Goal: Task Accomplishment & Management: Complete application form

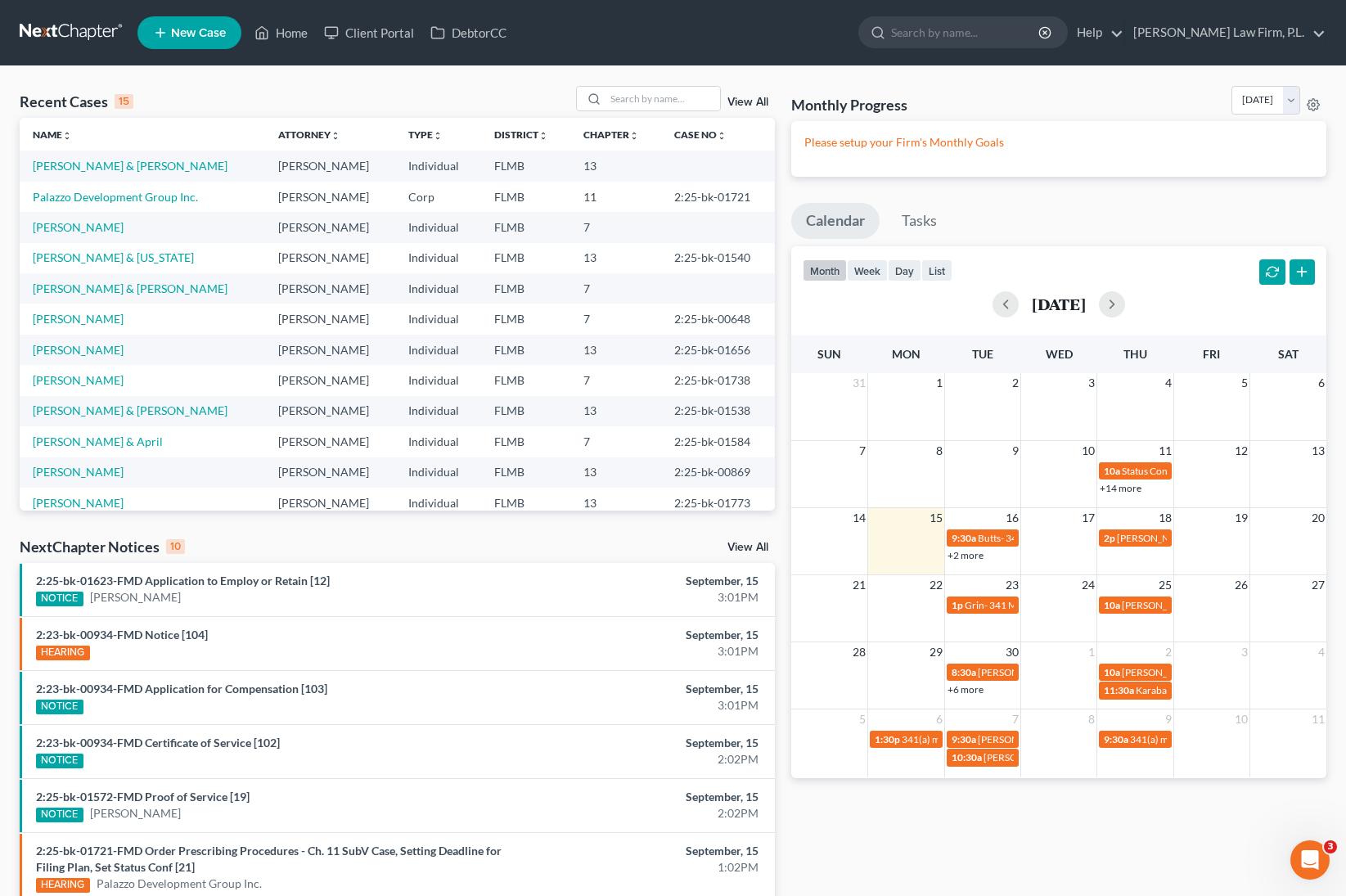
click at [182, 30] on span "New Case" at bounding box center [199, 33] width 55 height 12
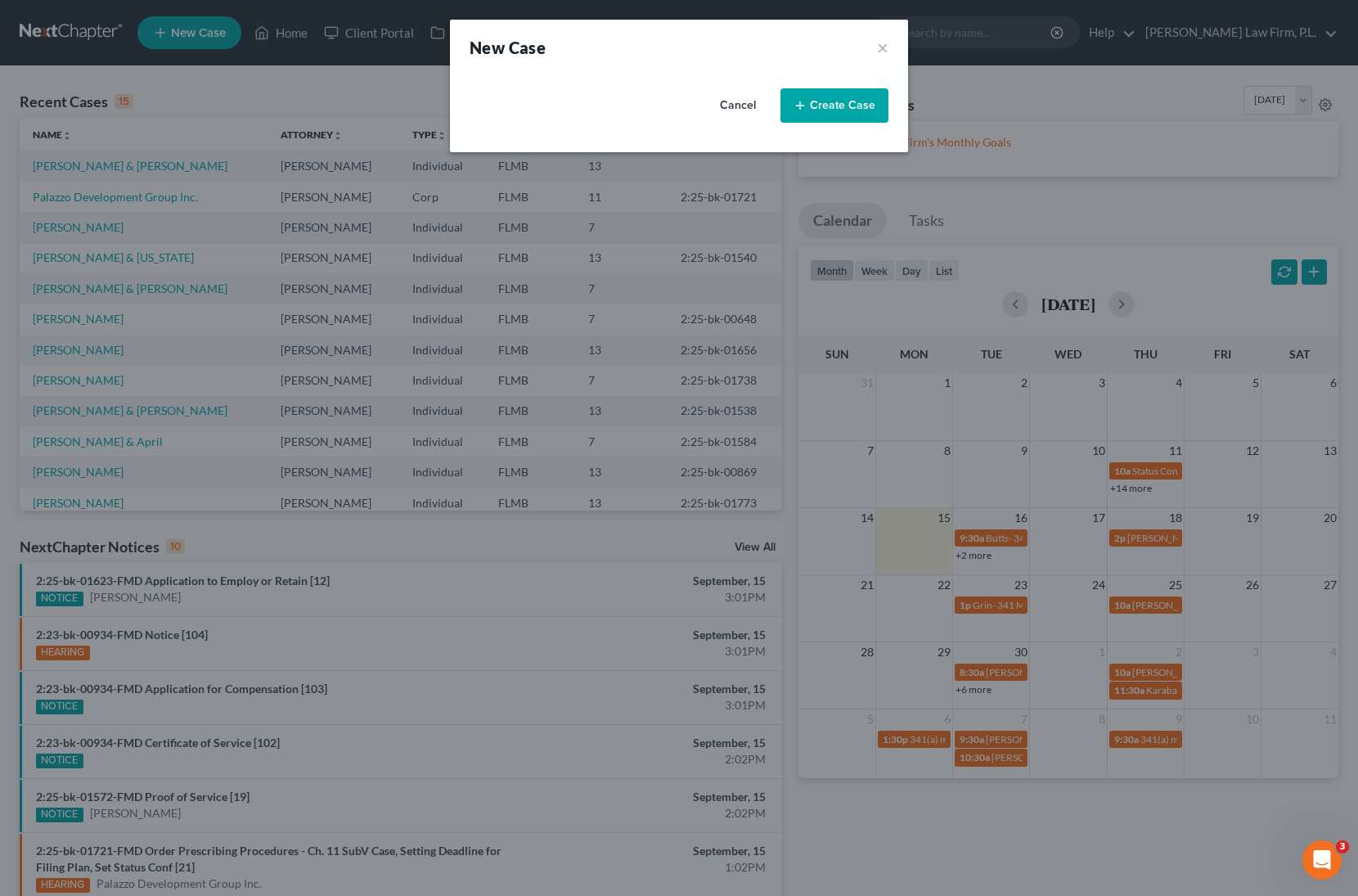
select select "15"
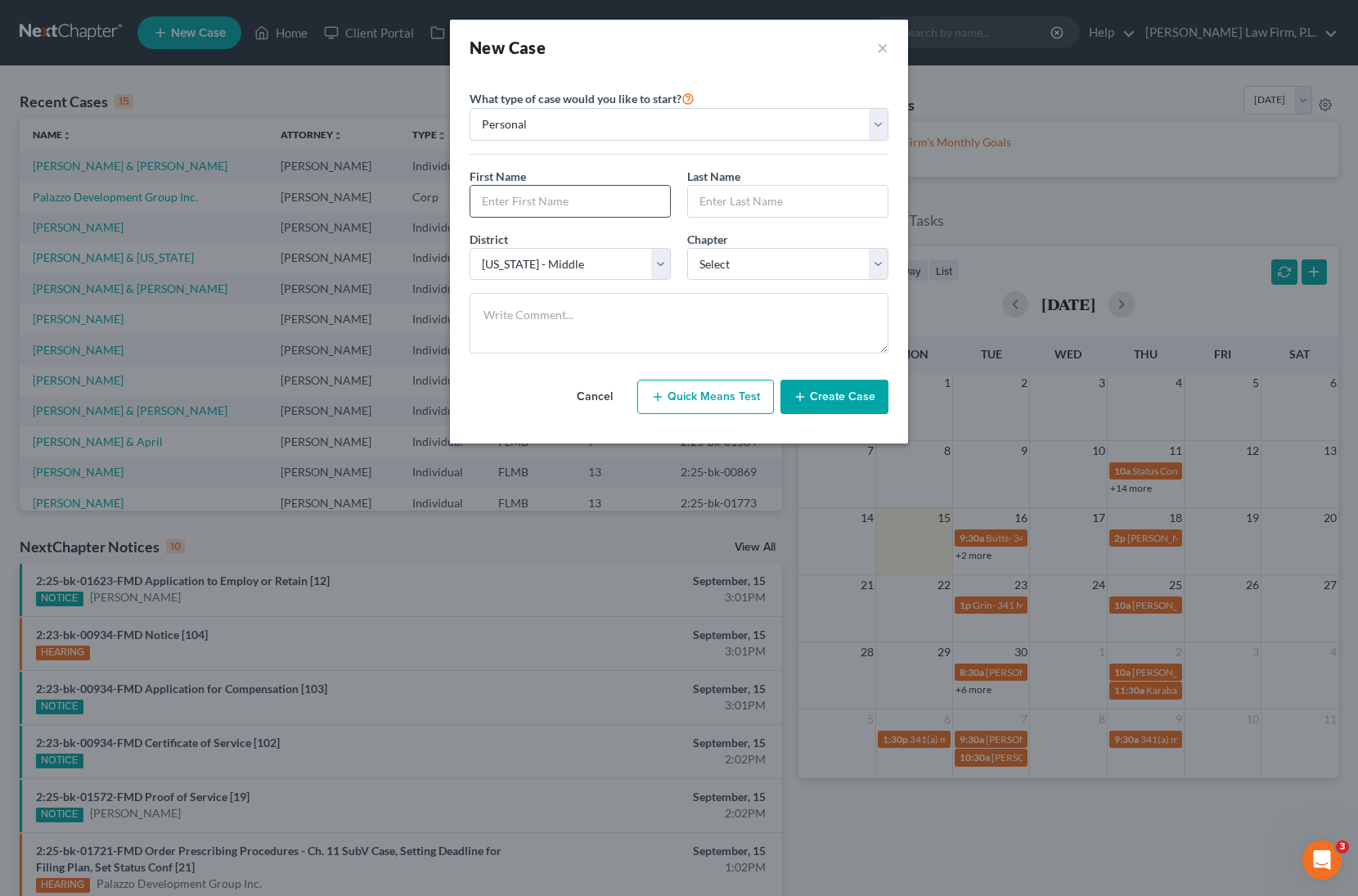
click at [615, 196] on input "text" at bounding box center [570, 201] width 199 height 31
type input "R"
type input "Mike"
click at [745, 203] on input "text" at bounding box center [787, 201] width 199 height 31
type input "Vetzel"
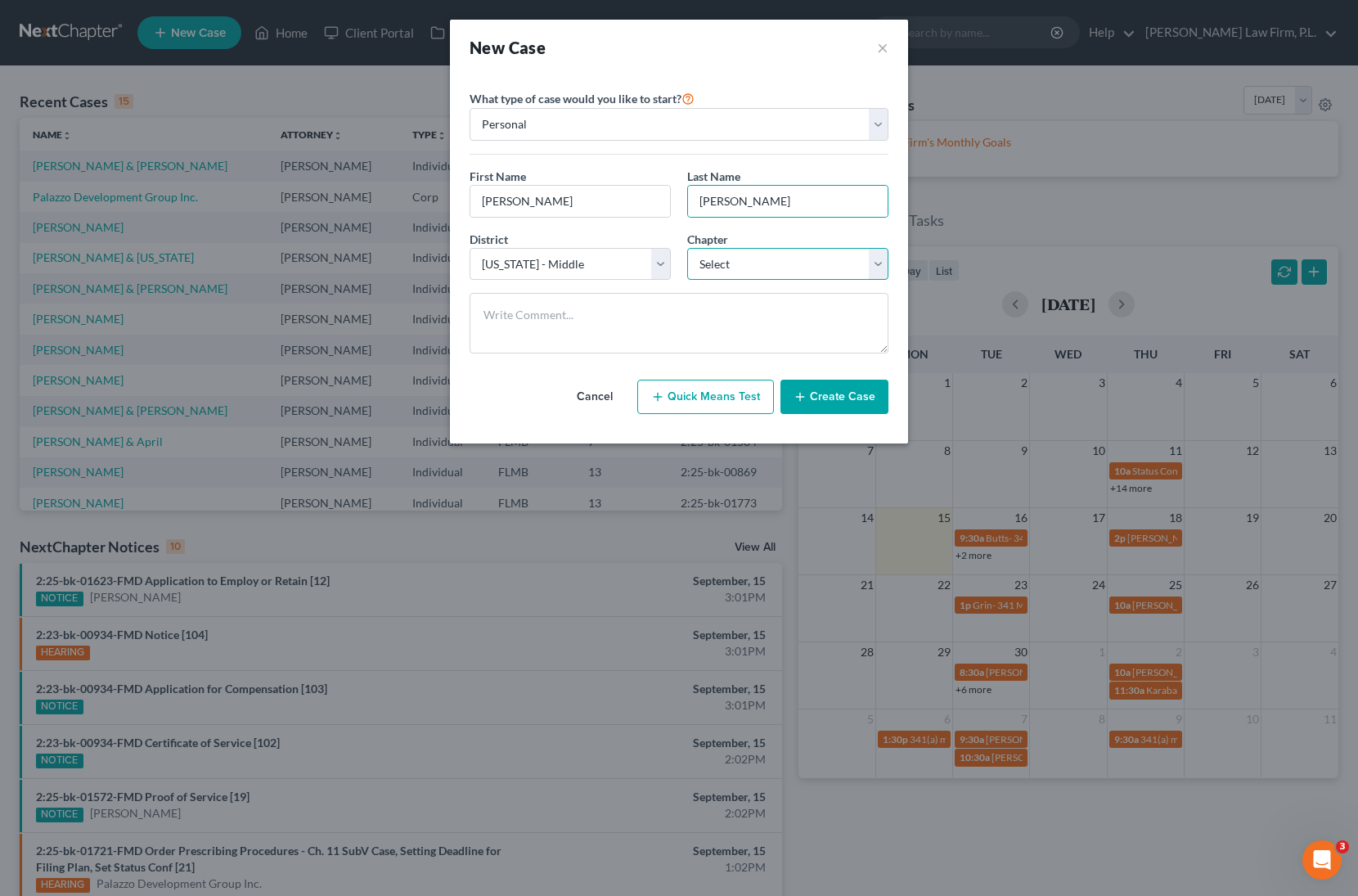
click at [769, 257] on select "Select 7 11 12 13" at bounding box center [787, 264] width 201 height 33
select select "3"
click at [687, 248] on select "Select 7 11 12 13" at bounding box center [787, 264] width 201 height 33
click at [849, 397] on button "Create Case" at bounding box center [834, 396] width 108 height 34
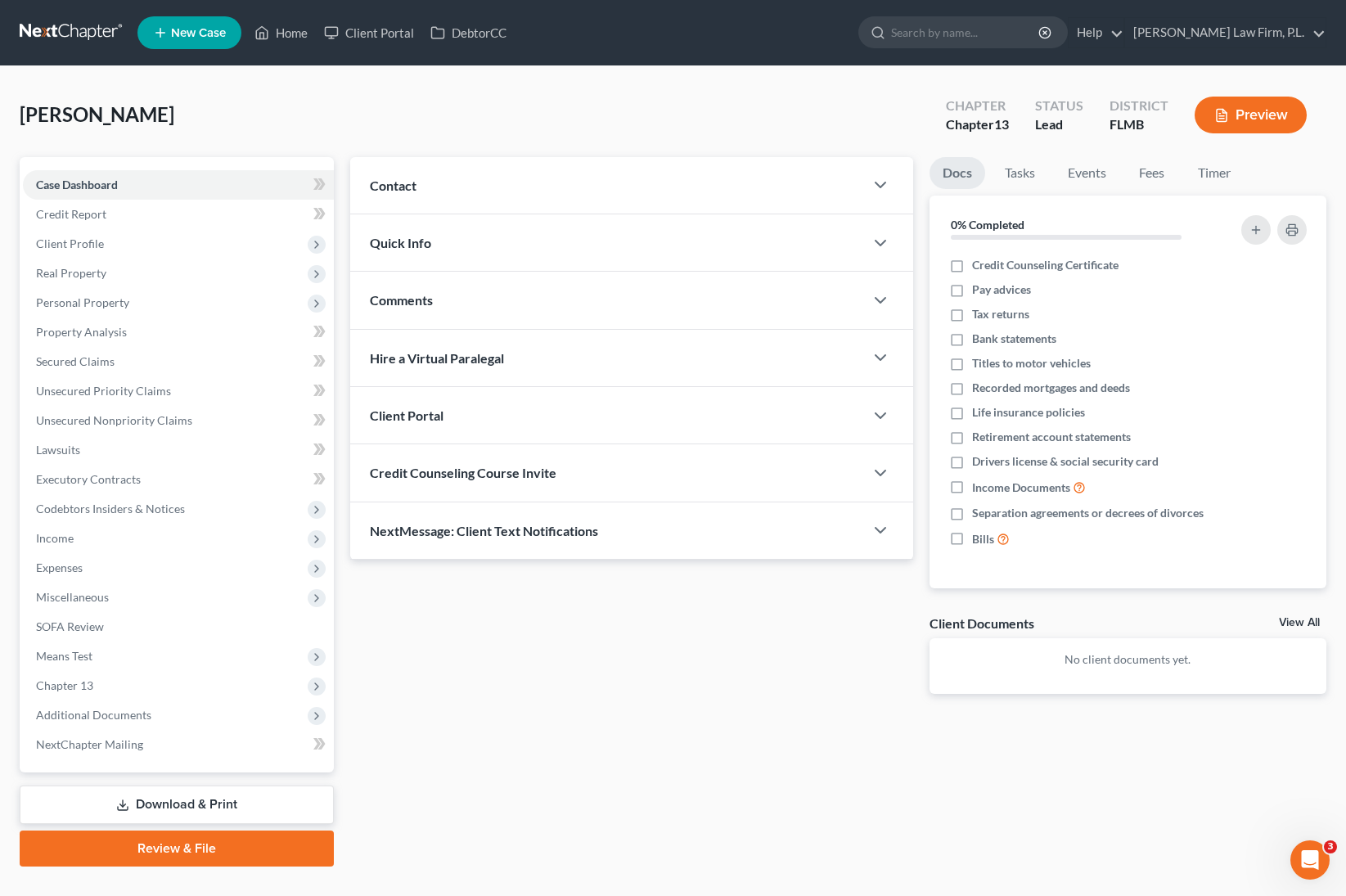
click at [729, 425] on div "Client Portal" at bounding box center [606, 415] width 513 height 56
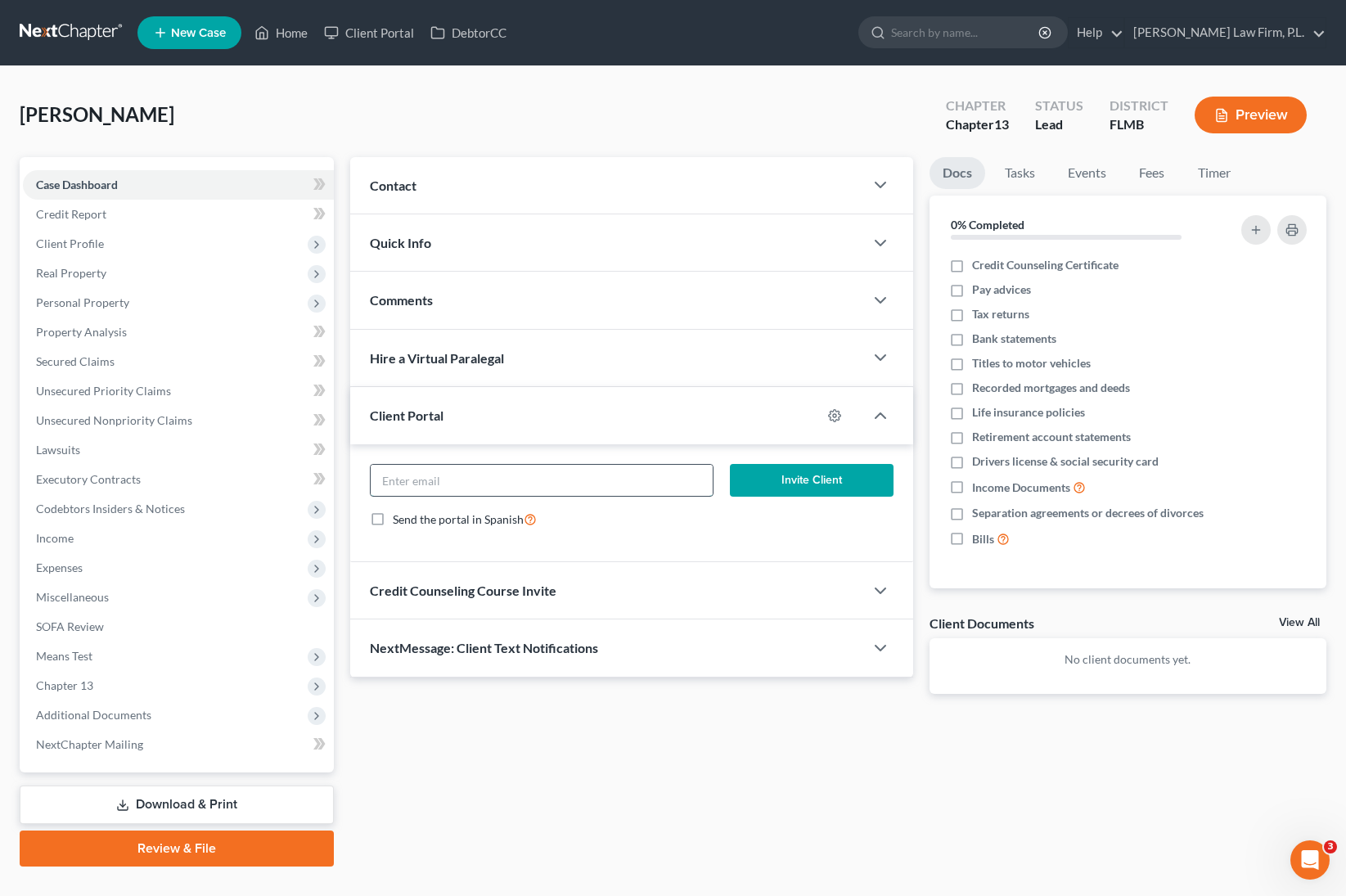
click at [644, 487] on input "email" at bounding box center [542, 480] width 342 height 31
type input "mikevet"
click at [194, 250] on span "Client Profile" at bounding box center [178, 244] width 311 height 29
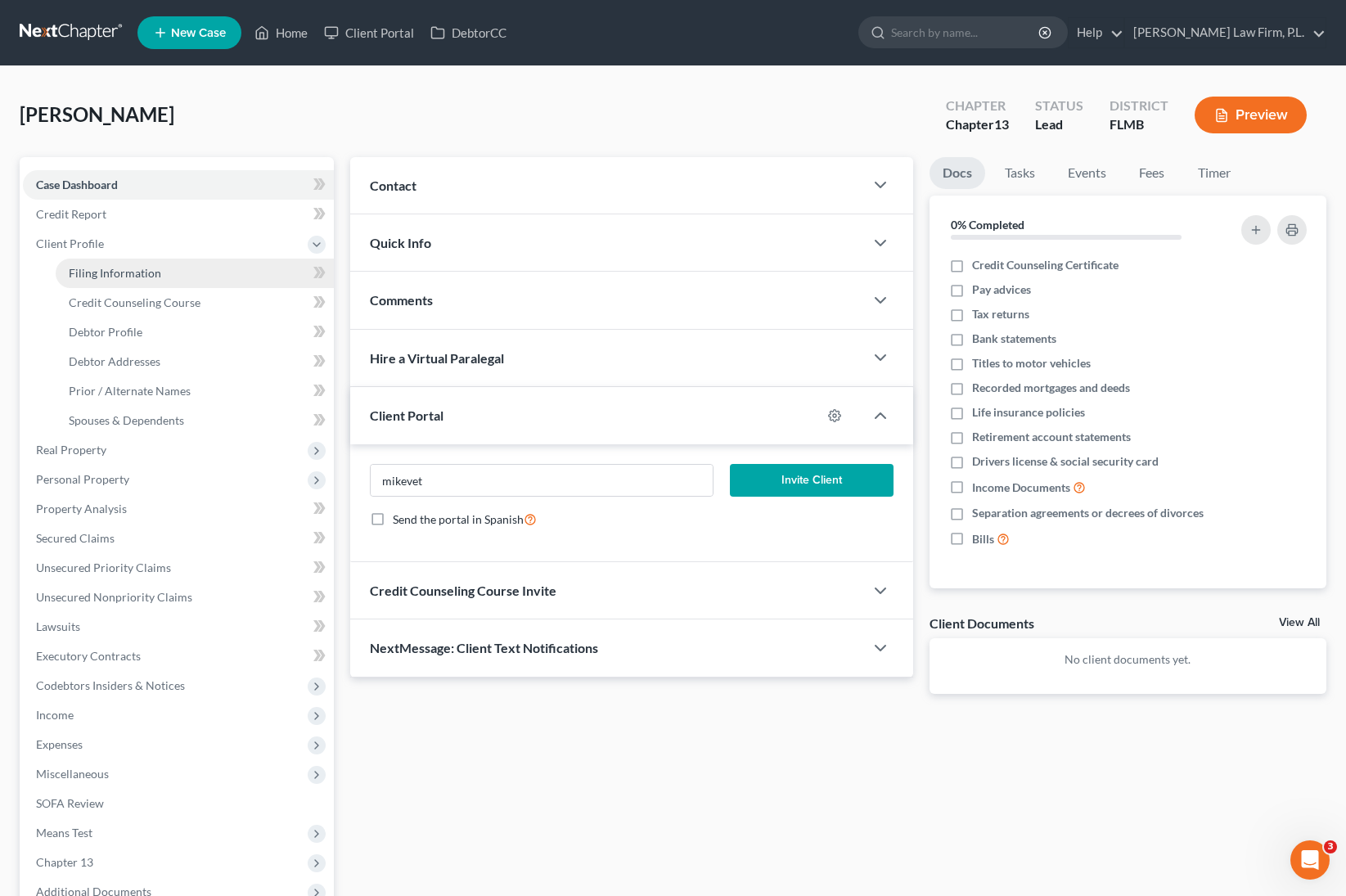
click at [177, 275] on link "Filing Information" at bounding box center [194, 273] width 278 height 29
select select "1"
select select "0"
select select "3"
select select "15"
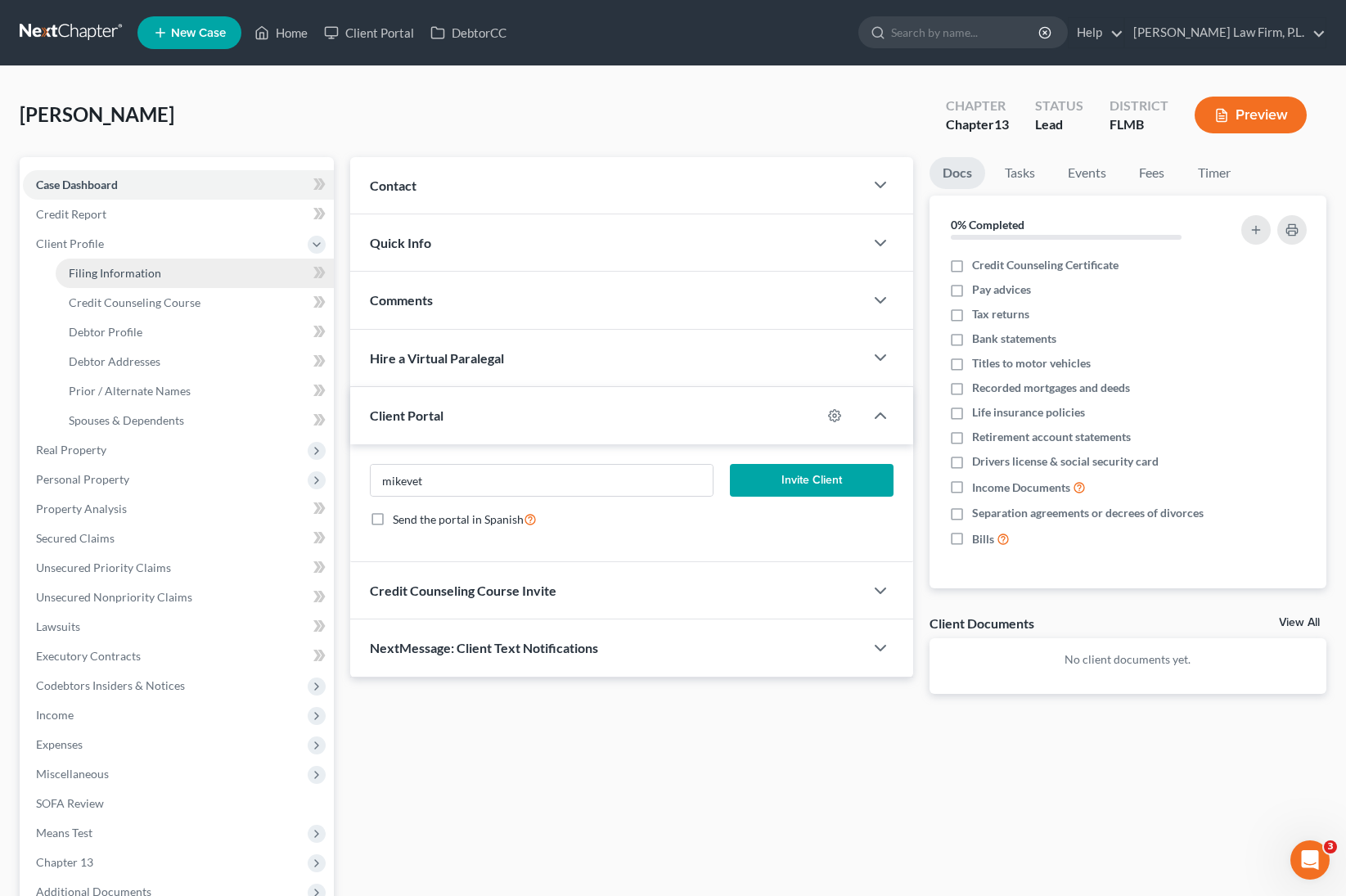
select select "9"
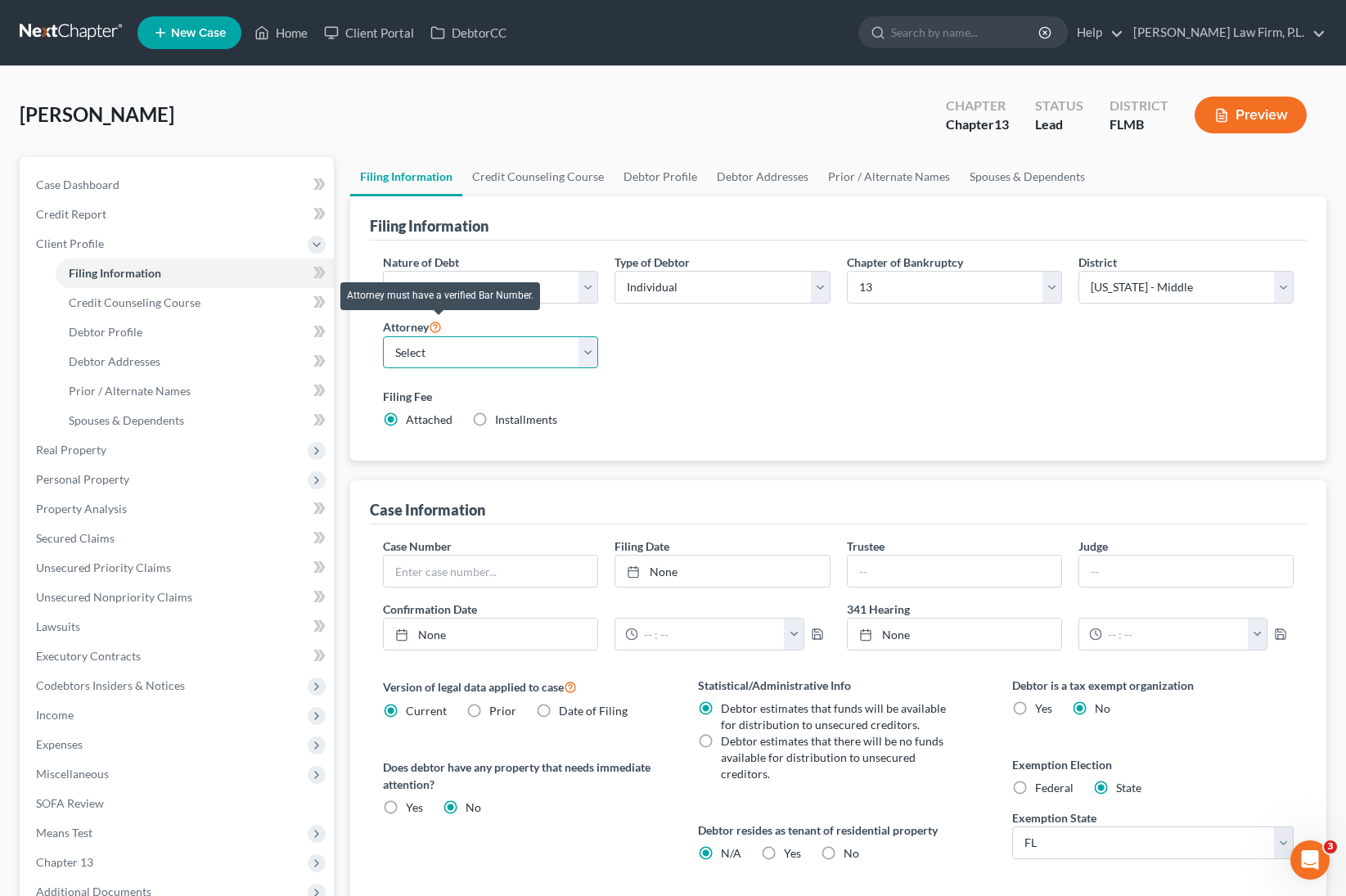
click at [431, 347] on select "Select Jonathan Bierfeld - FLMB Steven Martin - null" at bounding box center [490, 353] width 215 height 33
select select "0"
click at [383, 336] on select "Select Jonathan Bierfeld - FLMB Steven Martin - null" at bounding box center [490, 353] width 215 height 33
click at [673, 262] on label "Type of Debtor" at bounding box center [652, 262] width 75 height 17
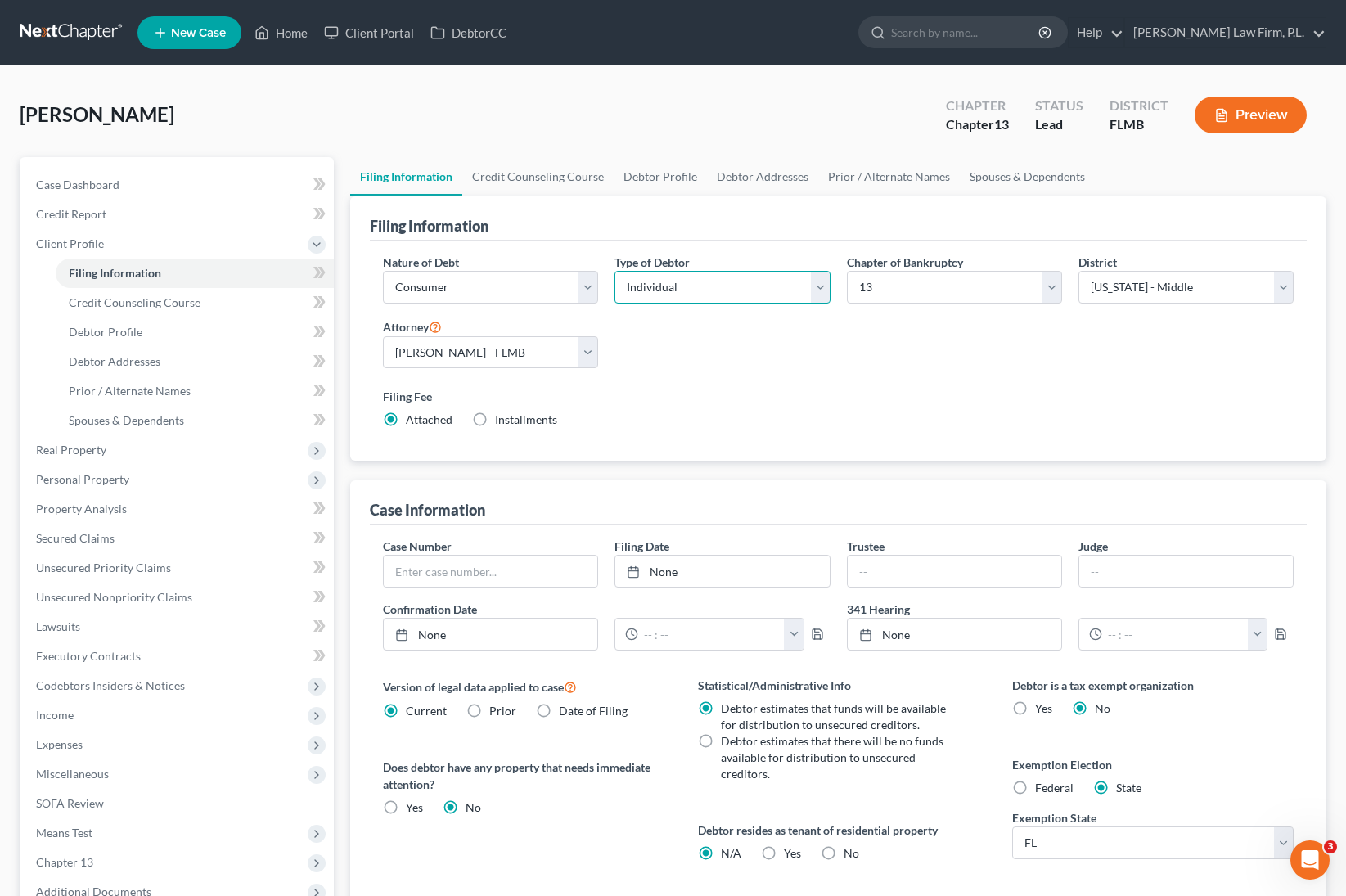
click at [660, 300] on select "Select Individual Joint" at bounding box center [722, 287] width 215 height 33
select select "1"
click at [615, 270] on select "Select Individual Joint" at bounding box center [722, 287] width 215 height 33
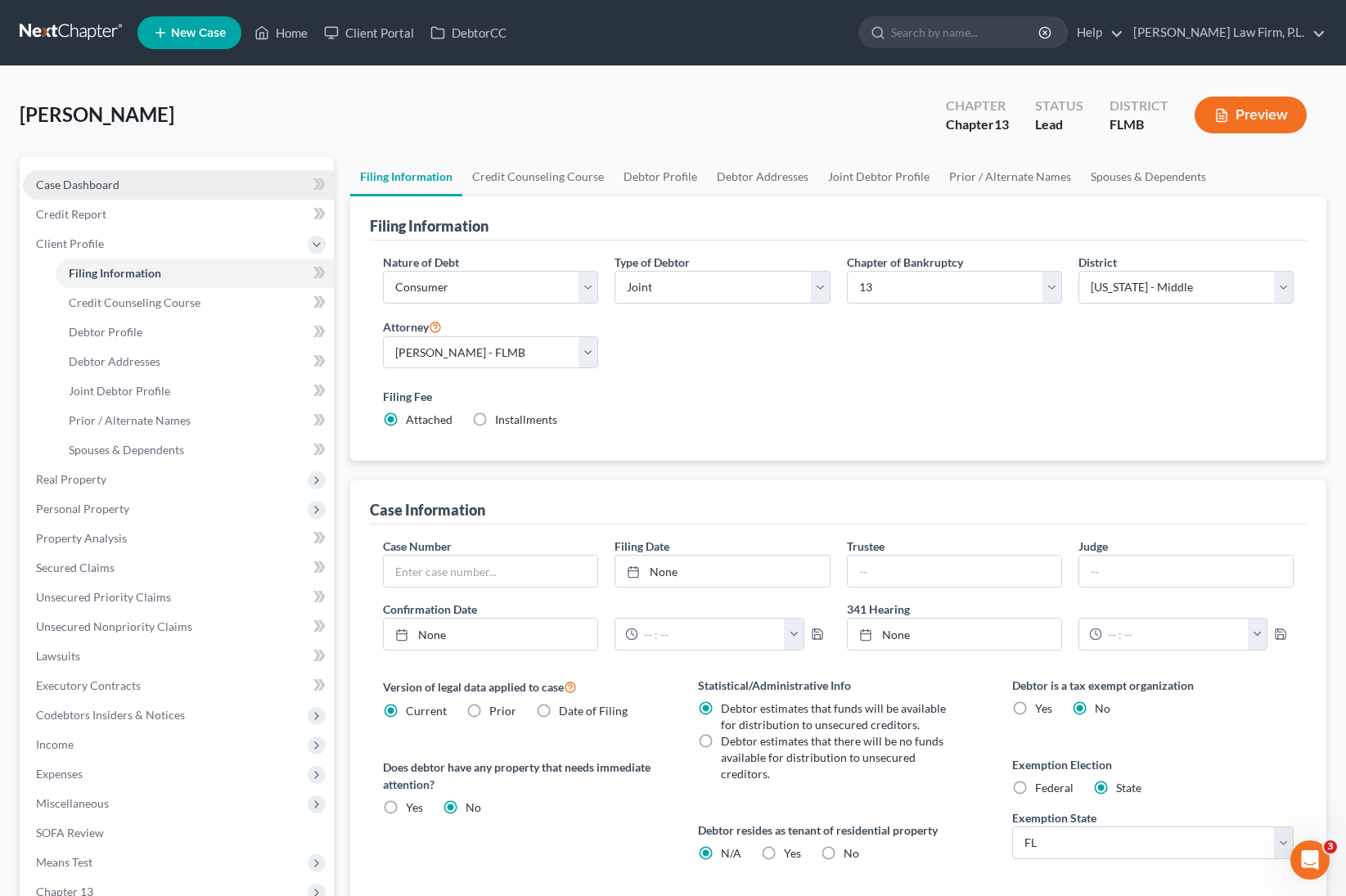
click at [156, 187] on link "Case Dashboard" at bounding box center [178, 185] width 311 height 29
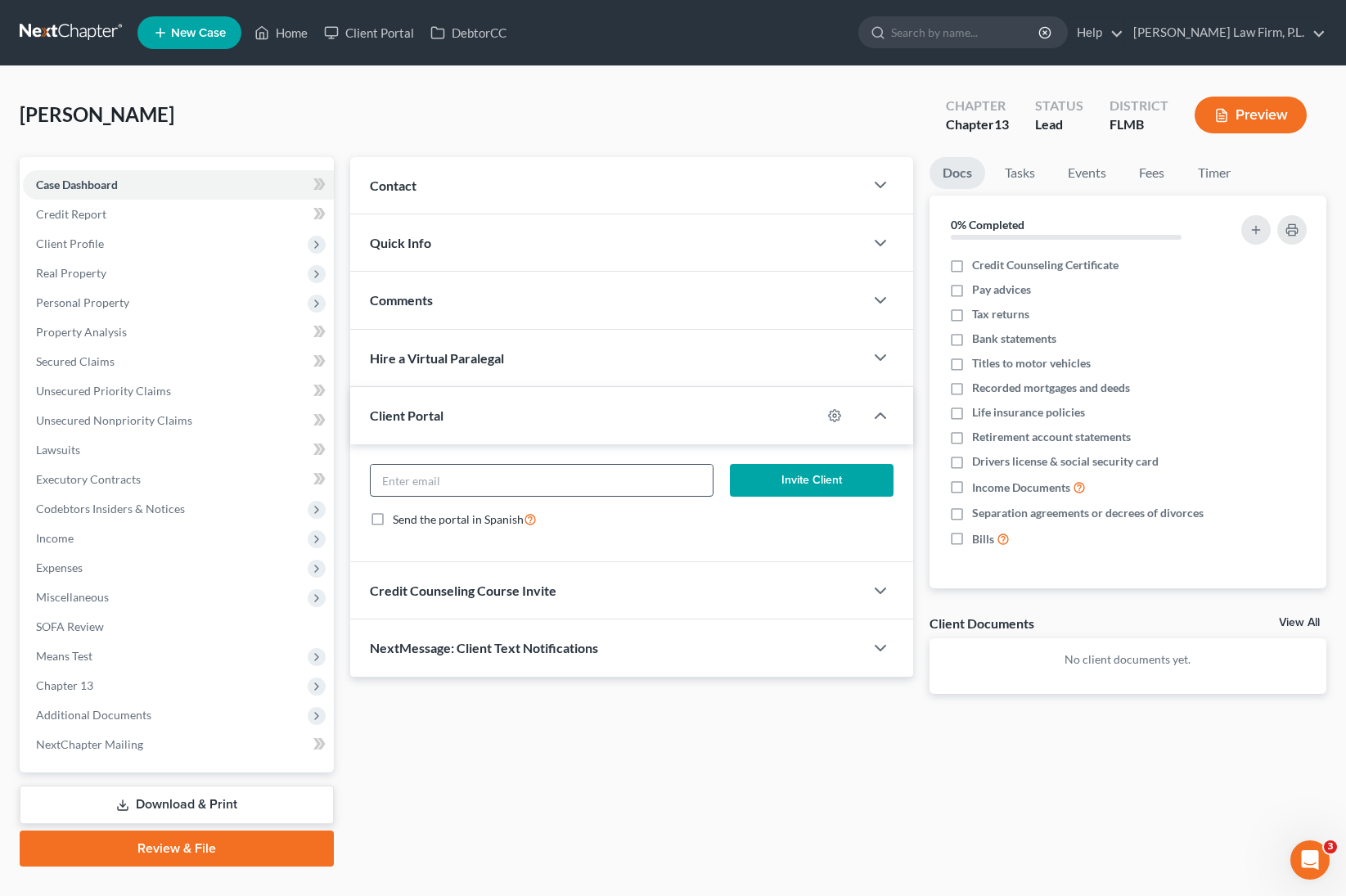
click at [581, 474] on input "email" at bounding box center [542, 480] width 342 height 31
type input "mikevetzel@yahoo.com"
click at [807, 478] on button "Invite Client" at bounding box center [812, 480] width 164 height 33
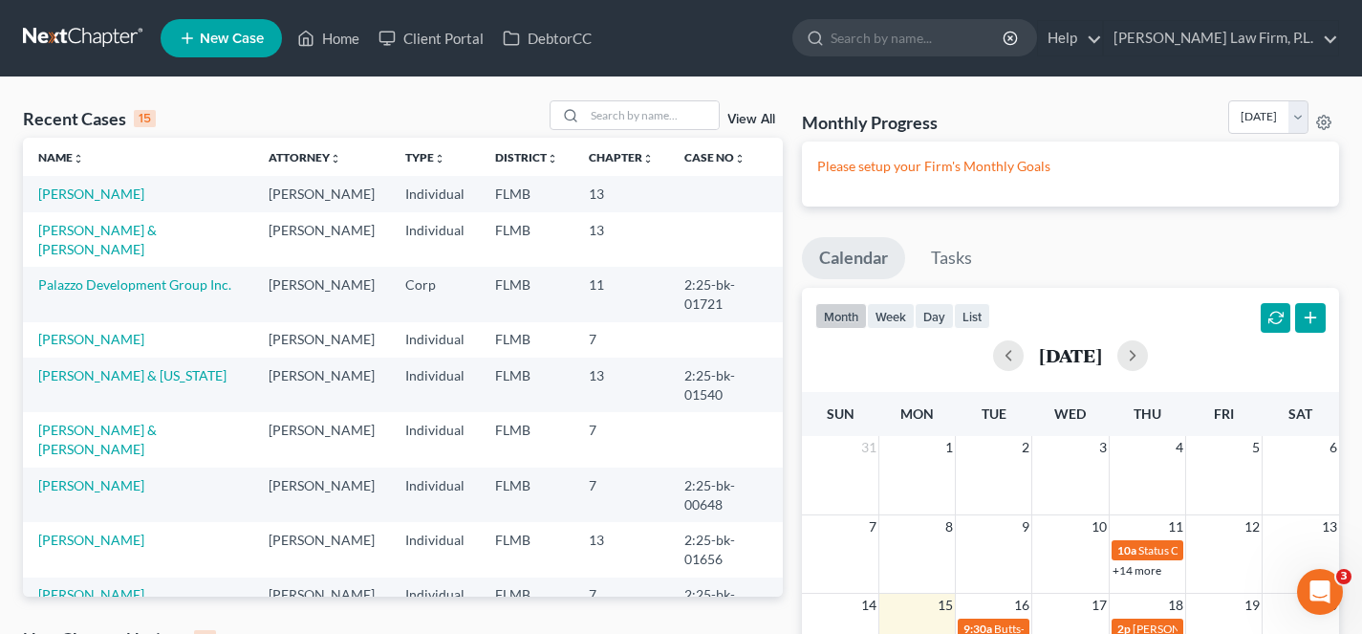
click at [223, 41] on span "New Case" at bounding box center [232, 39] width 64 height 14
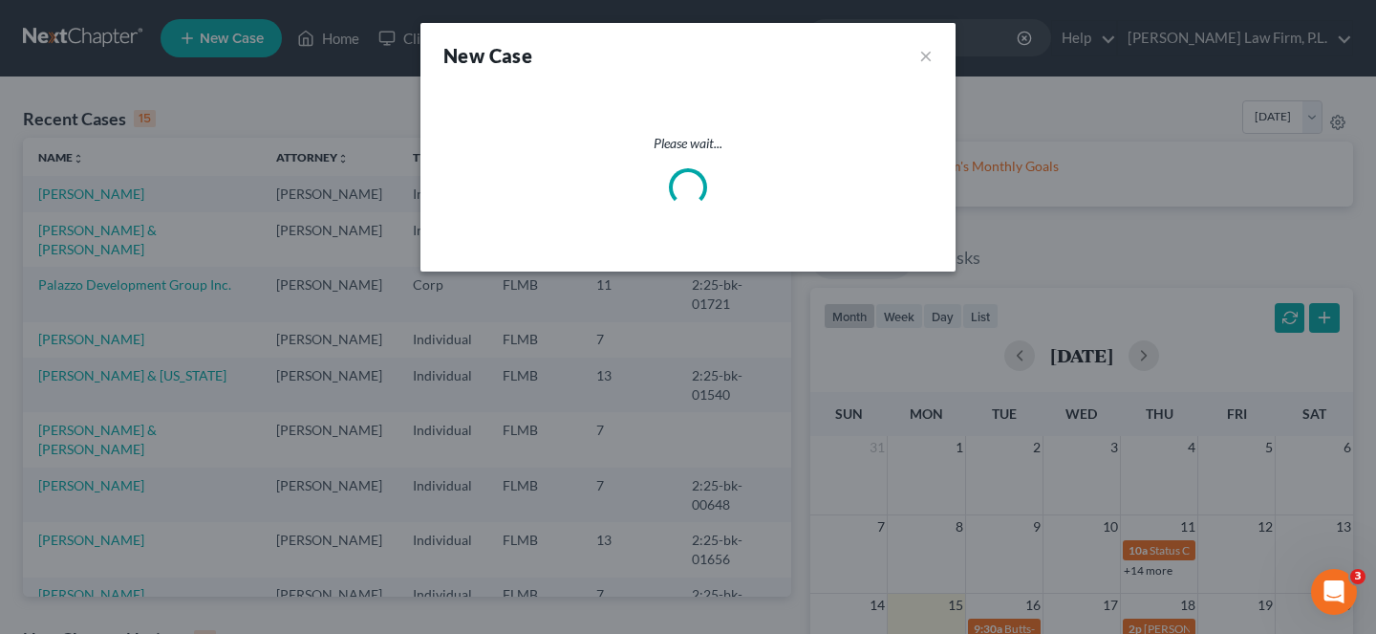
select select "15"
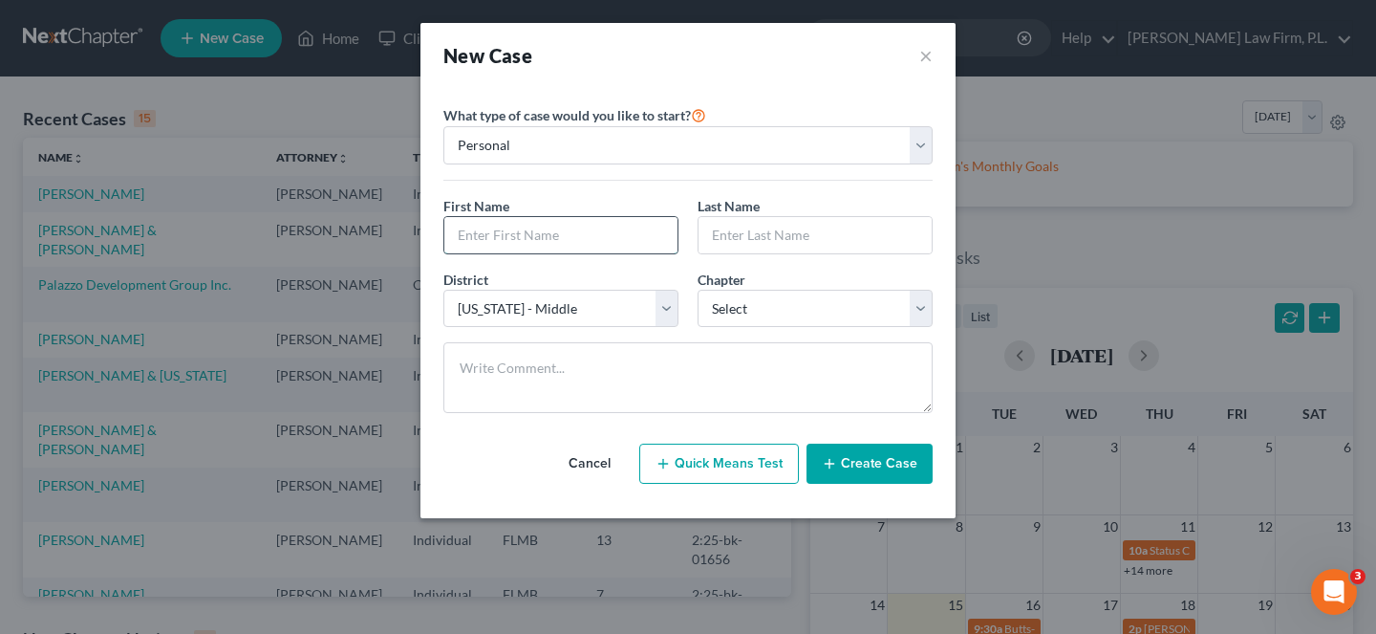
click at [572, 227] on input "text" at bounding box center [560, 235] width 233 height 36
drag, startPoint x: 598, startPoint y: 229, endPoint x: 507, endPoint y: 230, distance: 91.8
click at [507, 230] on input "[PERSON_NAME]" at bounding box center [560, 235] width 233 height 36
type input "[PERSON_NAME]"
click at [781, 253] on div at bounding box center [815, 235] width 235 height 38
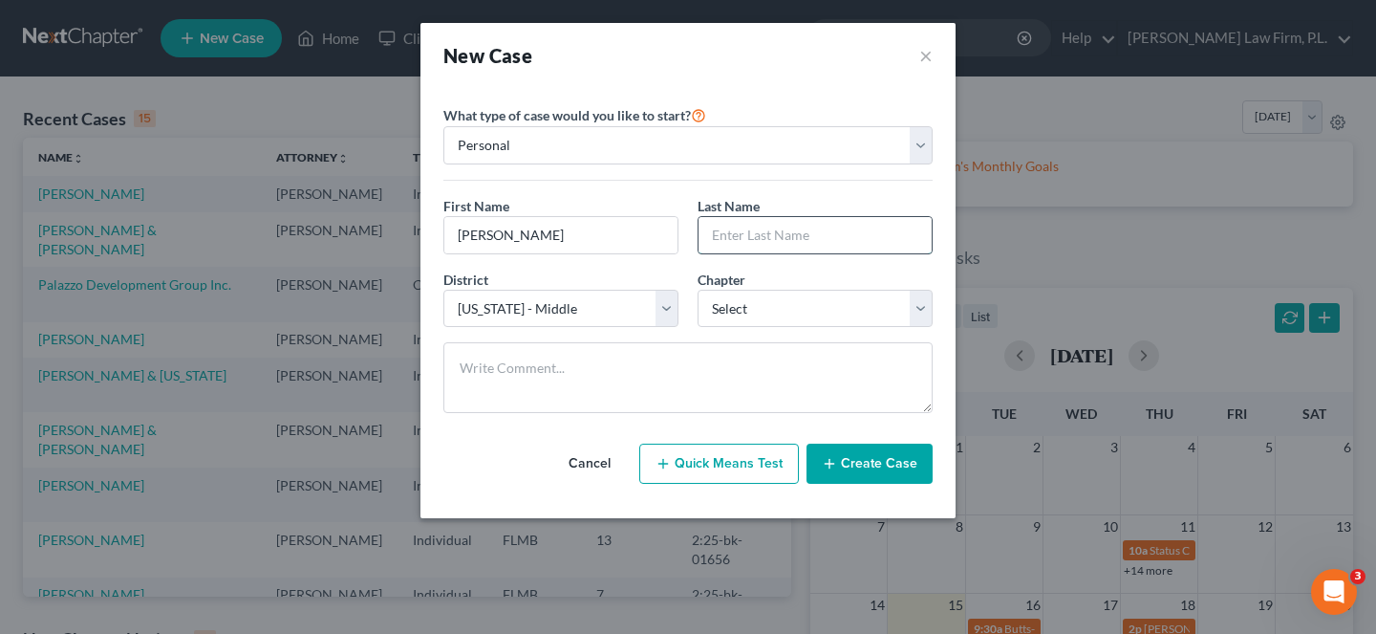
click at [779, 242] on input "text" at bounding box center [815, 235] width 233 height 36
type input "[PERSON_NAME]"
click at [799, 300] on select "Select 7 11 12 13" at bounding box center [815, 309] width 235 height 38
select select "0"
click at [698, 290] on select "Select 7 11 12 13" at bounding box center [815, 309] width 235 height 38
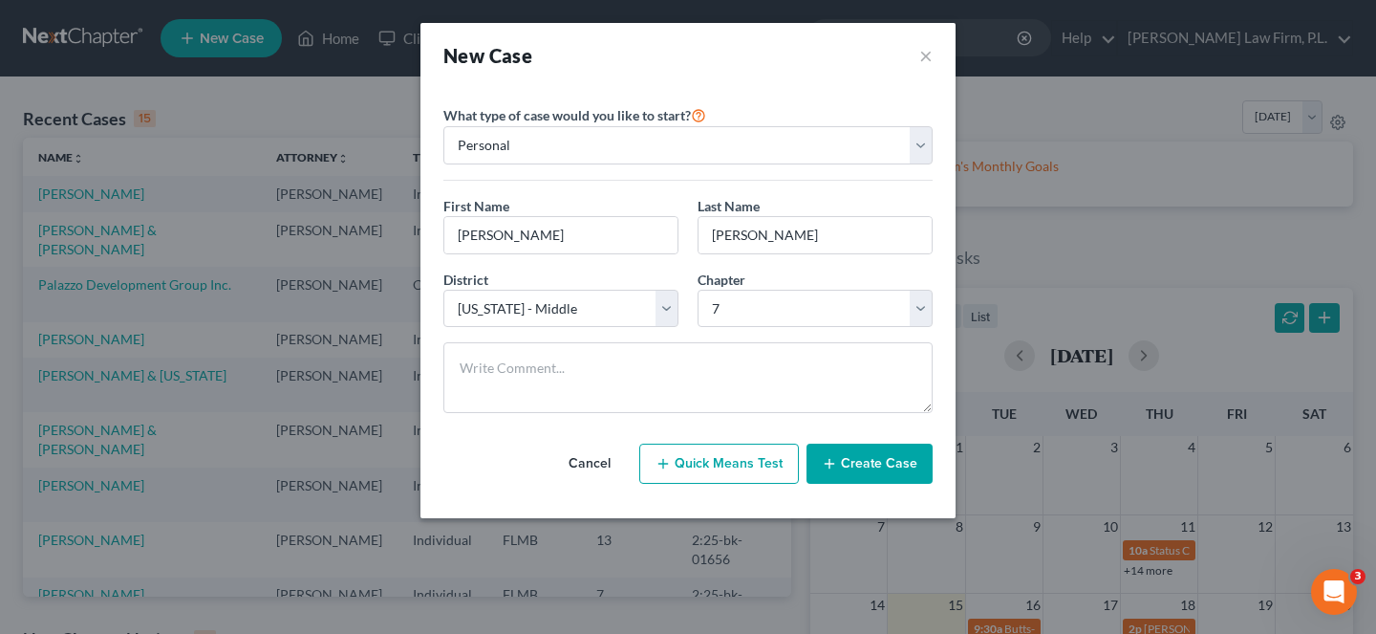
click at [879, 465] on button "Create Case" at bounding box center [870, 463] width 126 height 40
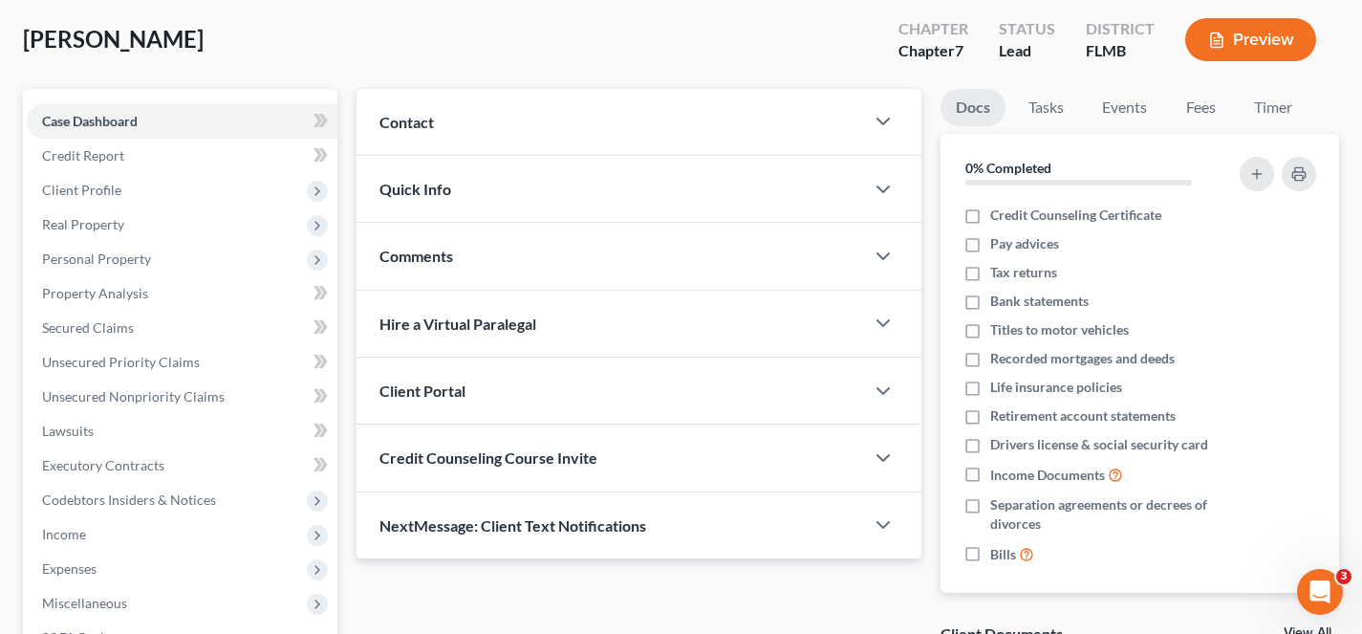
scroll to position [116, 0]
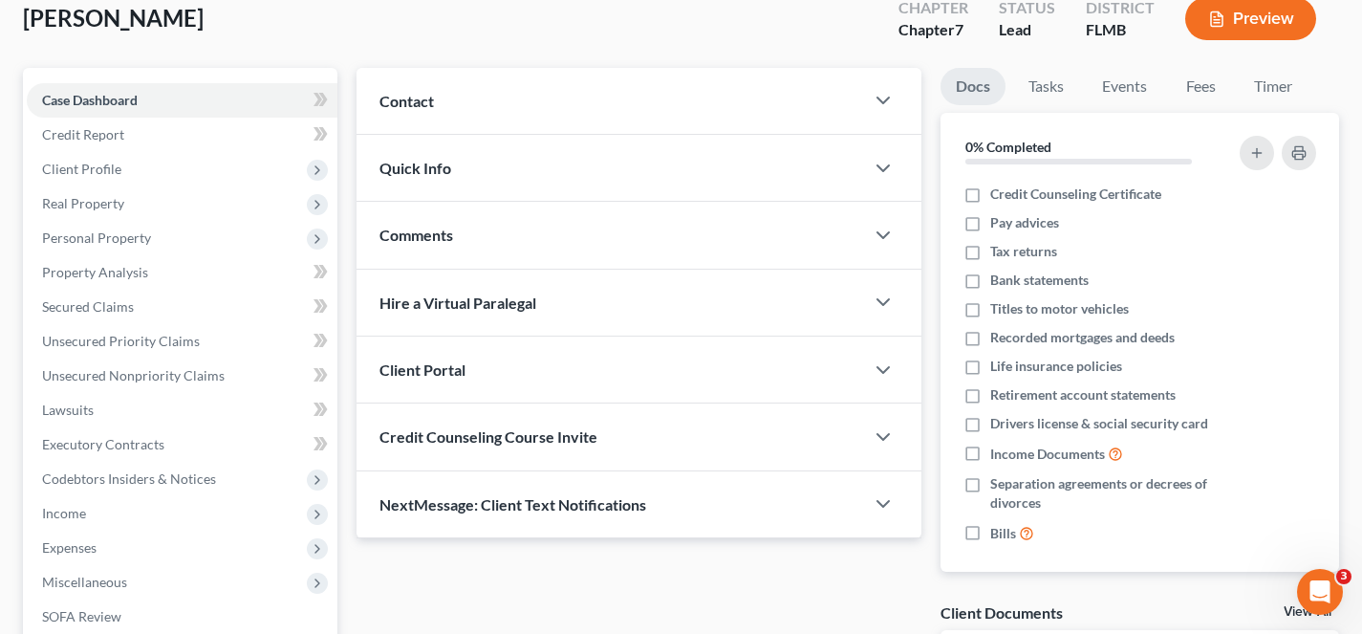
click at [753, 368] on div "Client Portal" at bounding box center [611, 369] width 508 height 66
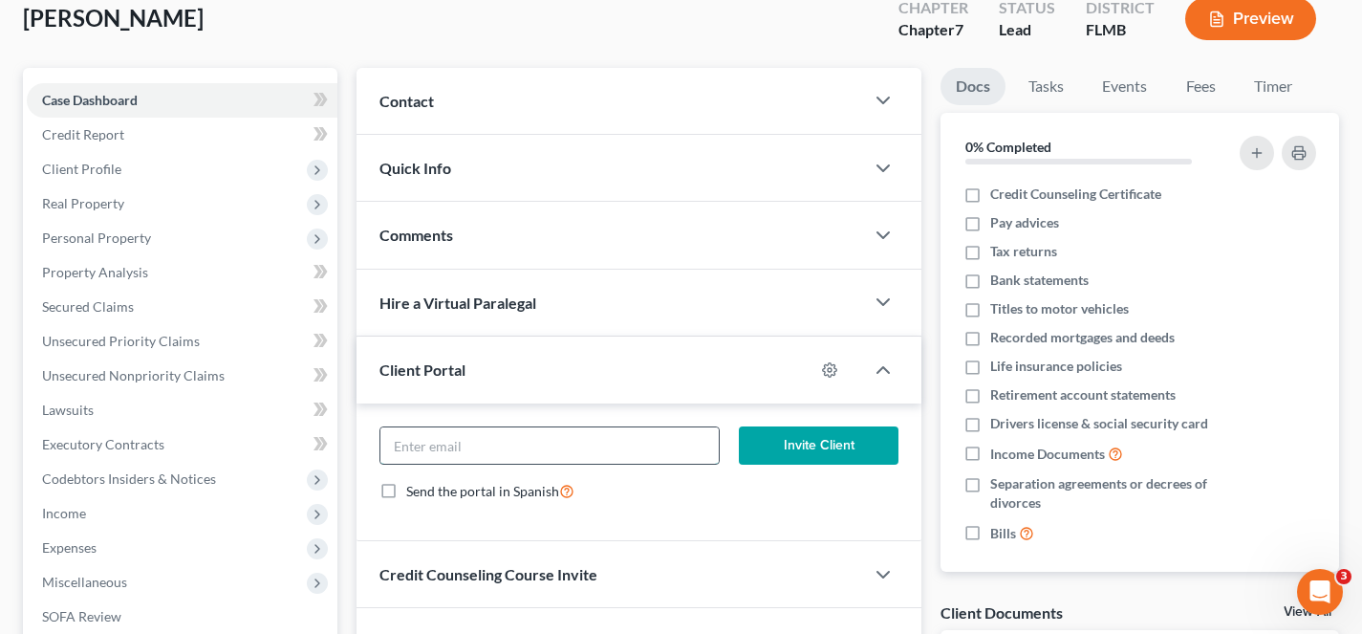
click at [638, 450] on input "email" at bounding box center [548, 445] width 337 height 36
type input "t"
paste input "[EMAIL_ADDRESS][DOMAIN_NAME]"
type input "[EMAIL_ADDRESS][DOMAIN_NAME]"
click at [787, 451] on button "Invite Client" at bounding box center [819, 445] width 161 height 38
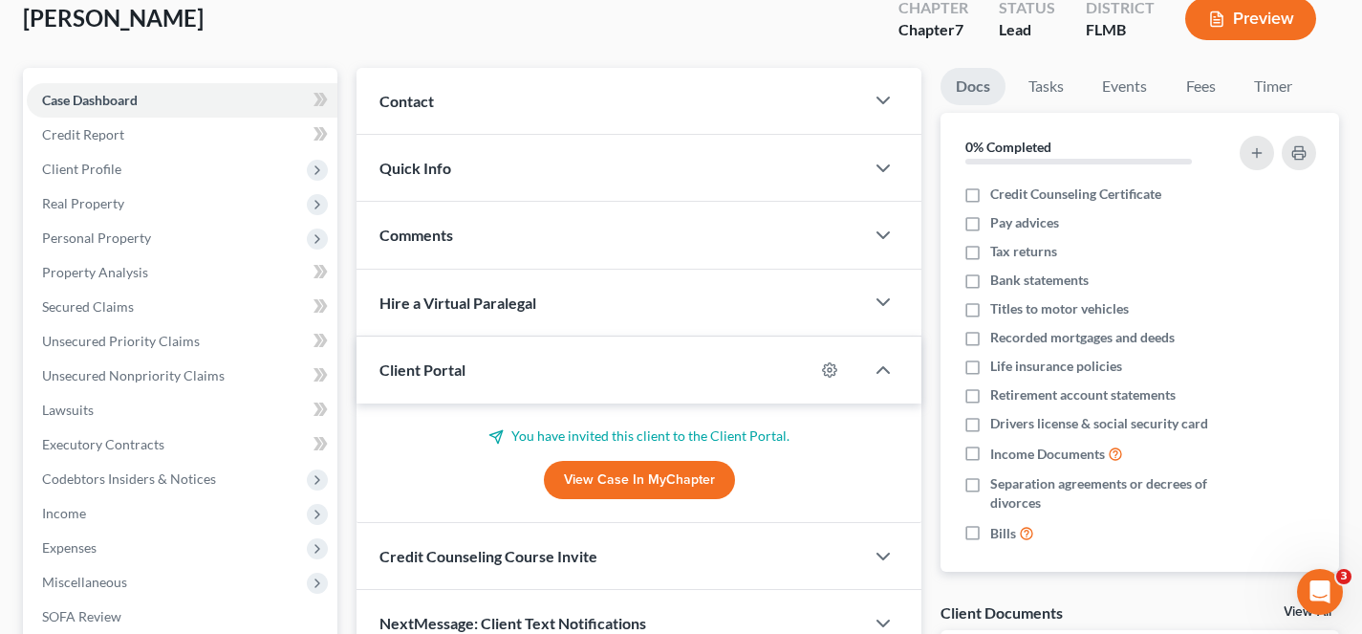
click at [632, 481] on link "View Case in MyChapter" at bounding box center [639, 480] width 191 height 38
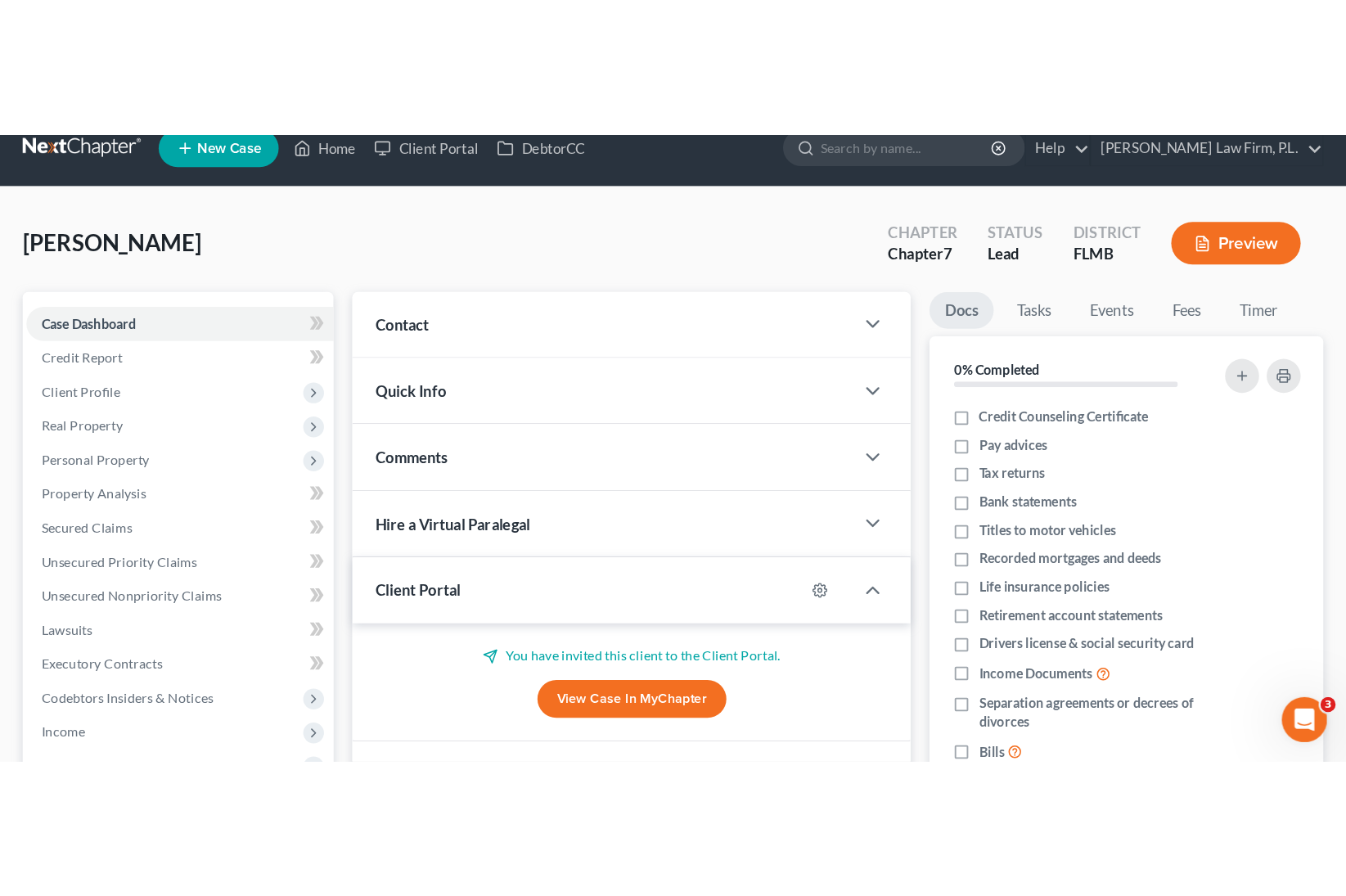
scroll to position [3, 0]
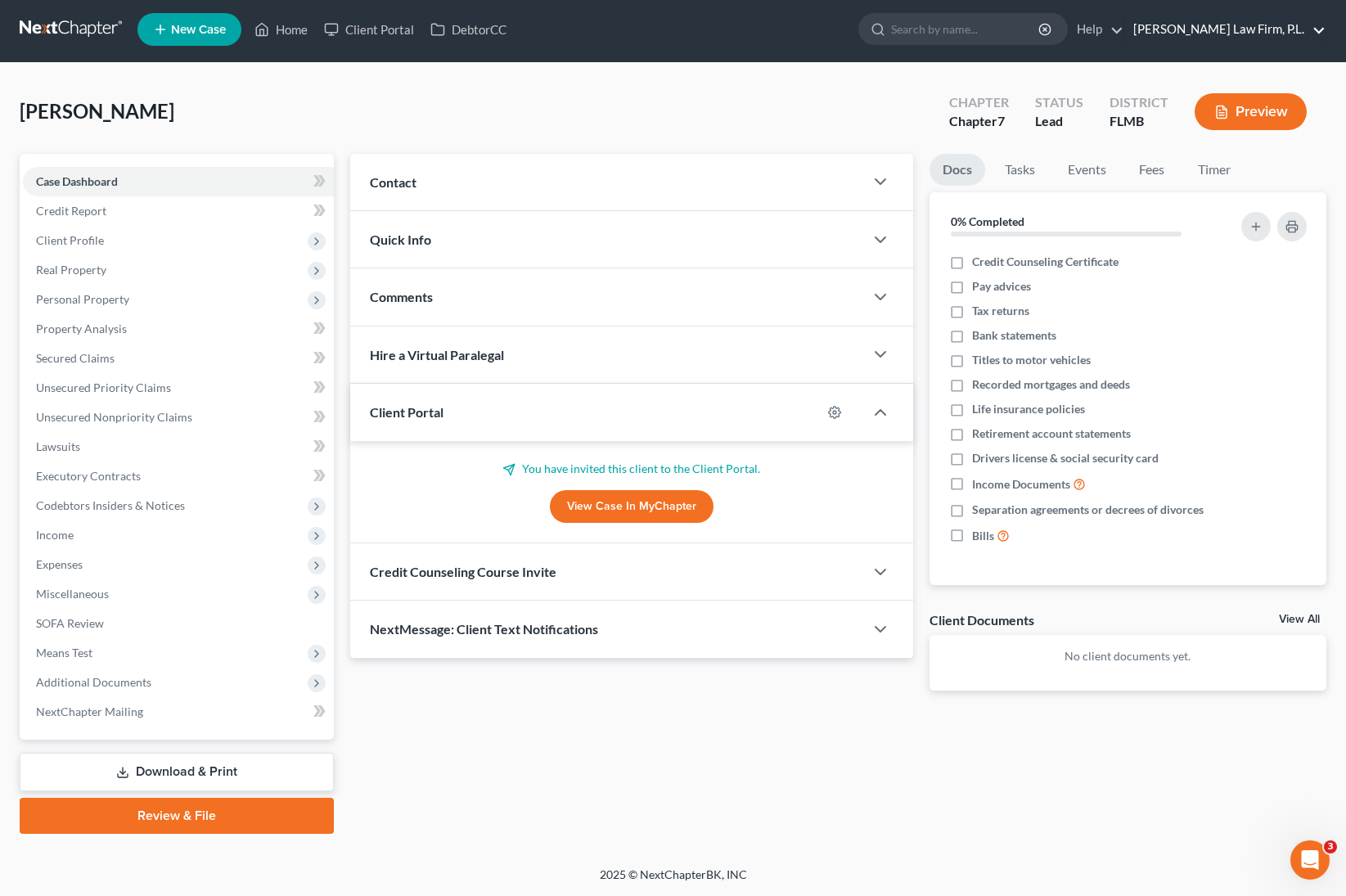
click at [1177, 27] on link "[PERSON_NAME] Law Firm, P.L." at bounding box center [1225, 29] width 200 height 29
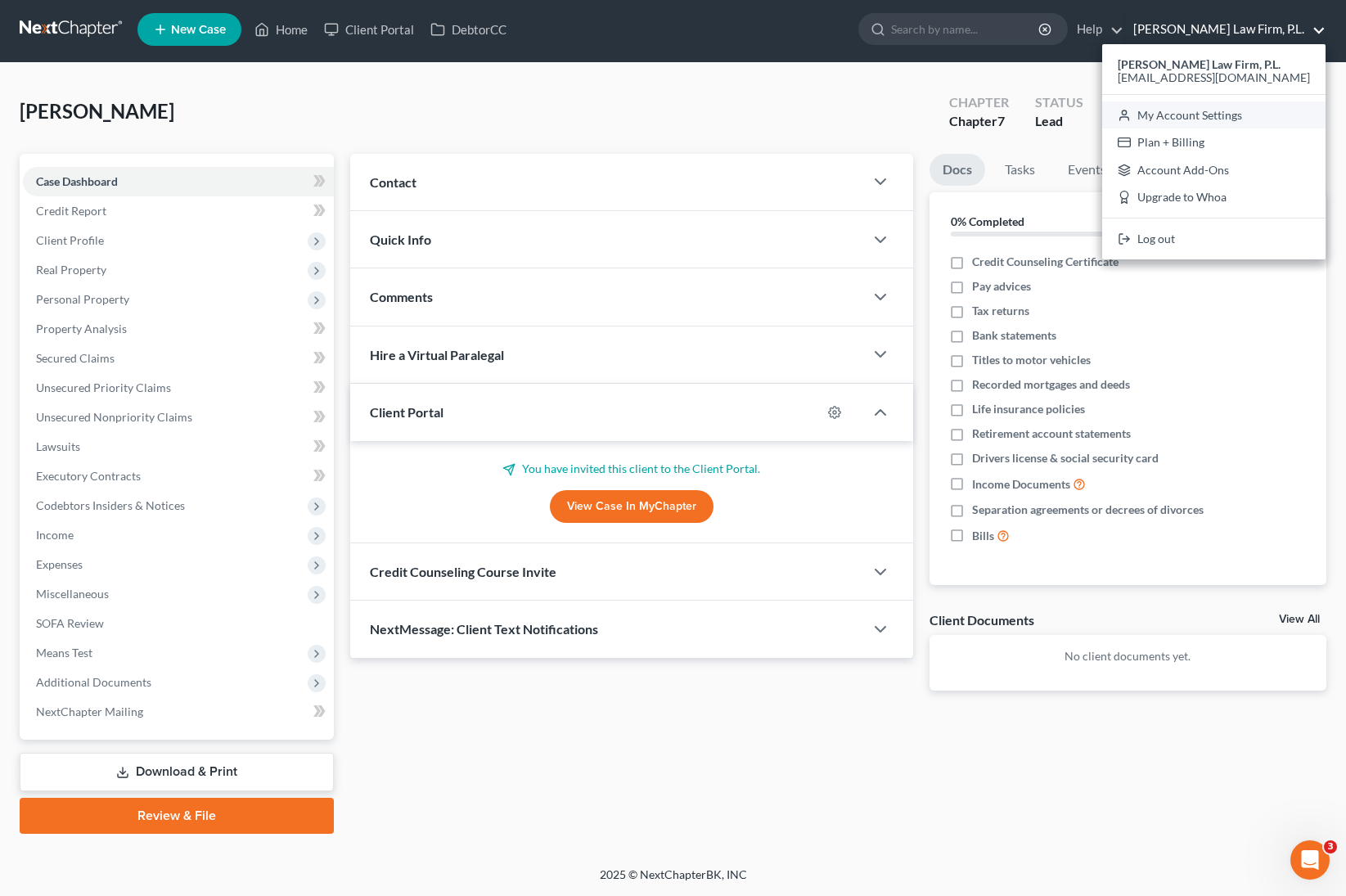
click at [1177, 114] on link "My Account Settings" at bounding box center [1213, 116] width 223 height 27
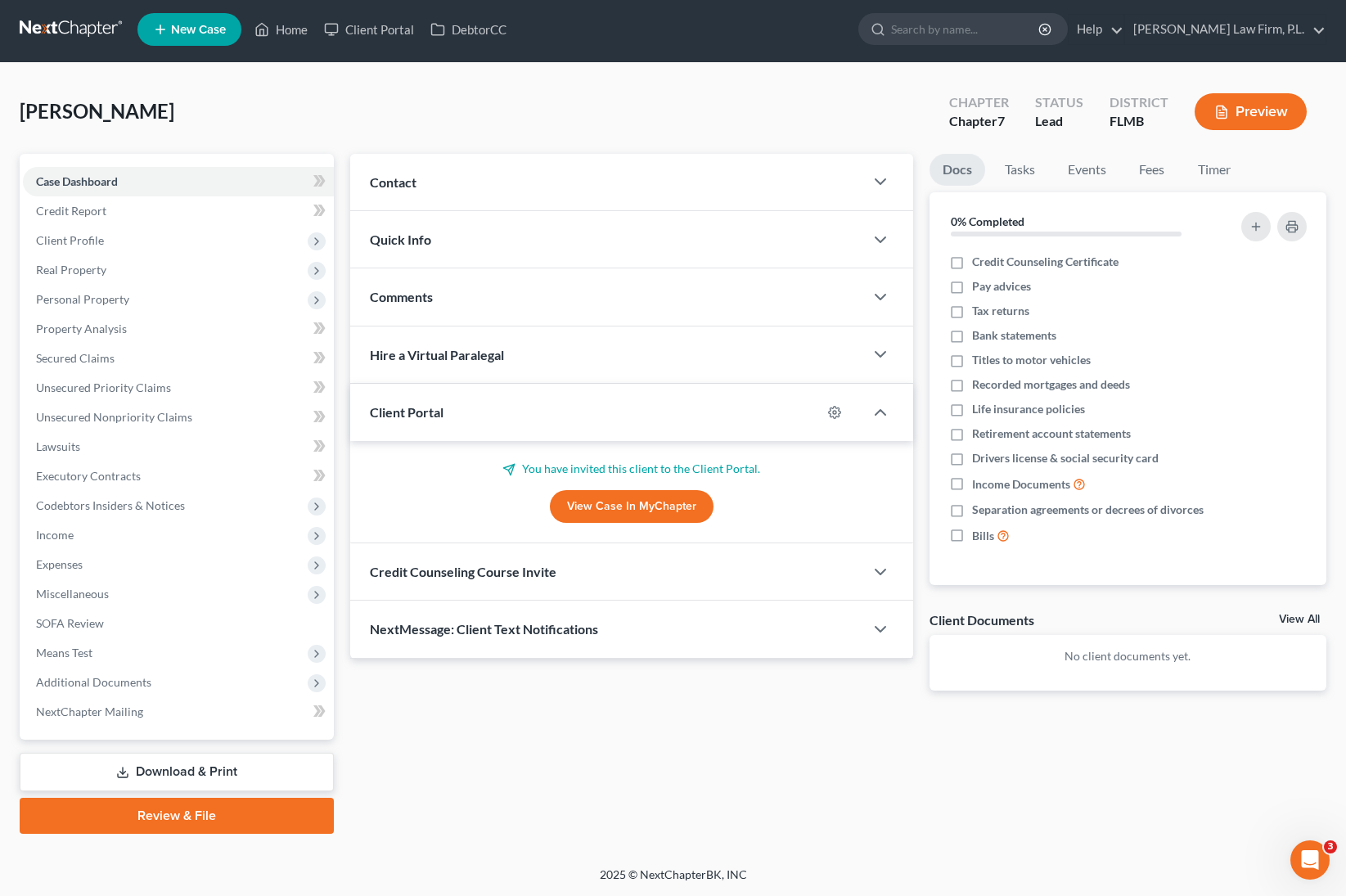
select select "15"
select select "24"
select select "9"
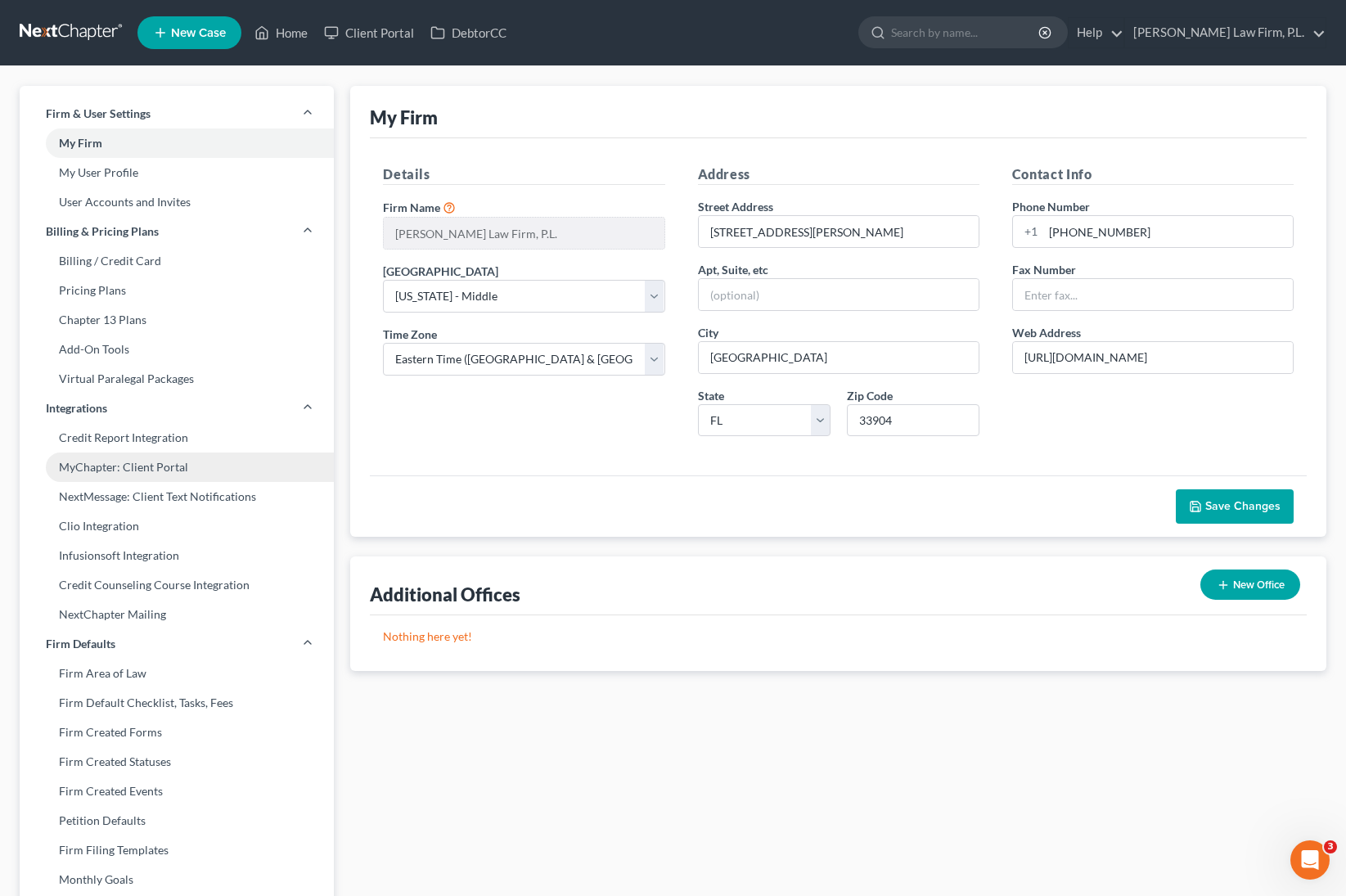
click at [195, 468] on link "MyChapter: Client Portal" at bounding box center [176, 467] width 314 height 29
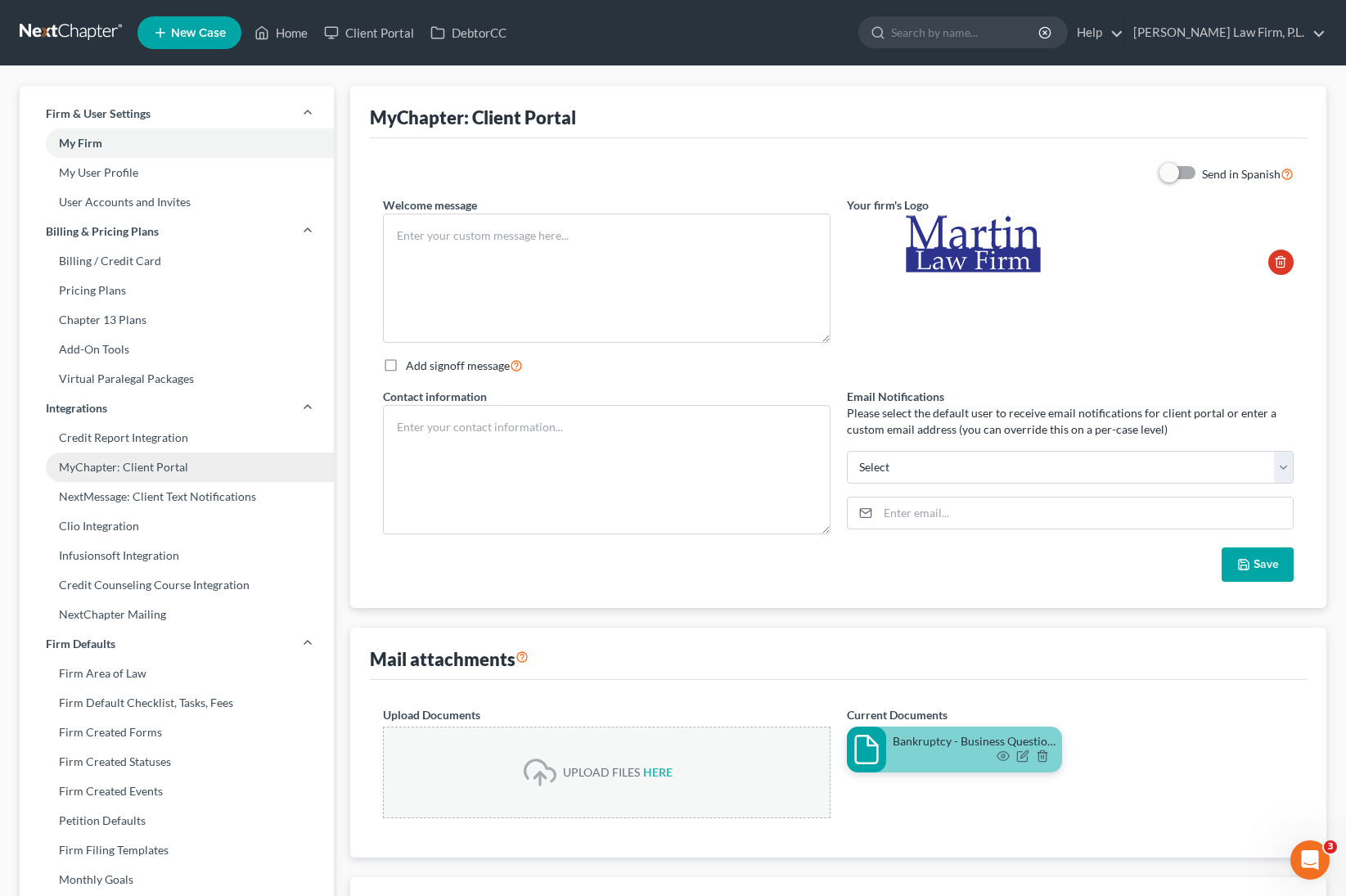
type textarea "Thank you for hiring [PERSON_NAME] Law Firm, P.L. to represent you in your bank…"
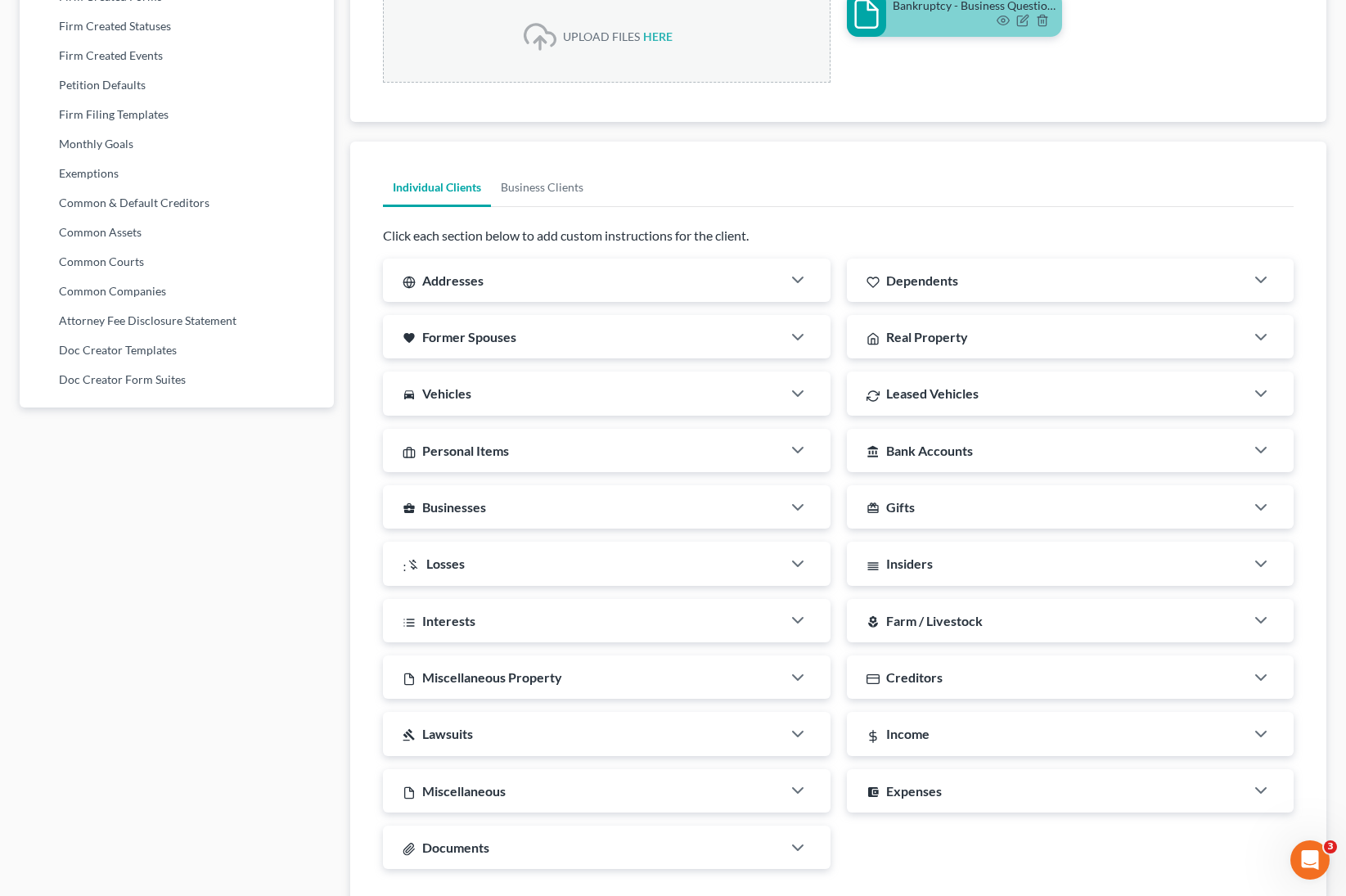
scroll to position [797, 0]
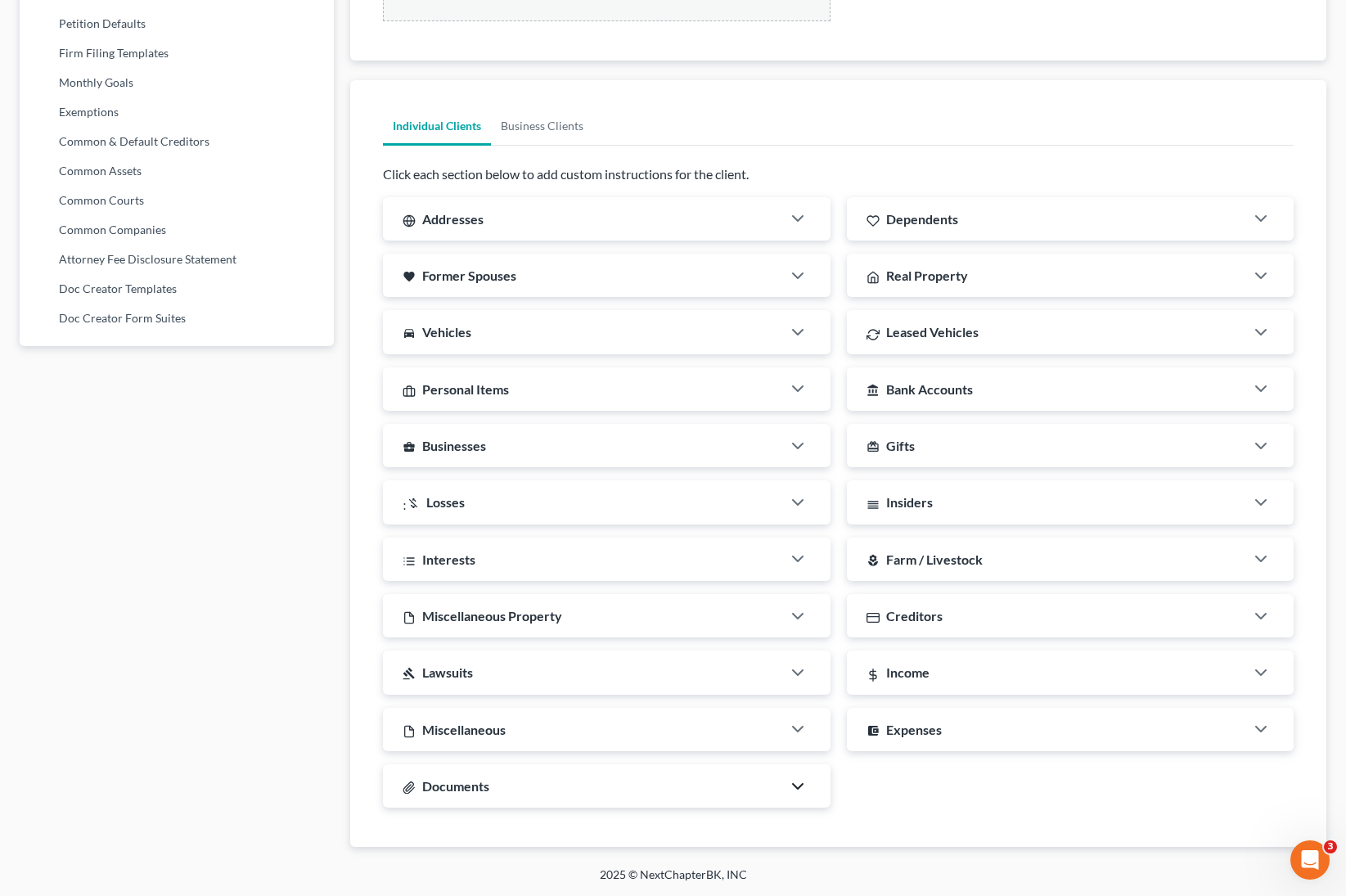
click at [794, 542] on icon "button" at bounding box center [797, 786] width 20 height 20
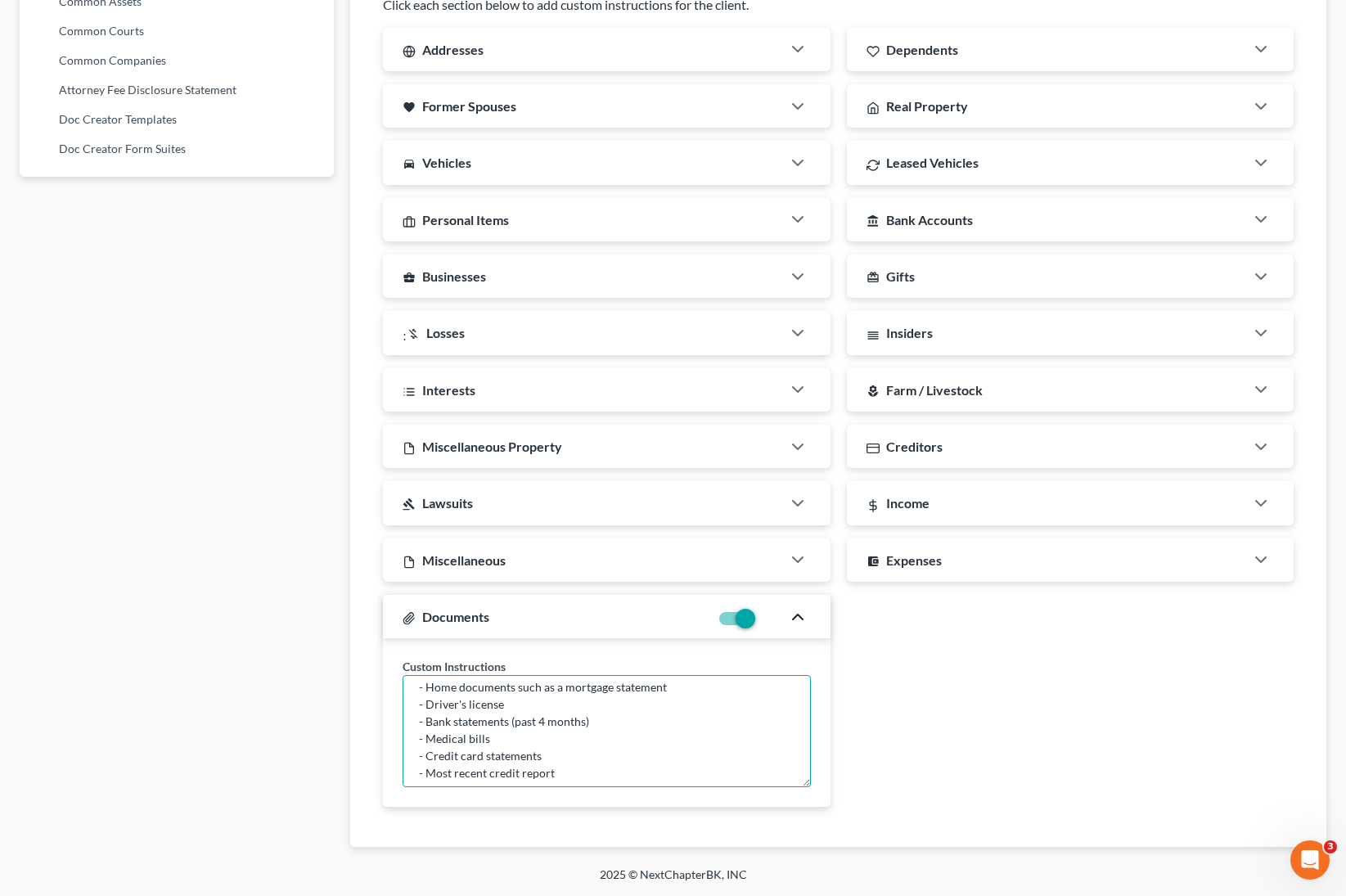
scroll to position [75, 0]
drag, startPoint x: 694, startPoint y: 693, endPoint x: 427, endPoint y: 698, distance: 267.0
click at [427, 542] on textarea "Suggested documents to upload: - Pay stubs (past 6 months) - Income tax returns…" at bounding box center [606, 731] width 408 height 112
click at [543, 542] on textarea "Suggested documents to upload: - Pay stubs (past 6 months) - Income tax returns…" at bounding box center [606, 731] width 408 height 112
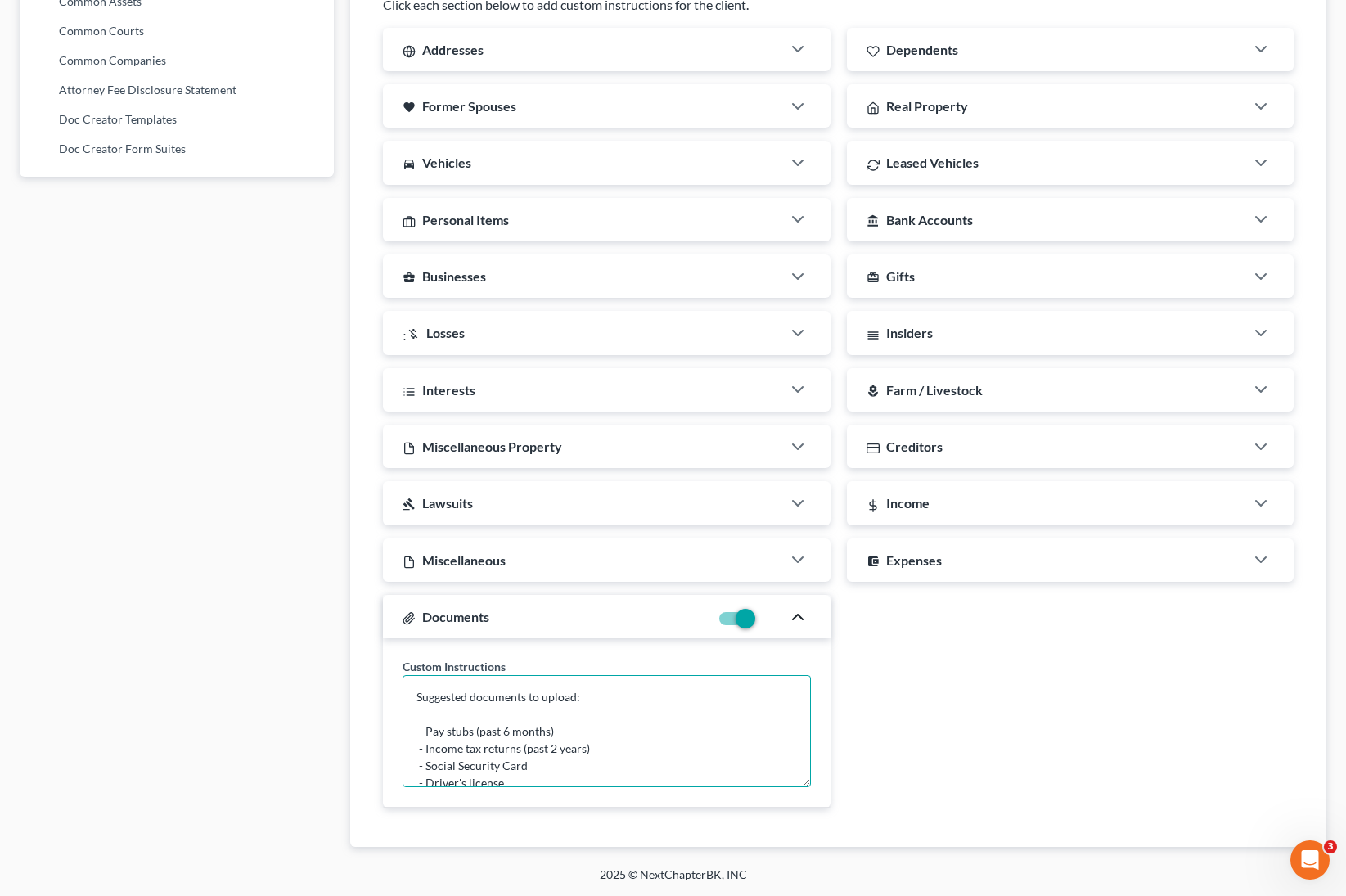
drag, startPoint x: 606, startPoint y: 697, endPoint x: 336, endPoint y: 691, distance: 270.1
click at [432, 542] on textarea "- Pay stubs (past 6 months) - Income tax returns (past 2 years) - Social Securi…" at bounding box center [606, 731] width 408 height 112
drag, startPoint x: 583, startPoint y: 764, endPoint x: 425, endPoint y: 763, distance: 158.0
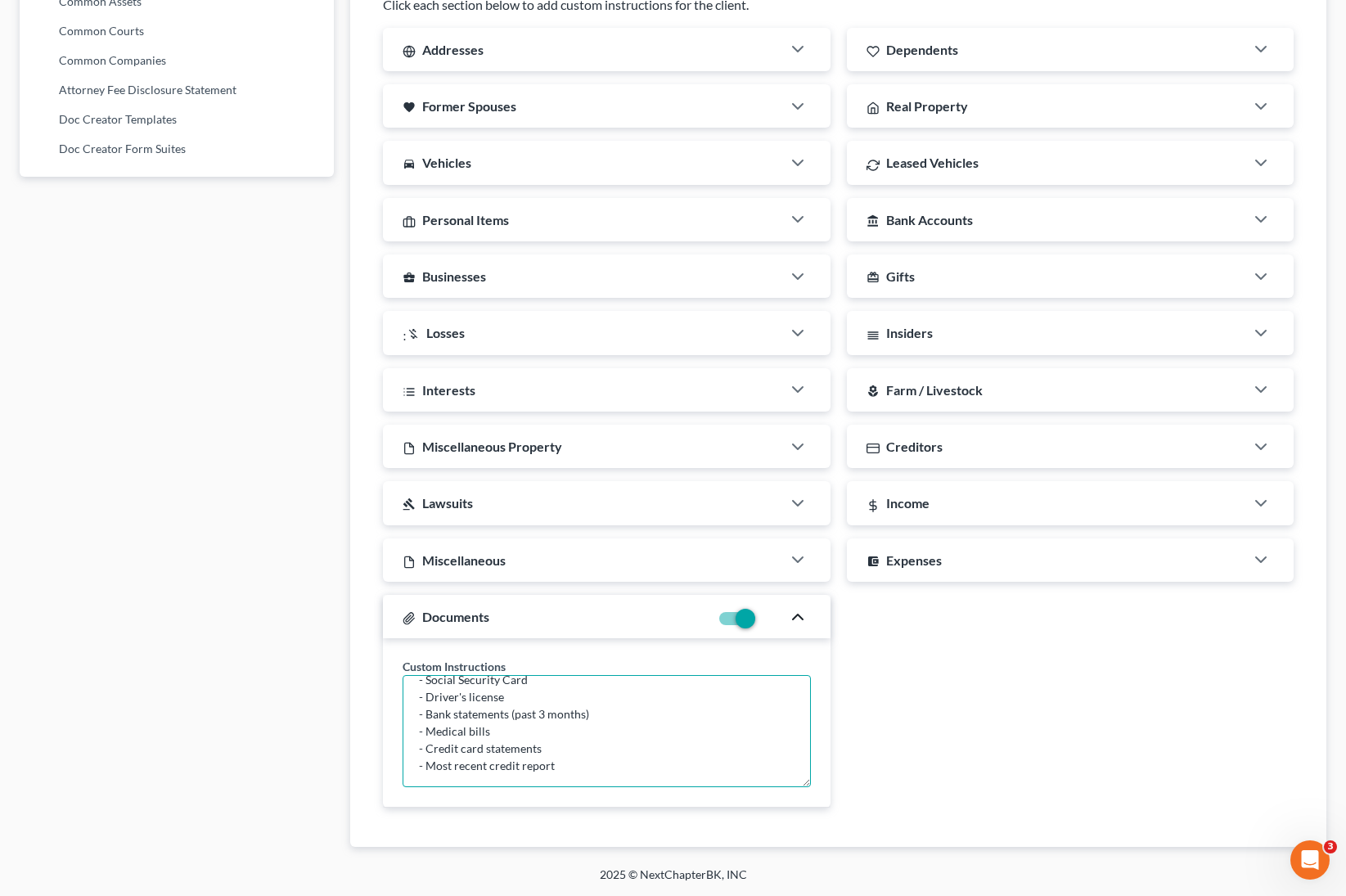
click at [425, 542] on textarea "- Pay stubs (past 6 months) - Income tax returns (past 2 years) - Social Securi…" at bounding box center [606, 731] width 408 height 112
type textarea "- Pay stubs (past 6 months) - Income tax returns (past 2 years) - Social Securi…"
click at [1086, 542] on div "Addresses Custom Instructions (anywhere you've lived in the last 3 years) Depen…" at bounding box center [838, 424] width 927 height 793
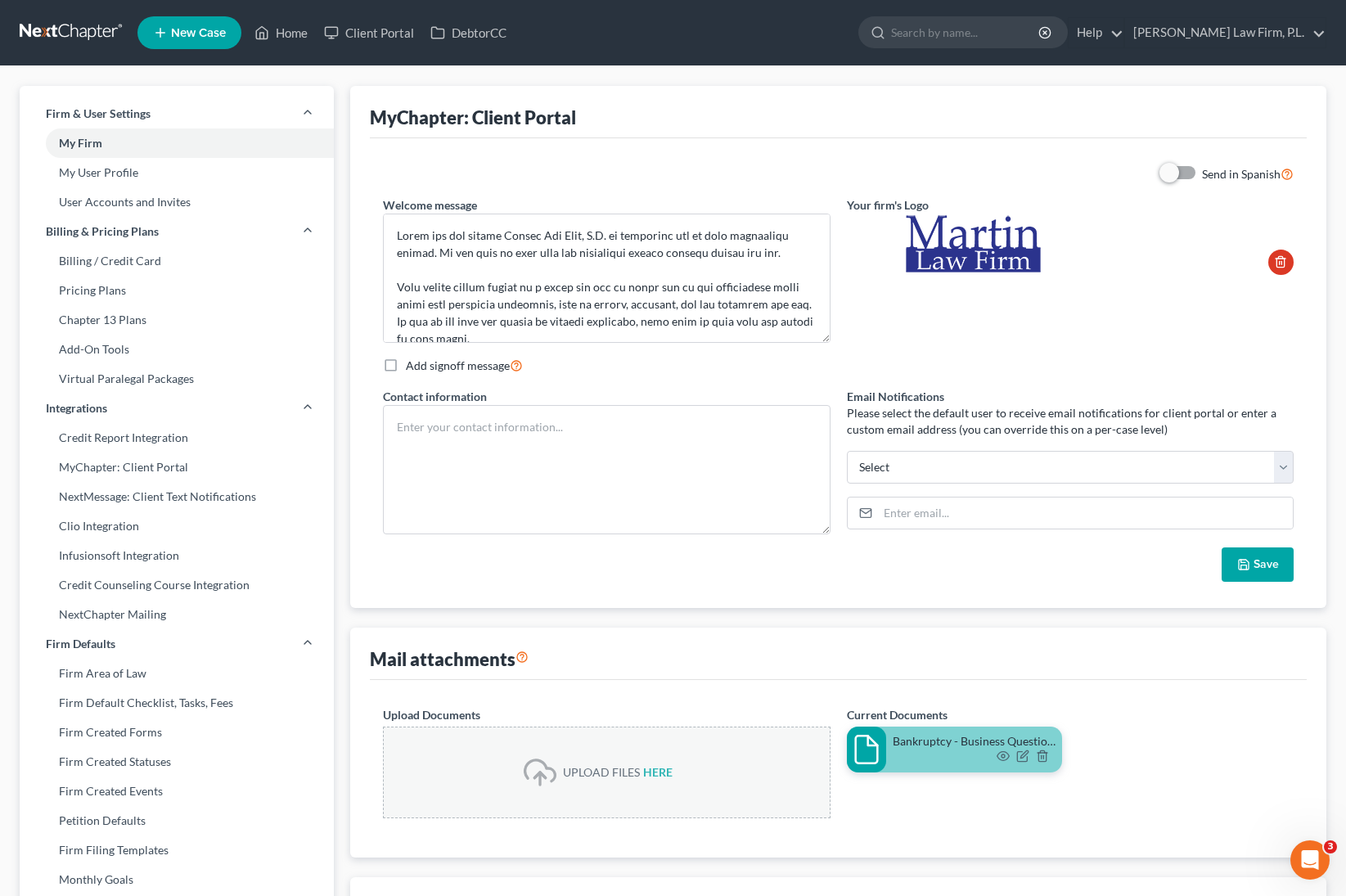
click at [1177, 542] on button "Save" at bounding box center [1258, 564] width 72 height 34
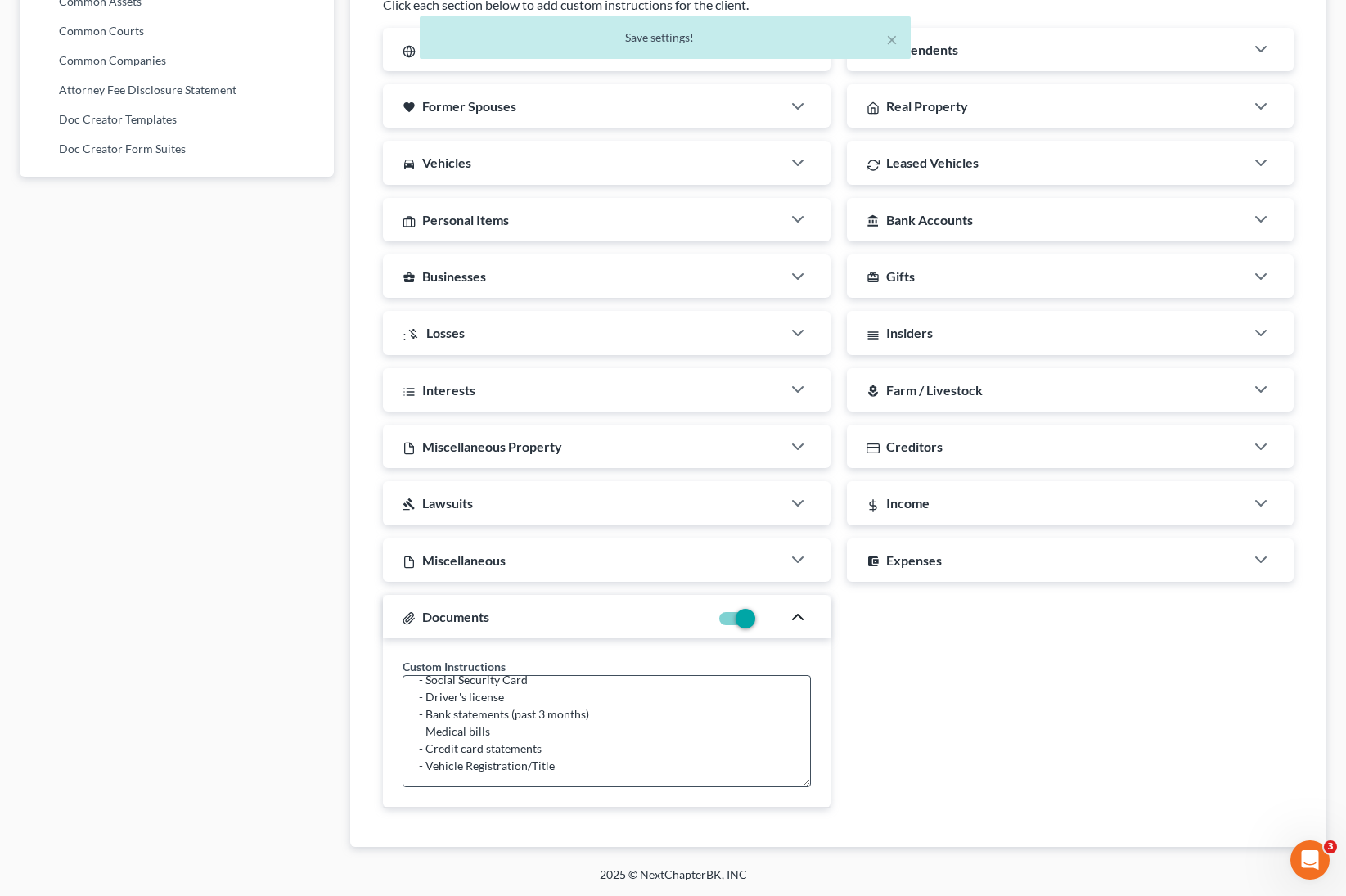
scroll to position [966, 0]
click at [1003, 542] on div "Addresses Custom Instructions (anywhere you've lived in the last 3 years) Depen…" at bounding box center [838, 424] width 927 height 793
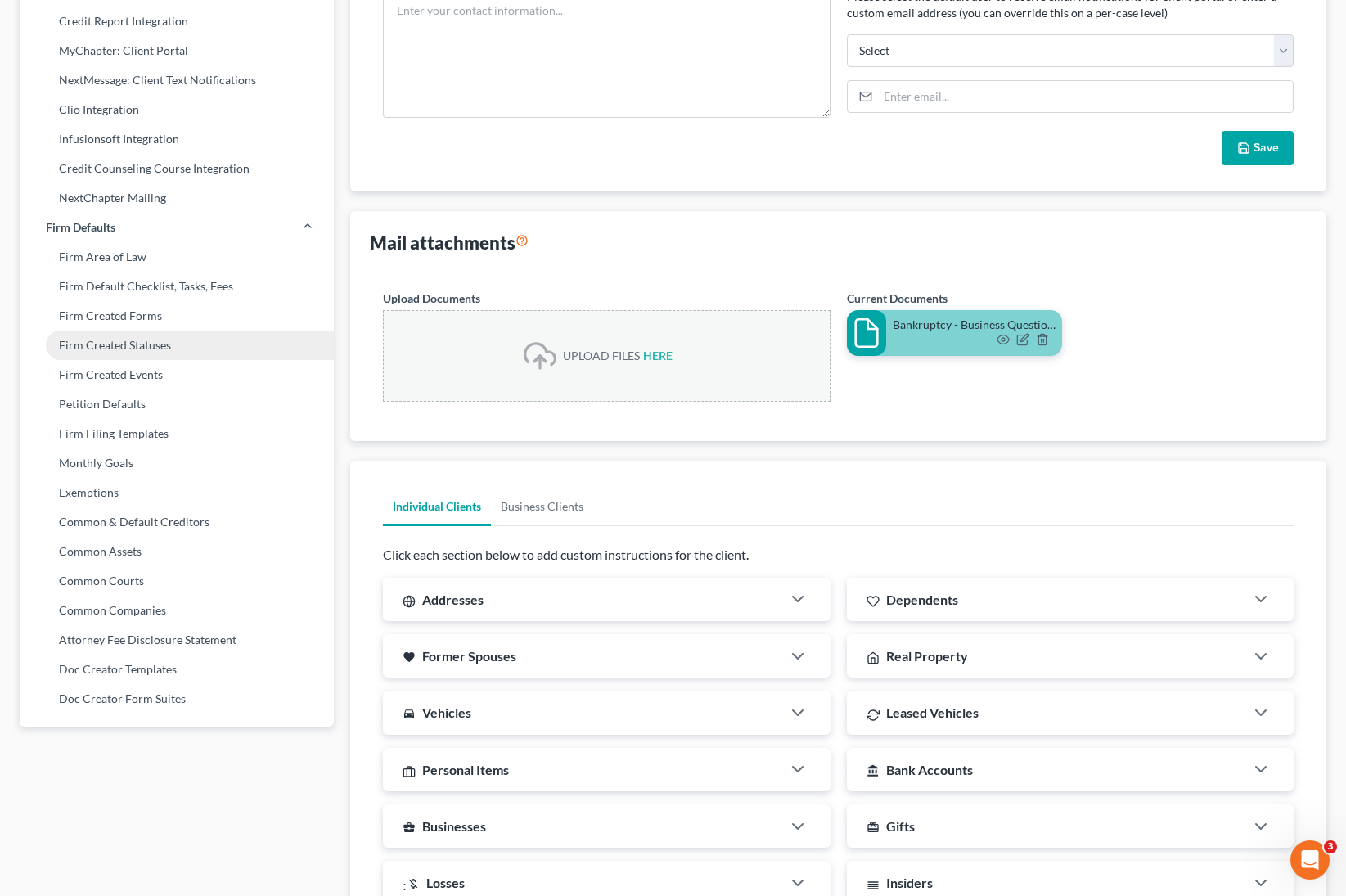
click at [159, 330] on link "Firm Created Statuses" at bounding box center [176, 345] width 314 height 29
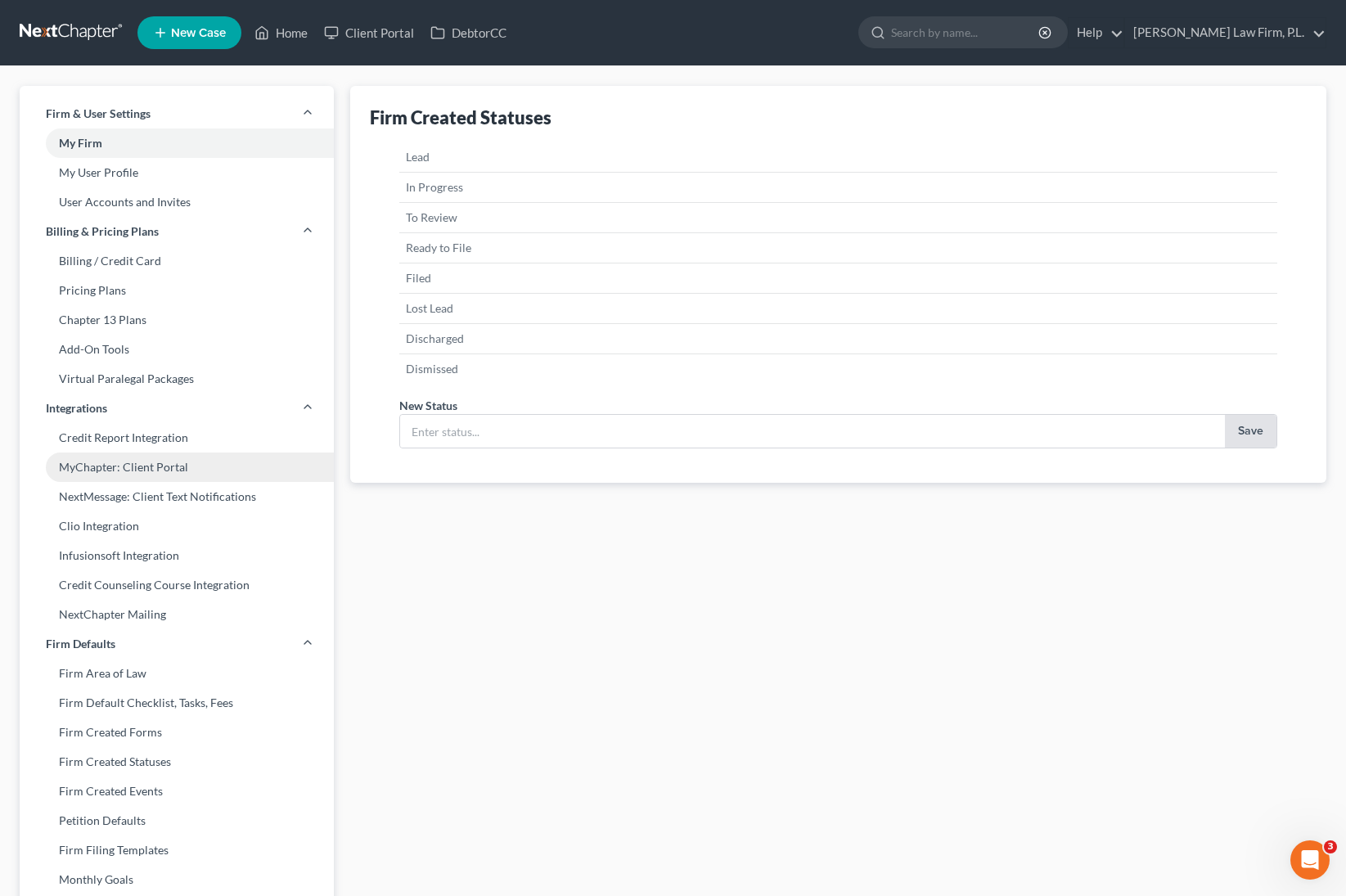
click at [183, 466] on link "MyChapter: Client Portal" at bounding box center [176, 467] width 314 height 29
select select
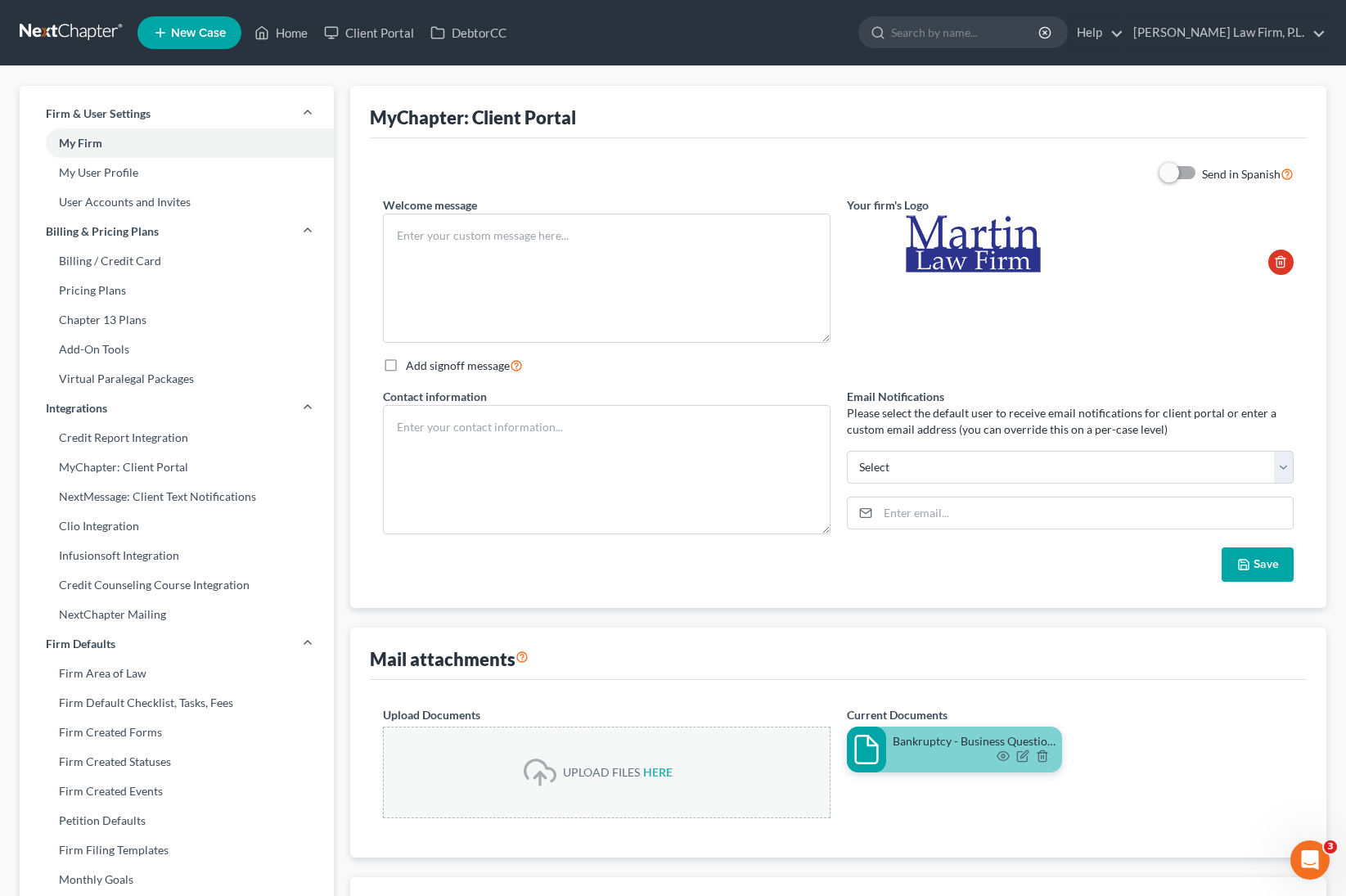
type textarea "Thank you for hiring [PERSON_NAME] Law Firm, P.L. to represent you in your bank…"
select select "3"
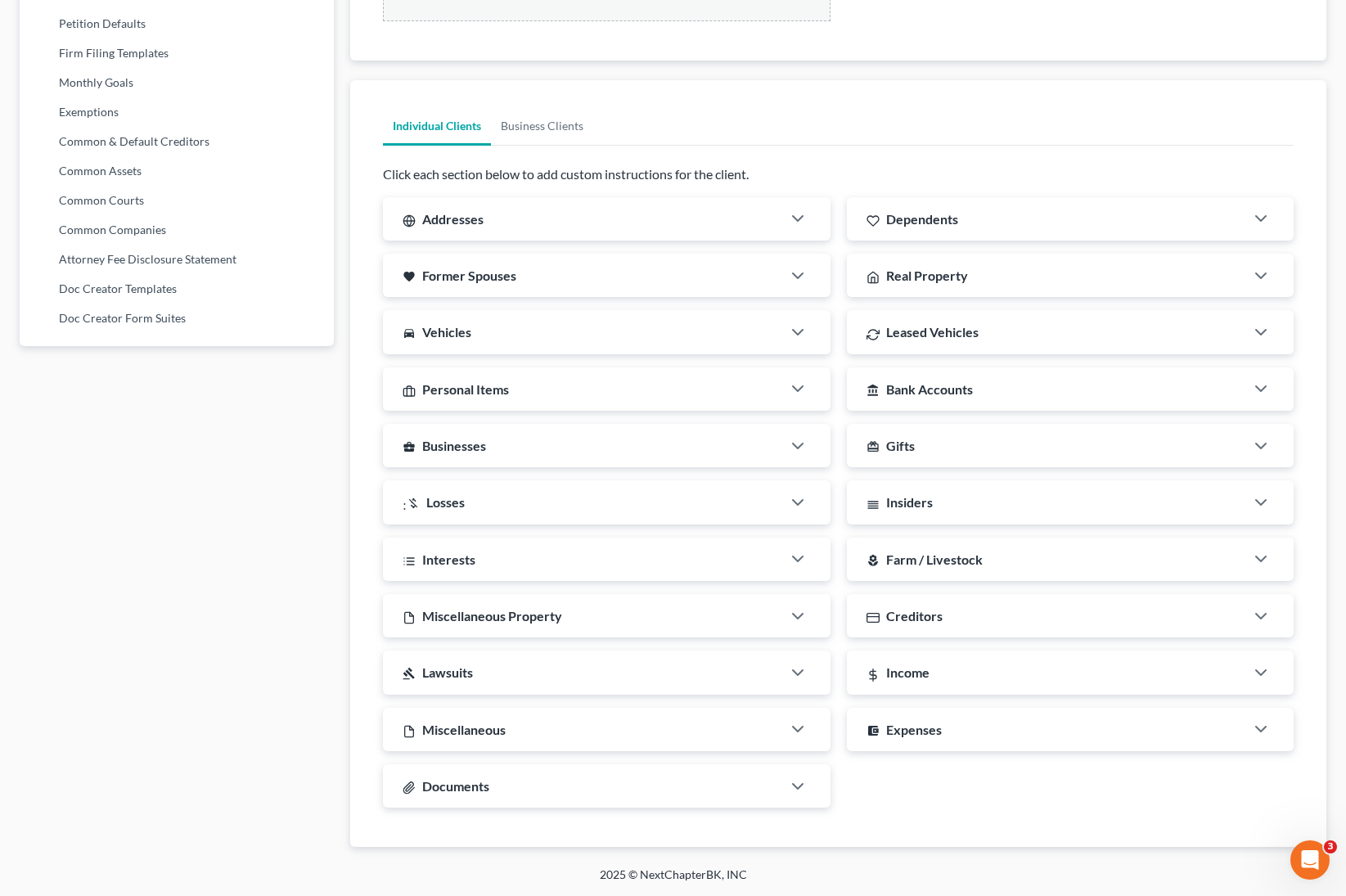
click at [549, 542] on div "Documents" at bounding box center [581, 786] width 398 height 44
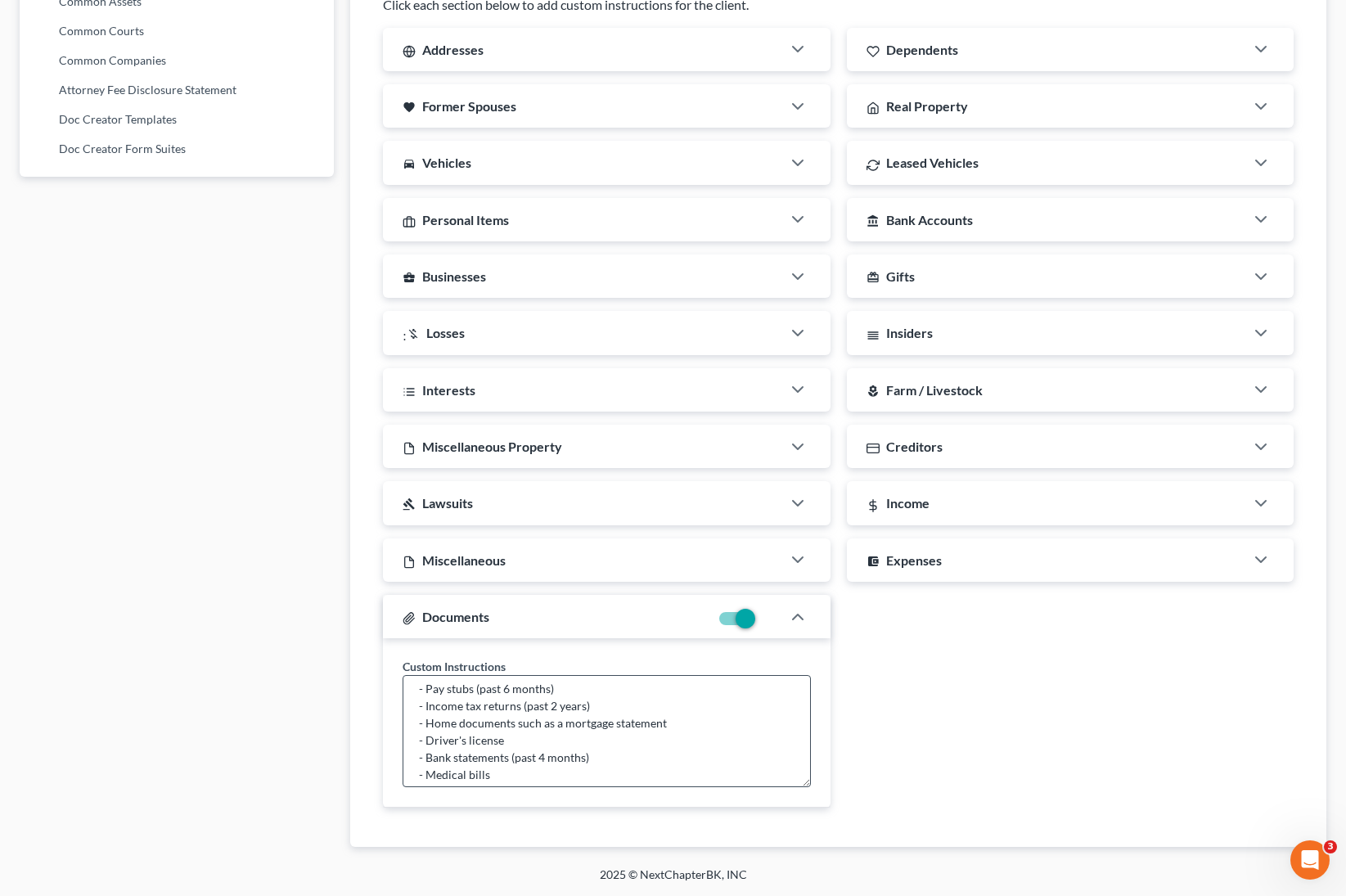
scroll to position [86, 0]
click at [759, 542] on label at bounding box center [759, 622] width 0 height 0
click at [765, 542] on input "checkbox" at bounding box center [771, 615] width 10 height 10
click at [759, 542] on label at bounding box center [759, 622] width 0 height 0
click at [765, 542] on input "checkbox" at bounding box center [771, 615] width 10 height 10
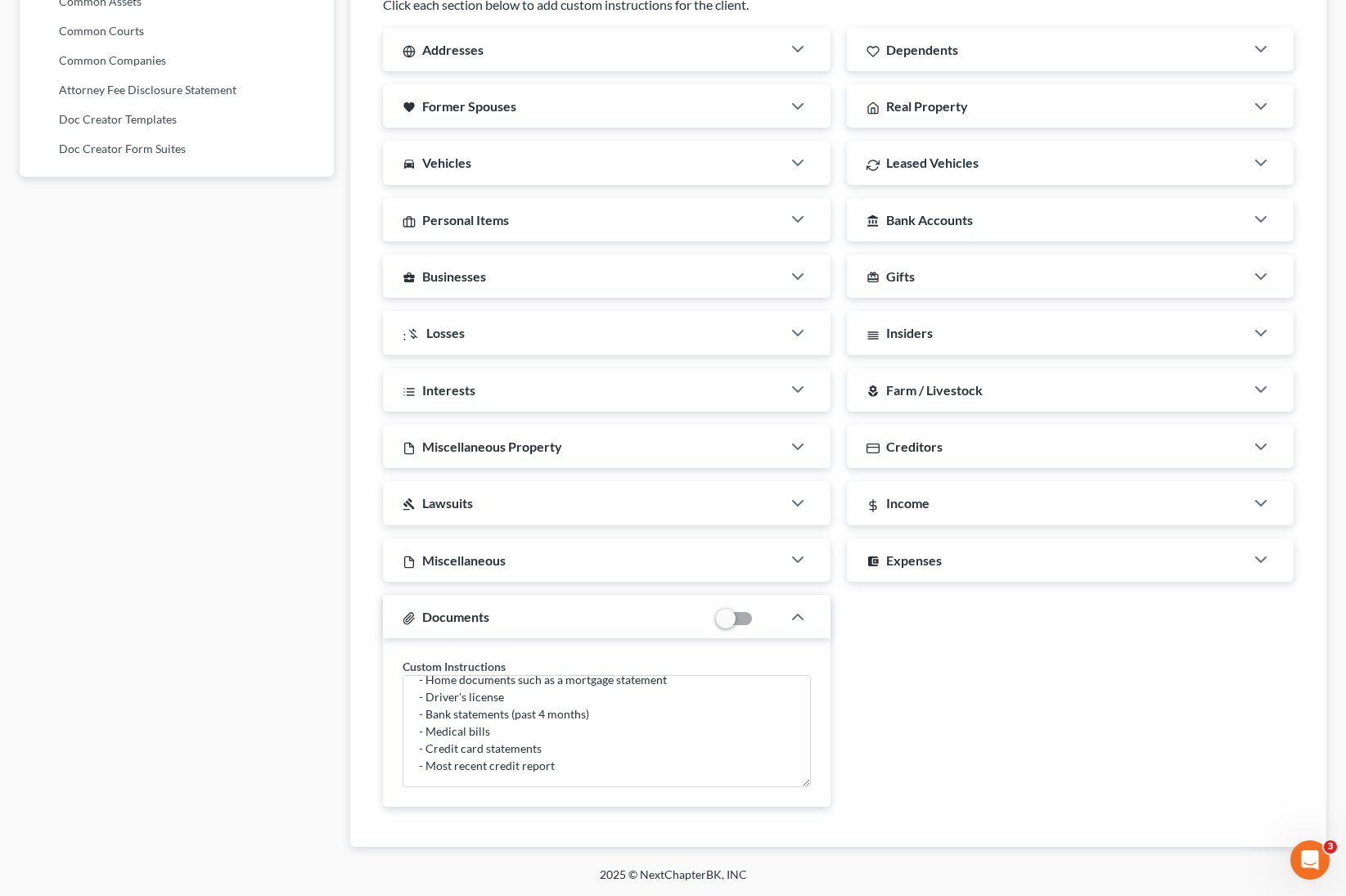
checkbox input "true"
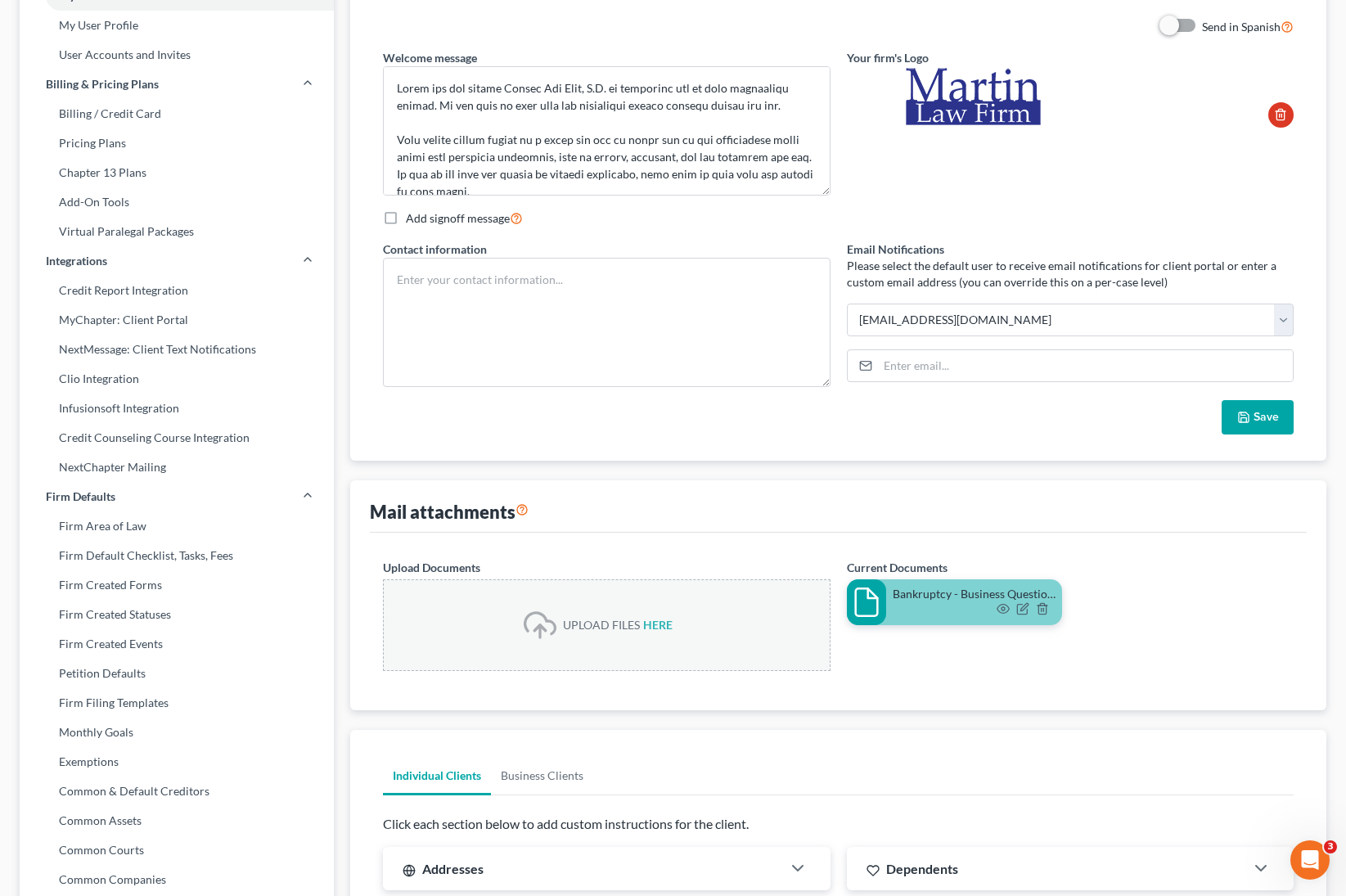
scroll to position [0, 0]
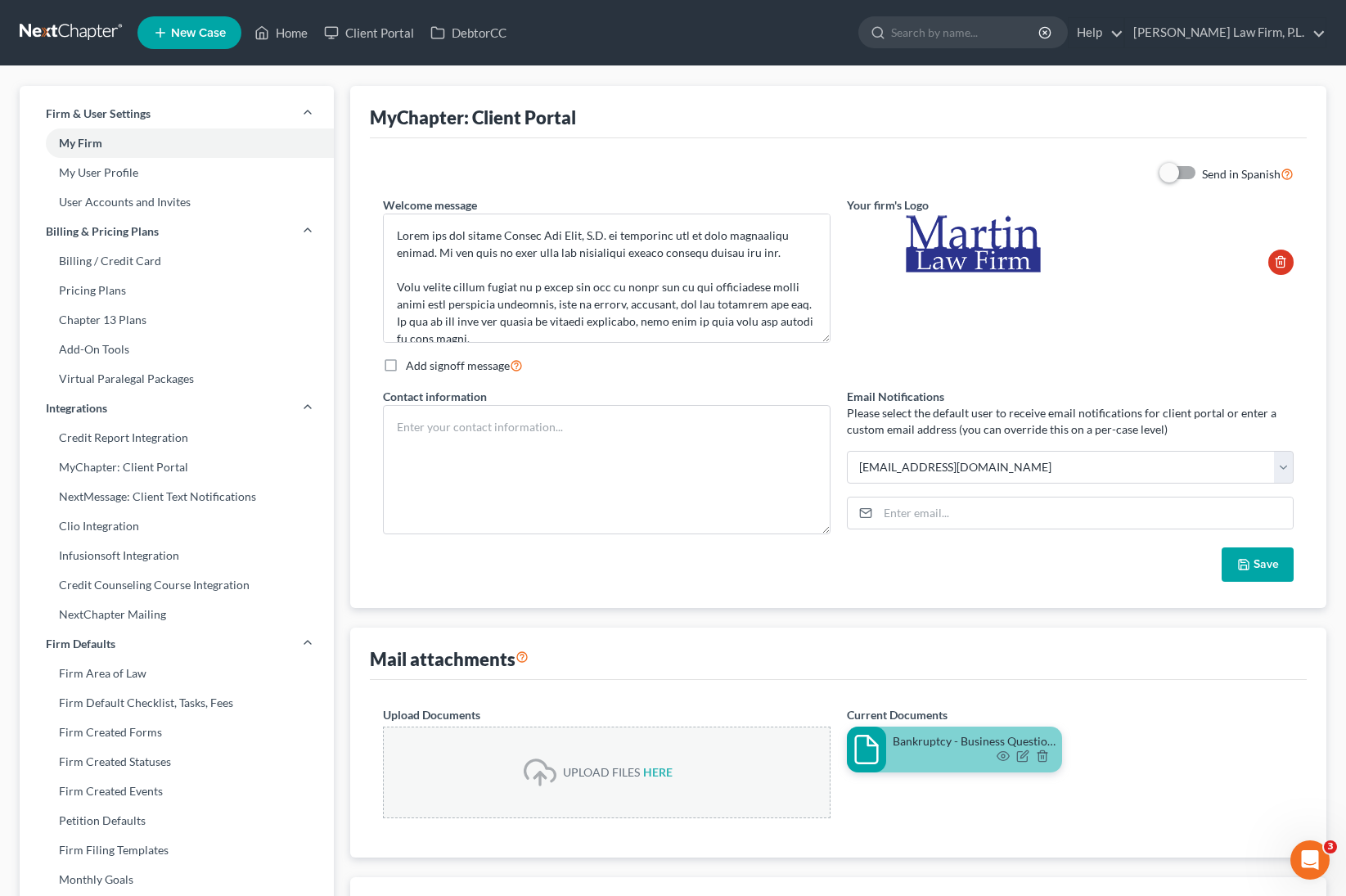
click at [260, 15] on ul "New Case Home Client Portal DebtorCC - No Result - See all results Or Press Ent…" at bounding box center [732, 33] width 1189 height 43
click at [293, 38] on link "Home" at bounding box center [281, 33] width 69 height 29
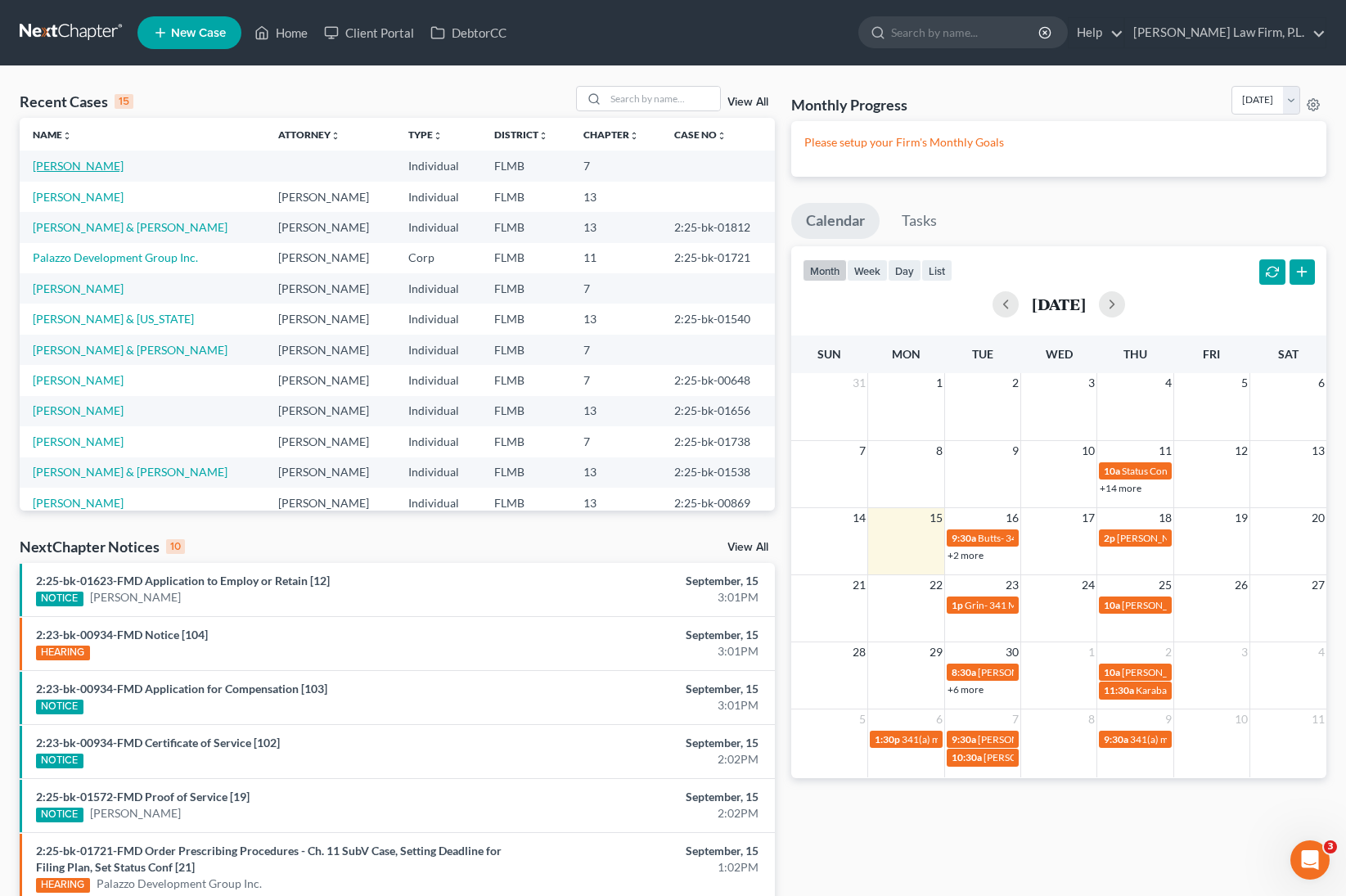
click at [95, 171] on link "[PERSON_NAME]" at bounding box center [78, 165] width 91 height 14
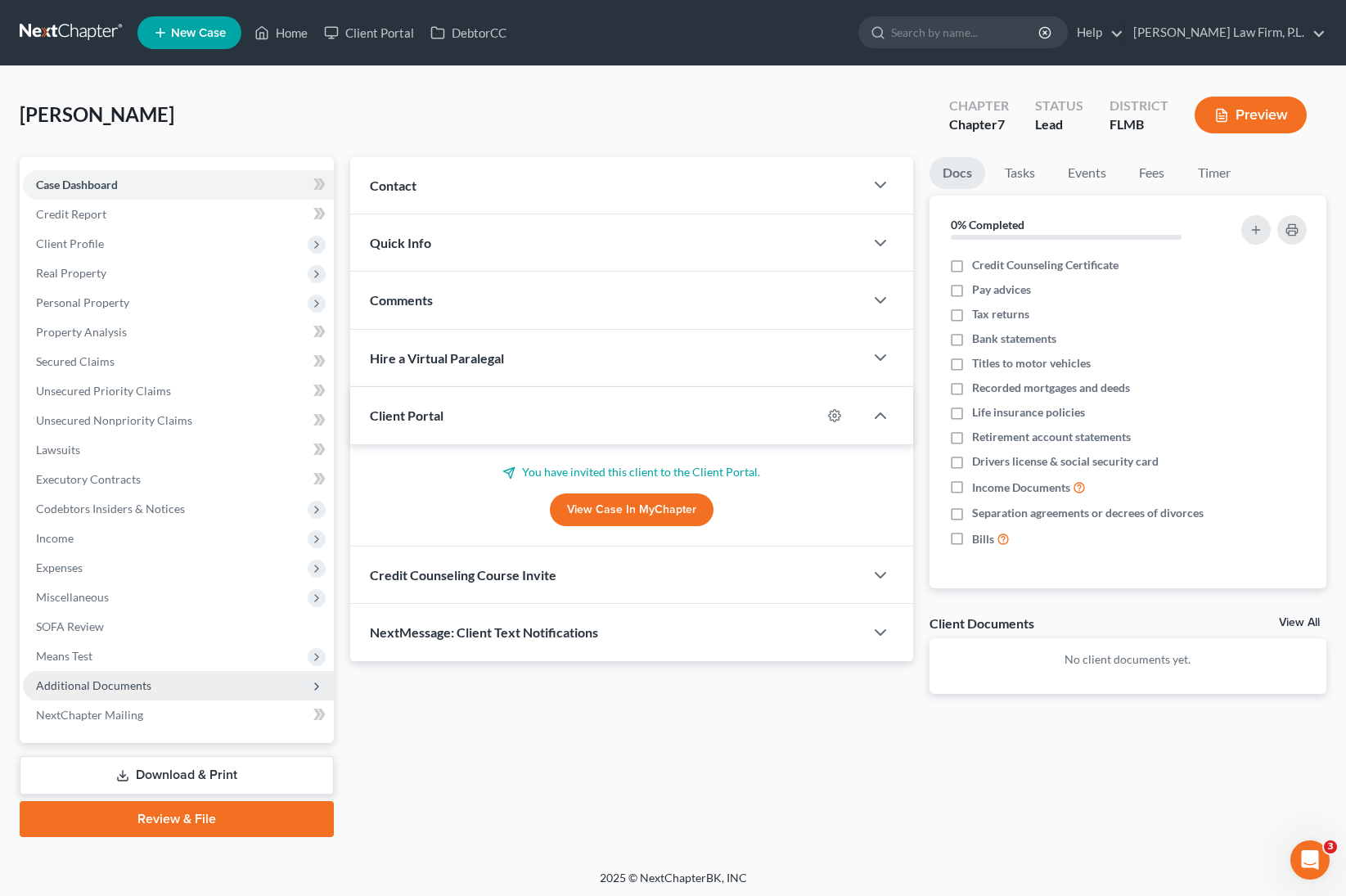
click at [139, 542] on span "Additional Documents" at bounding box center [178, 685] width 311 height 29
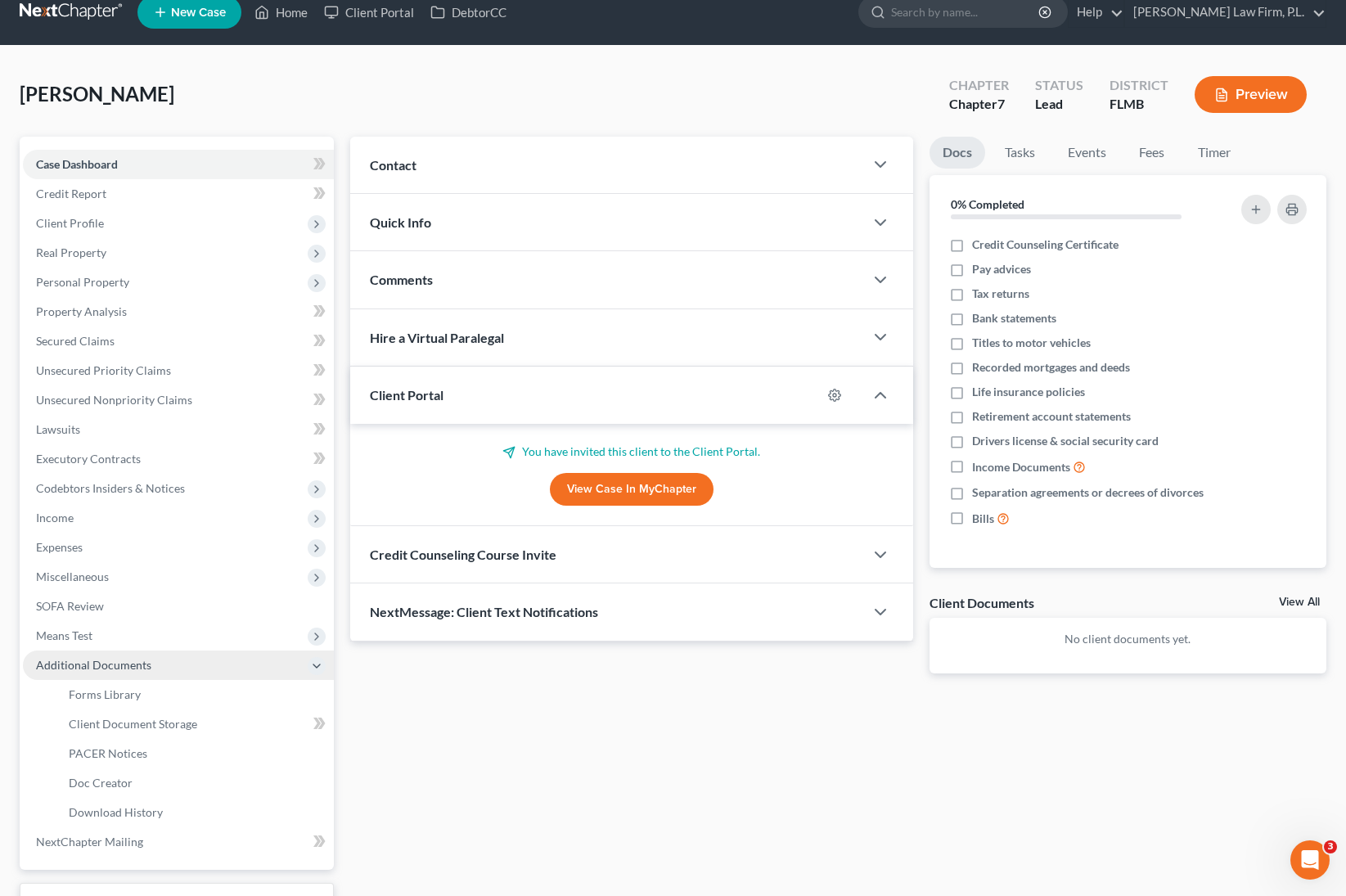
scroll to position [31, 0]
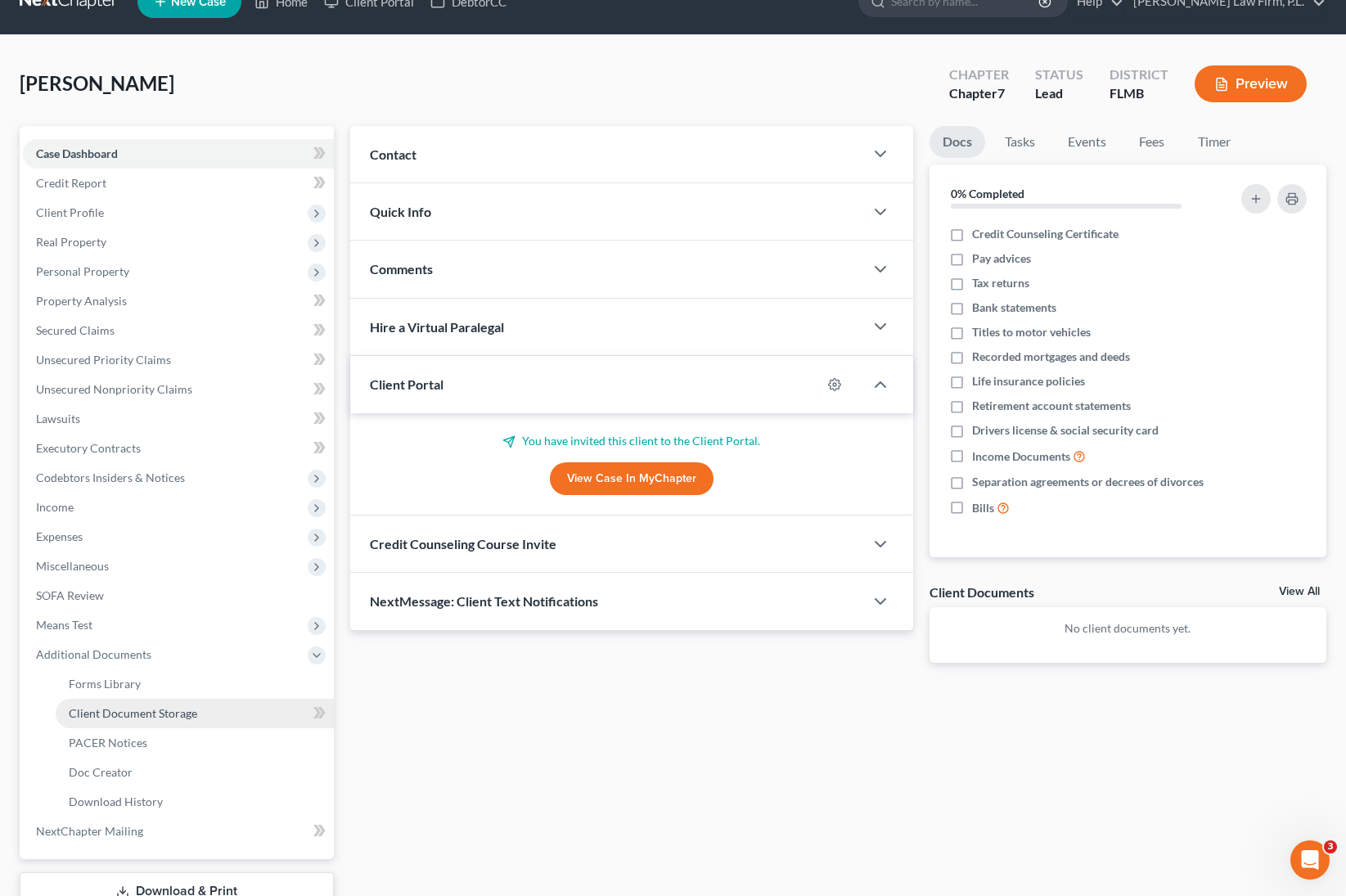
click at [162, 542] on span "Client Document Storage" at bounding box center [133, 713] width 128 height 14
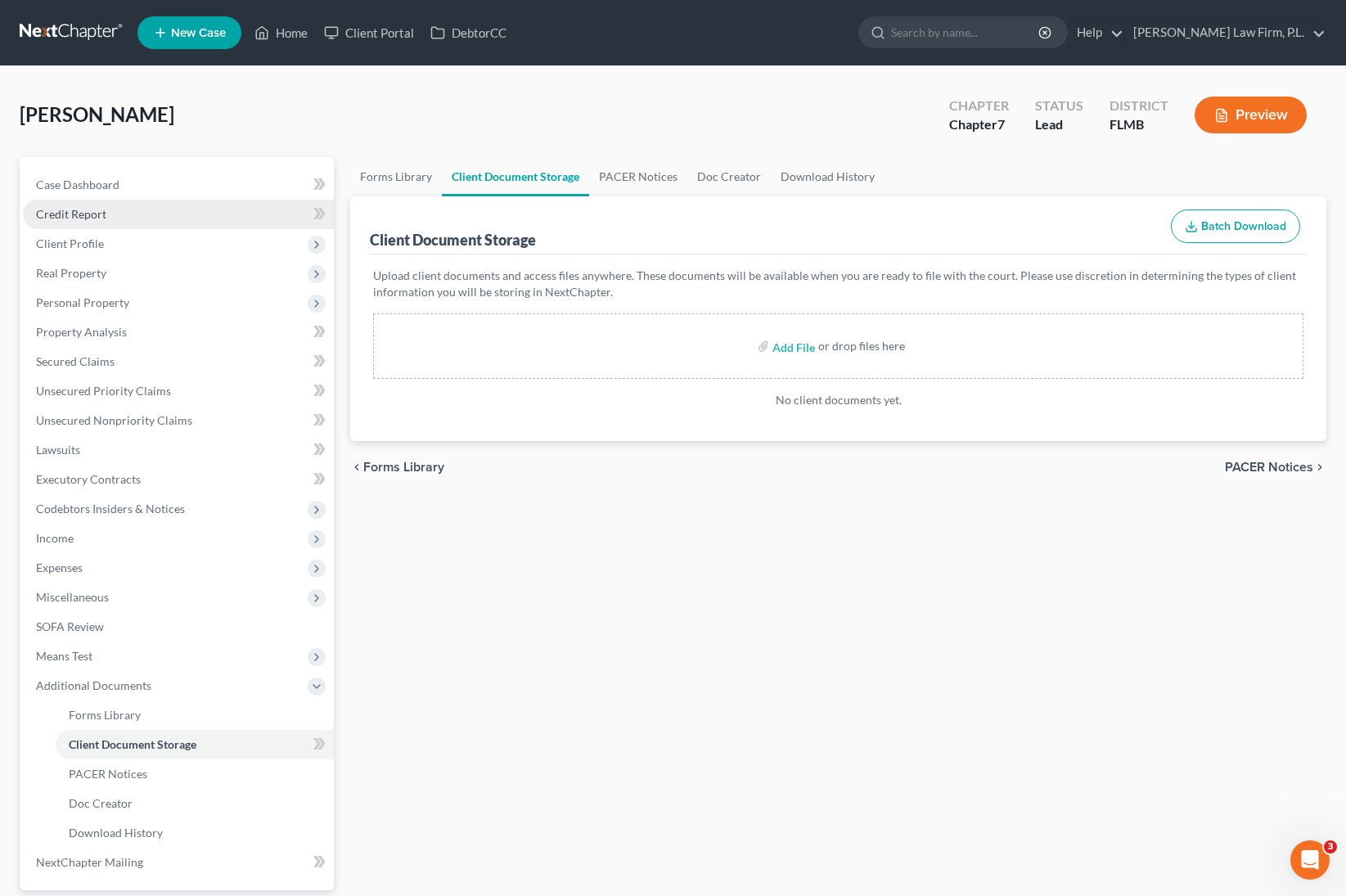
click at [98, 216] on span "Credit Report" at bounding box center [71, 214] width 70 height 14
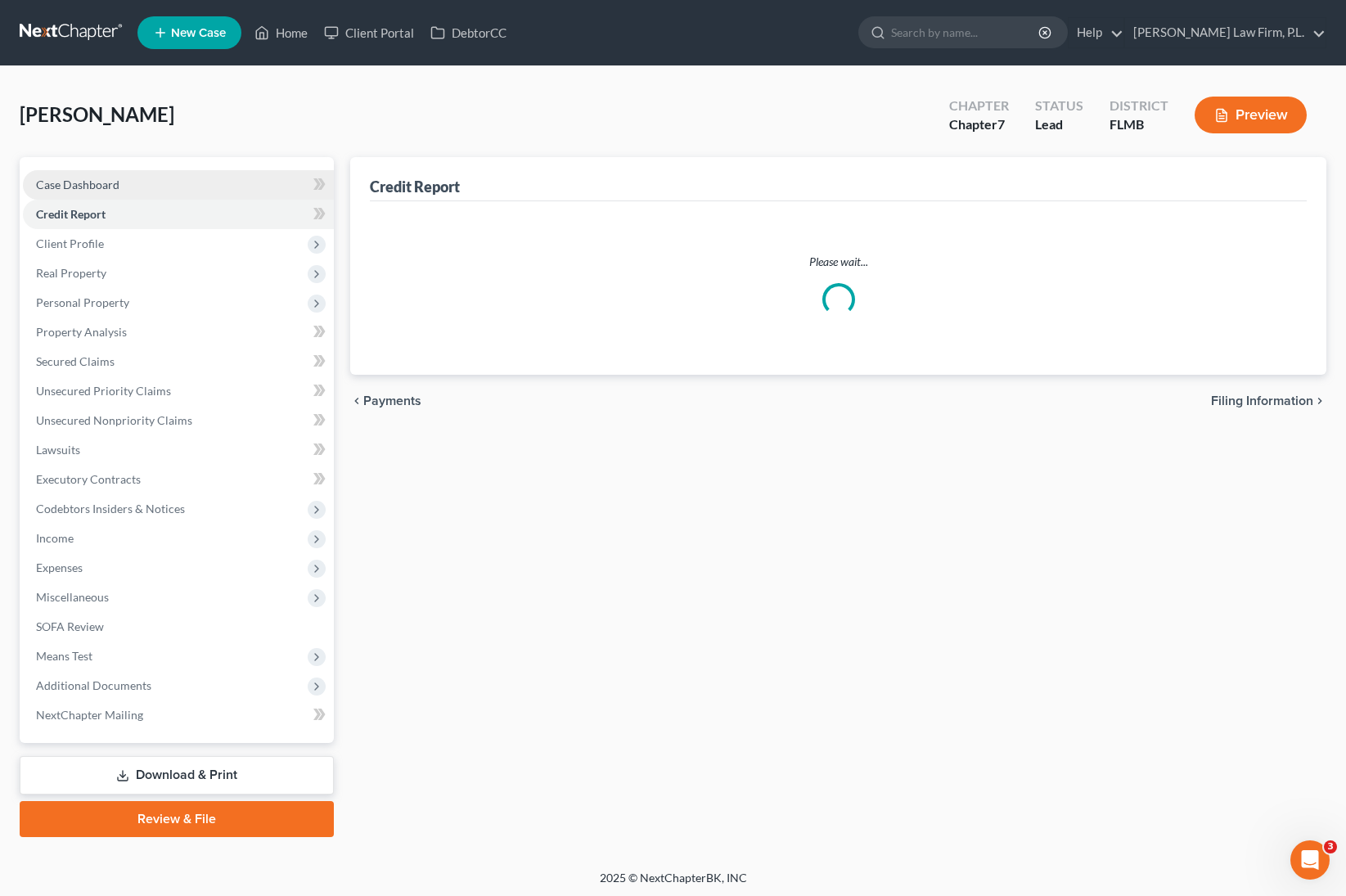
click at [115, 183] on span "Case Dashboard" at bounding box center [77, 184] width 83 height 14
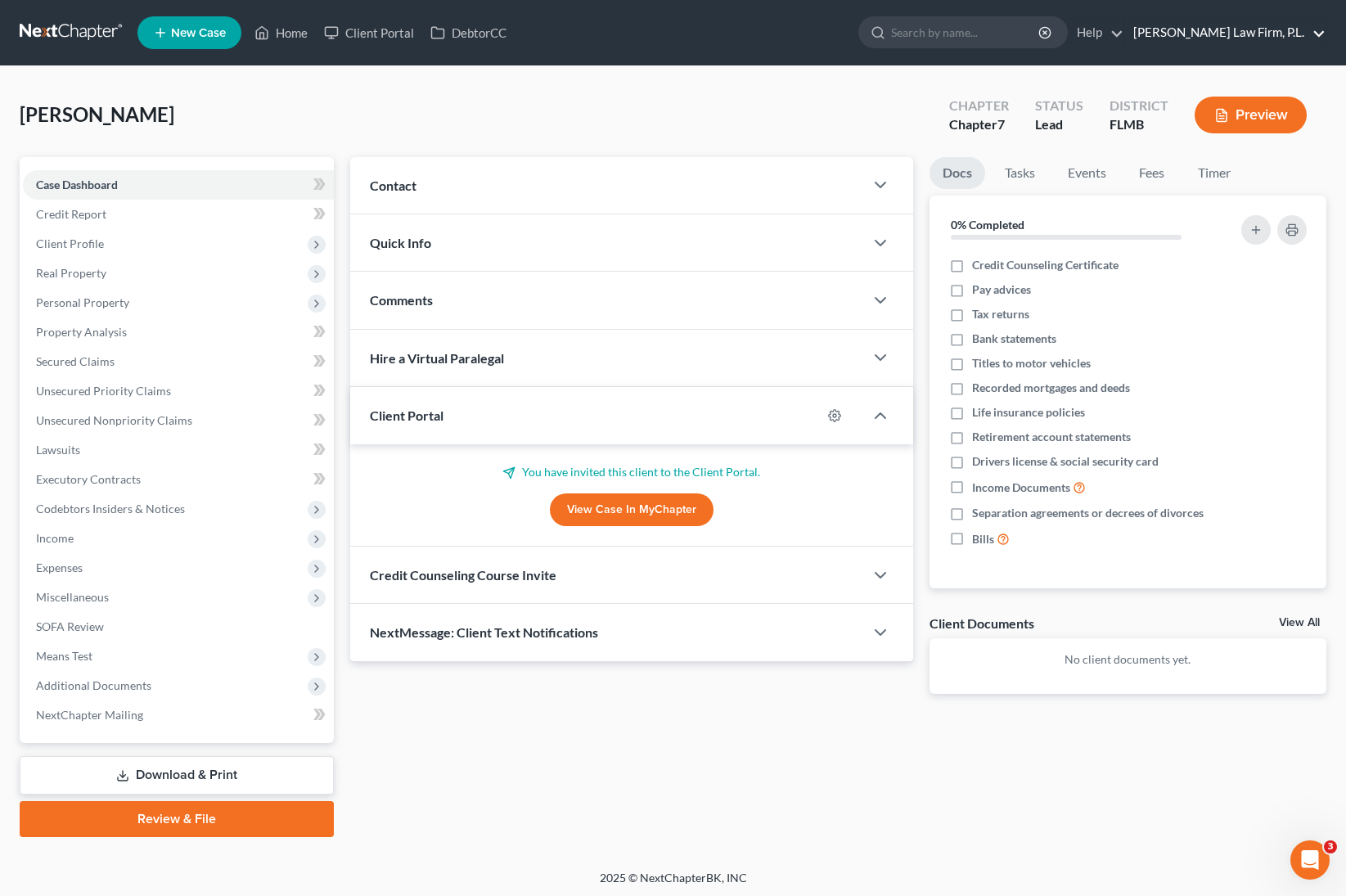
click at [1177, 31] on link "[PERSON_NAME] Law Firm, P.L." at bounding box center [1225, 33] width 200 height 29
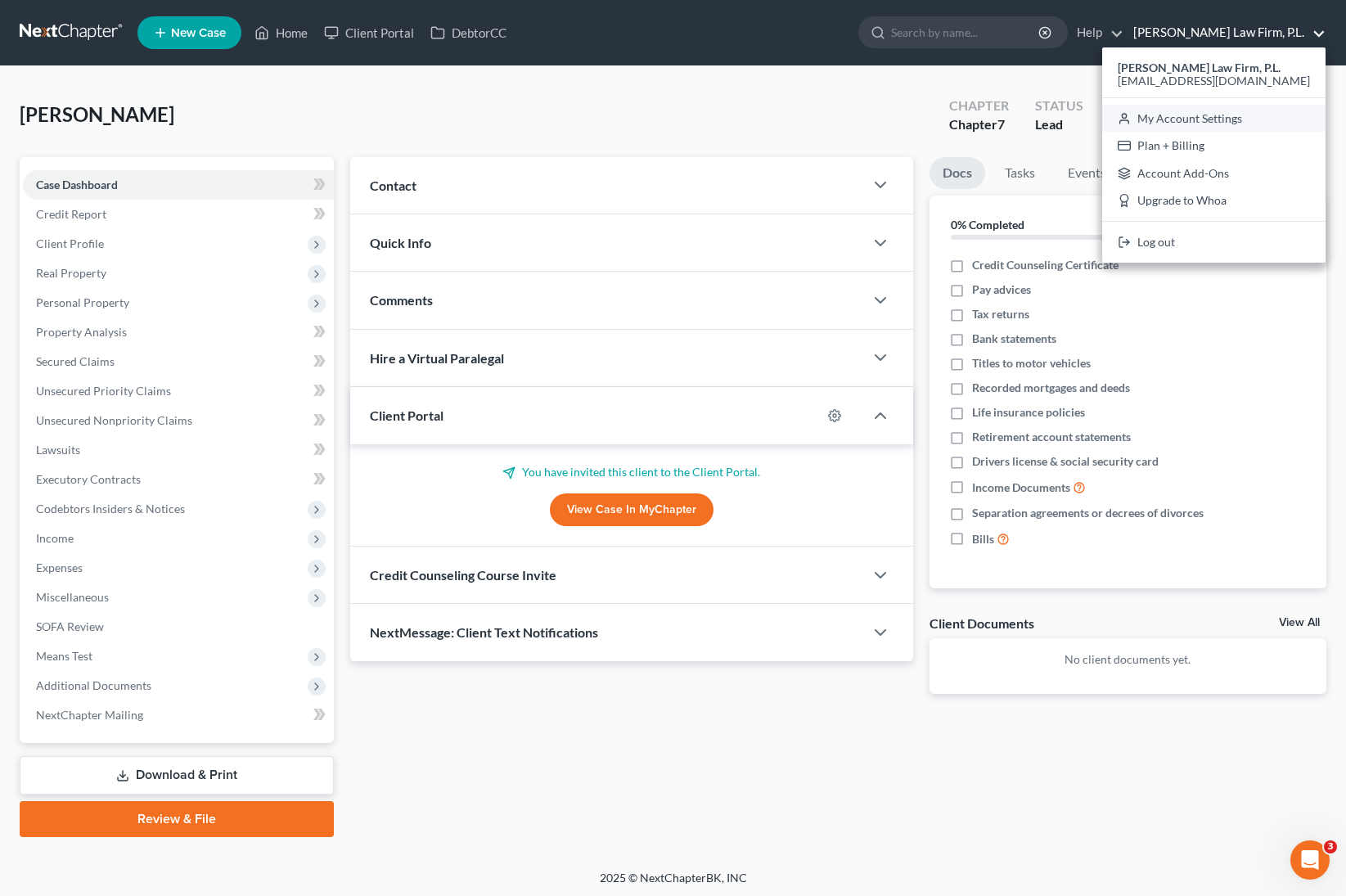
click at [1177, 122] on link "My Account Settings" at bounding box center [1213, 118] width 223 height 27
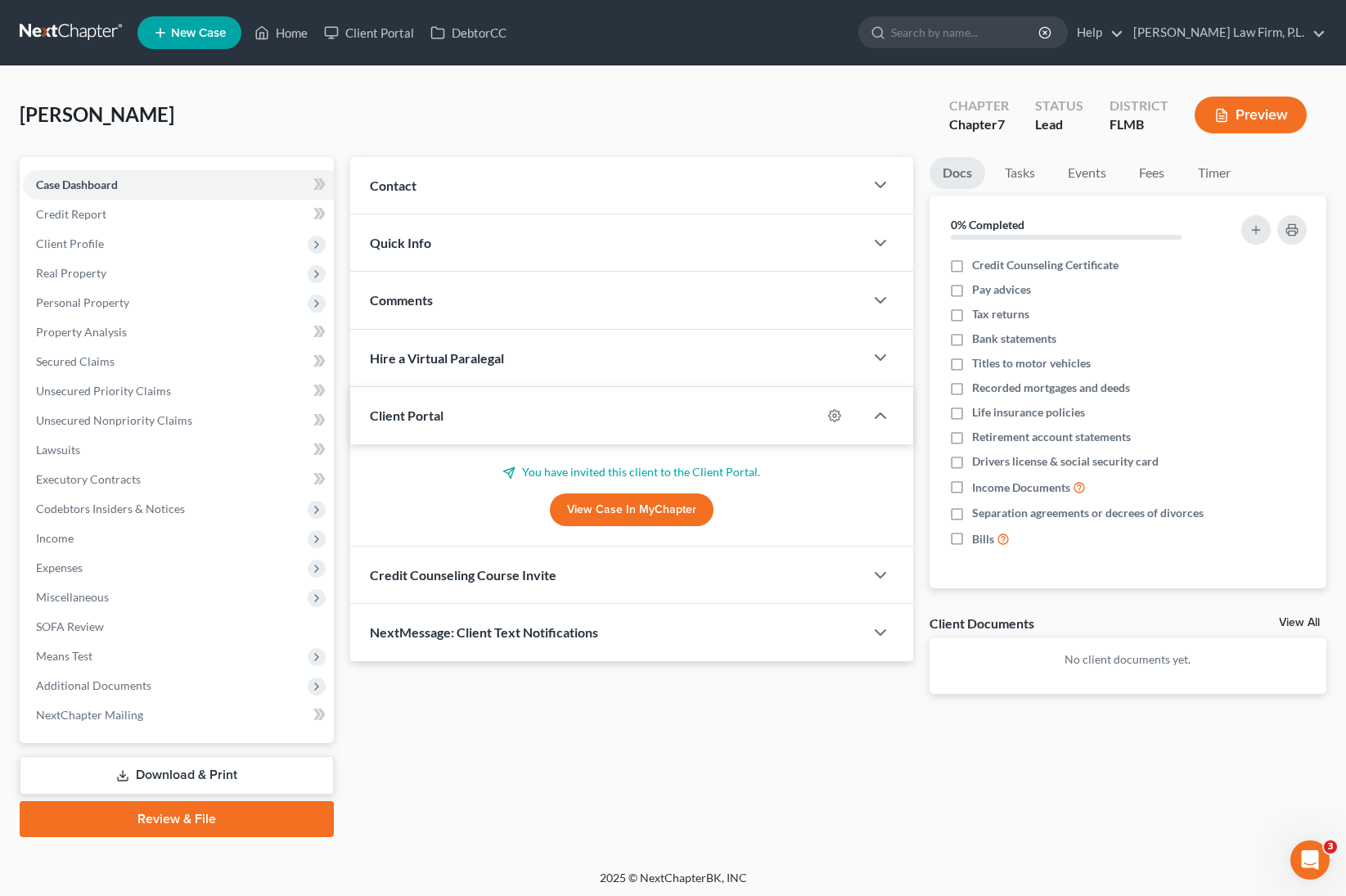
select select "15"
select select "24"
select select "9"
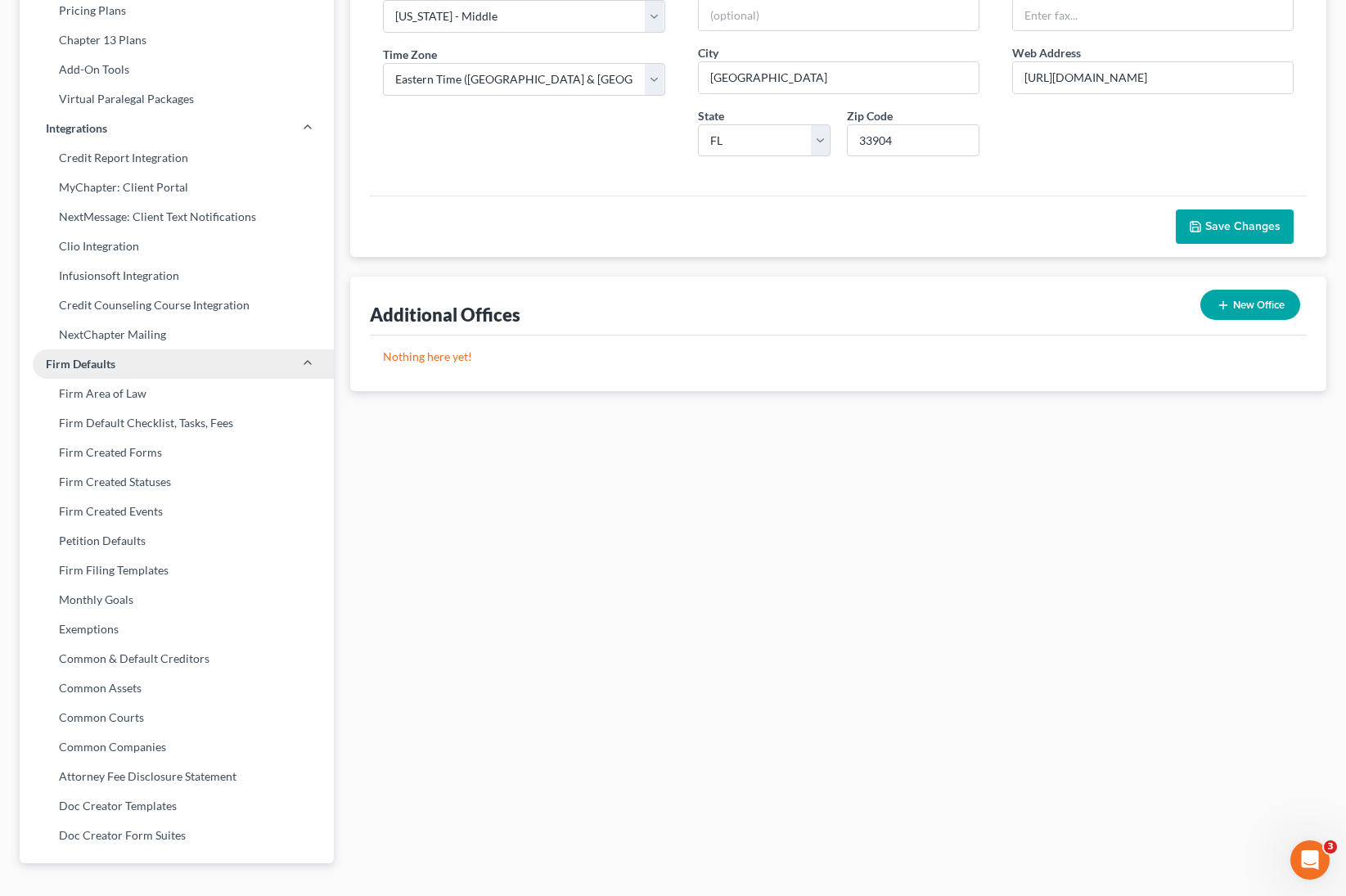
scroll to position [204, 0]
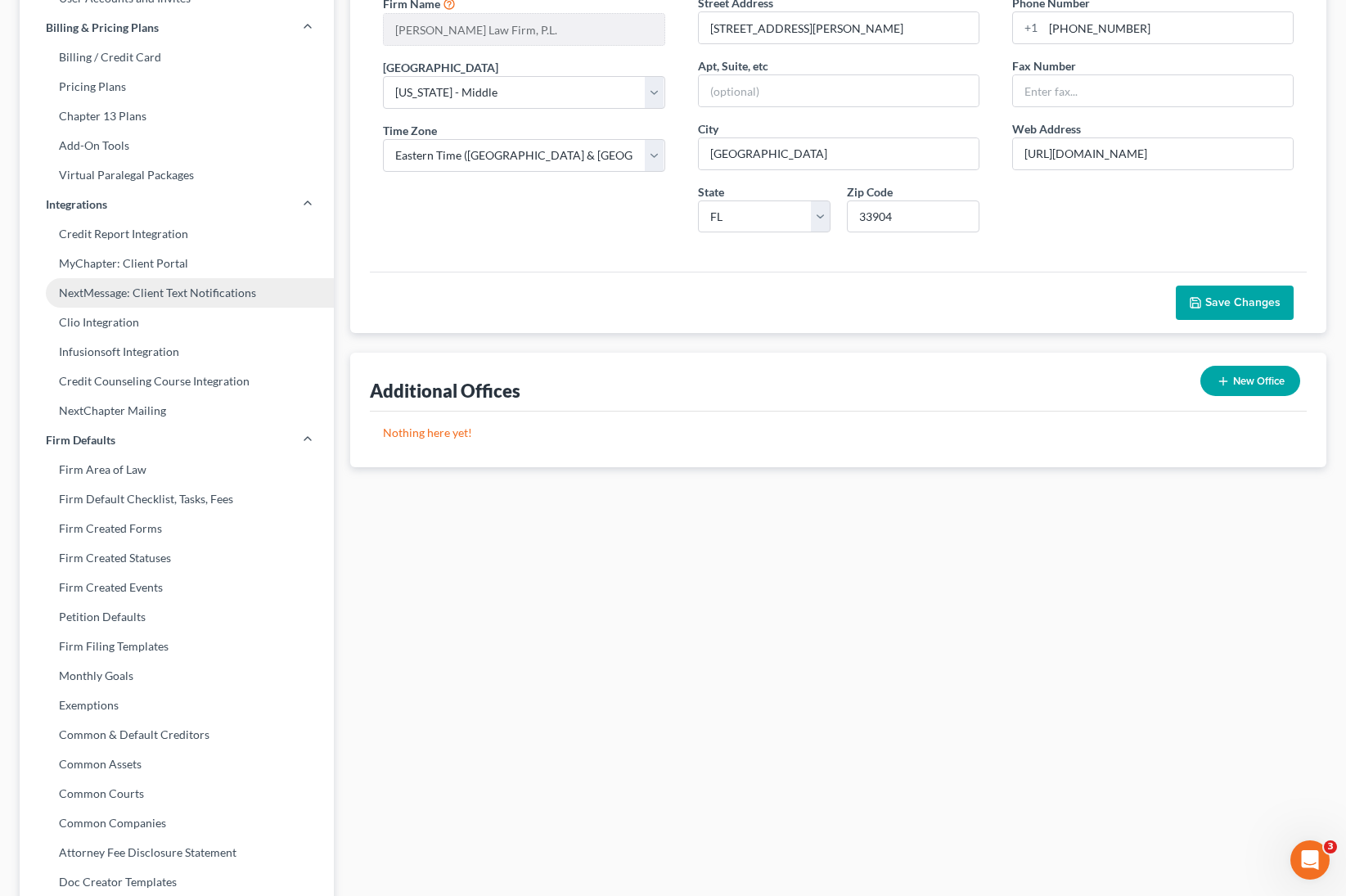
click at [176, 293] on link "NextMessage: Client Text Notifications" at bounding box center [176, 293] width 314 height 29
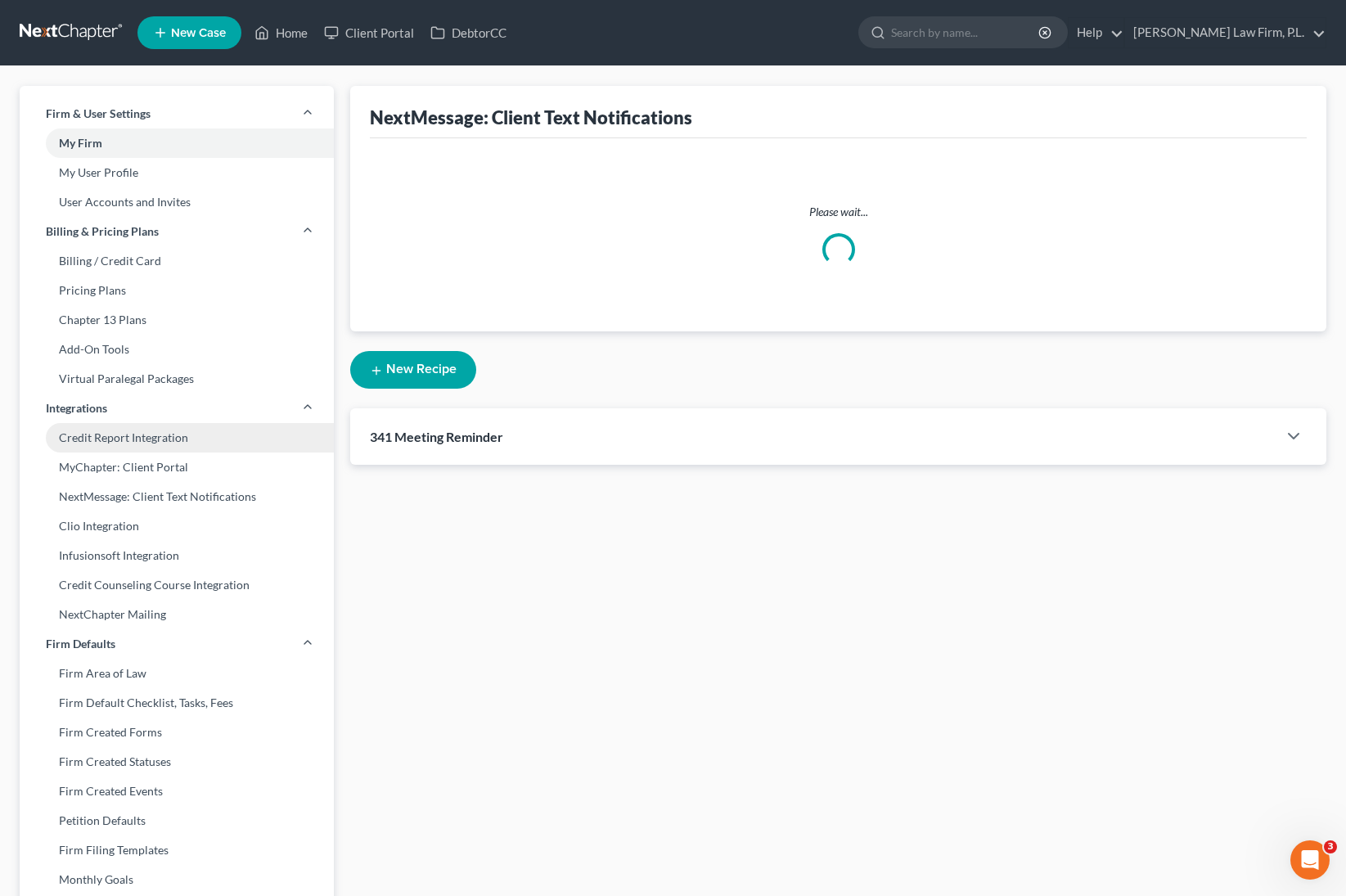
select select "3"
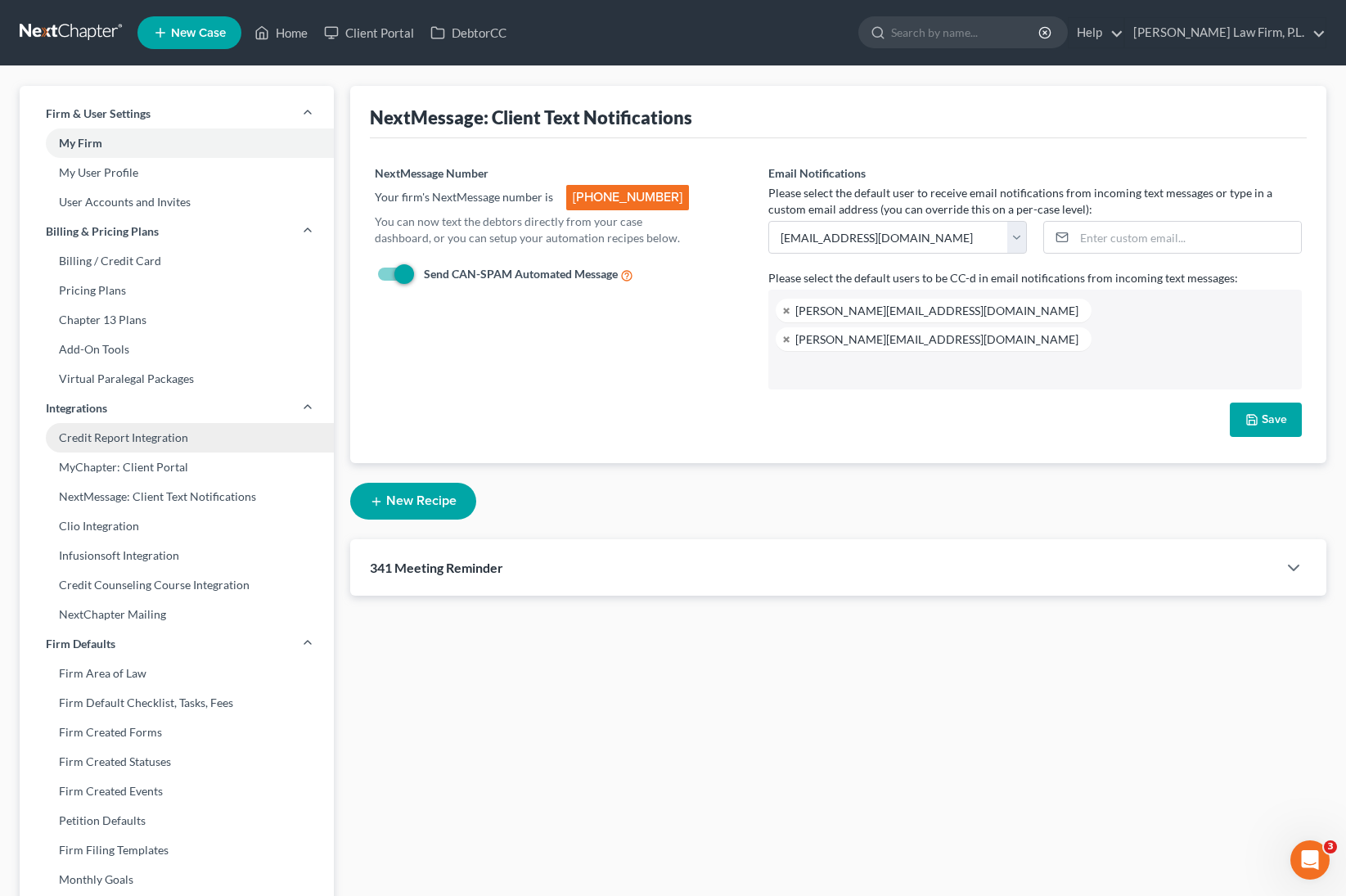
scroll to position [29, 0]
click at [163, 470] on link "MyChapter: Client Portal" at bounding box center [176, 467] width 314 height 29
select select "3"
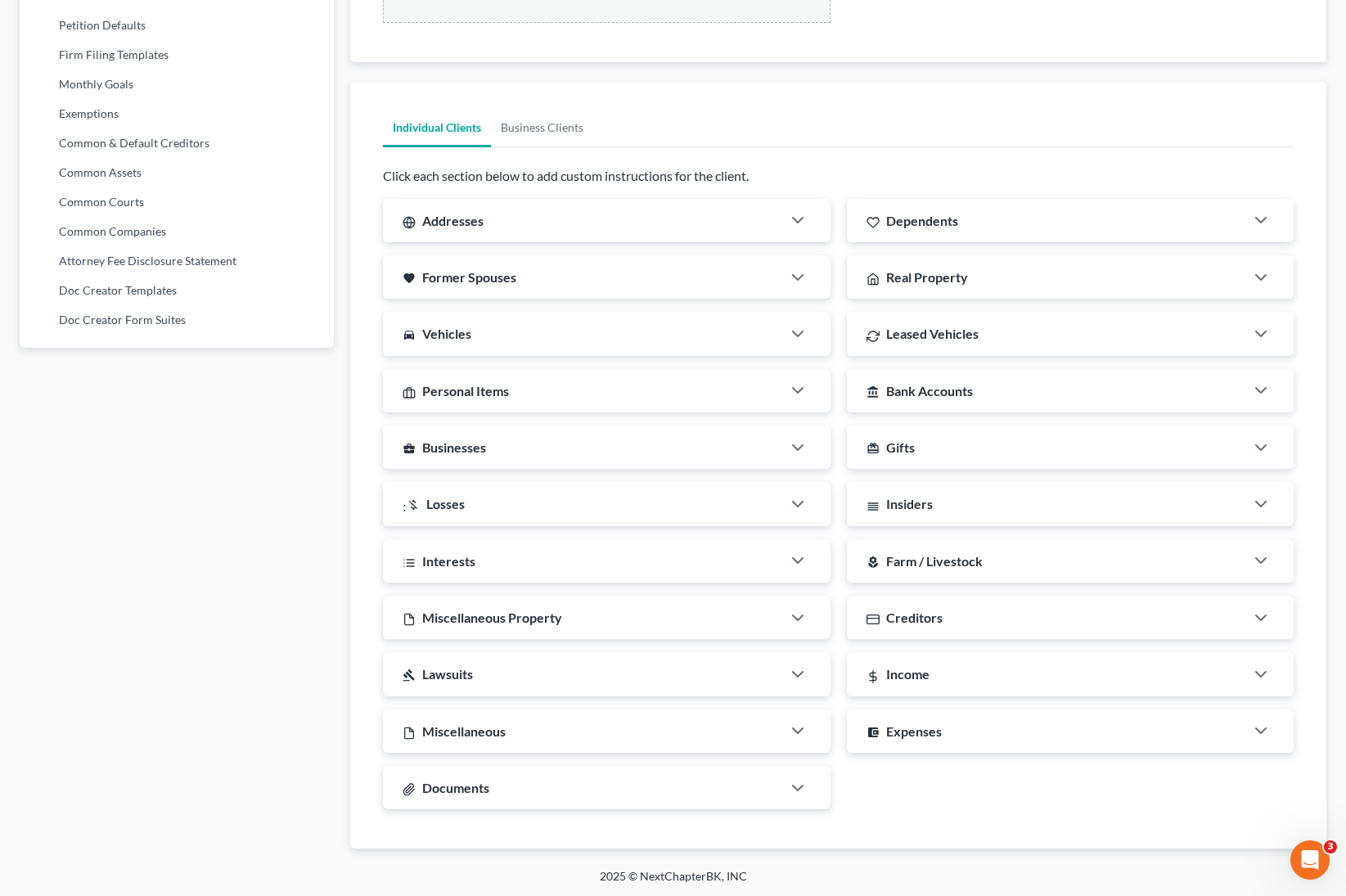
scroll to position [797, 0]
click at [802, 542] on icon "button" at bounding box center [797, 786] width 20 height 20
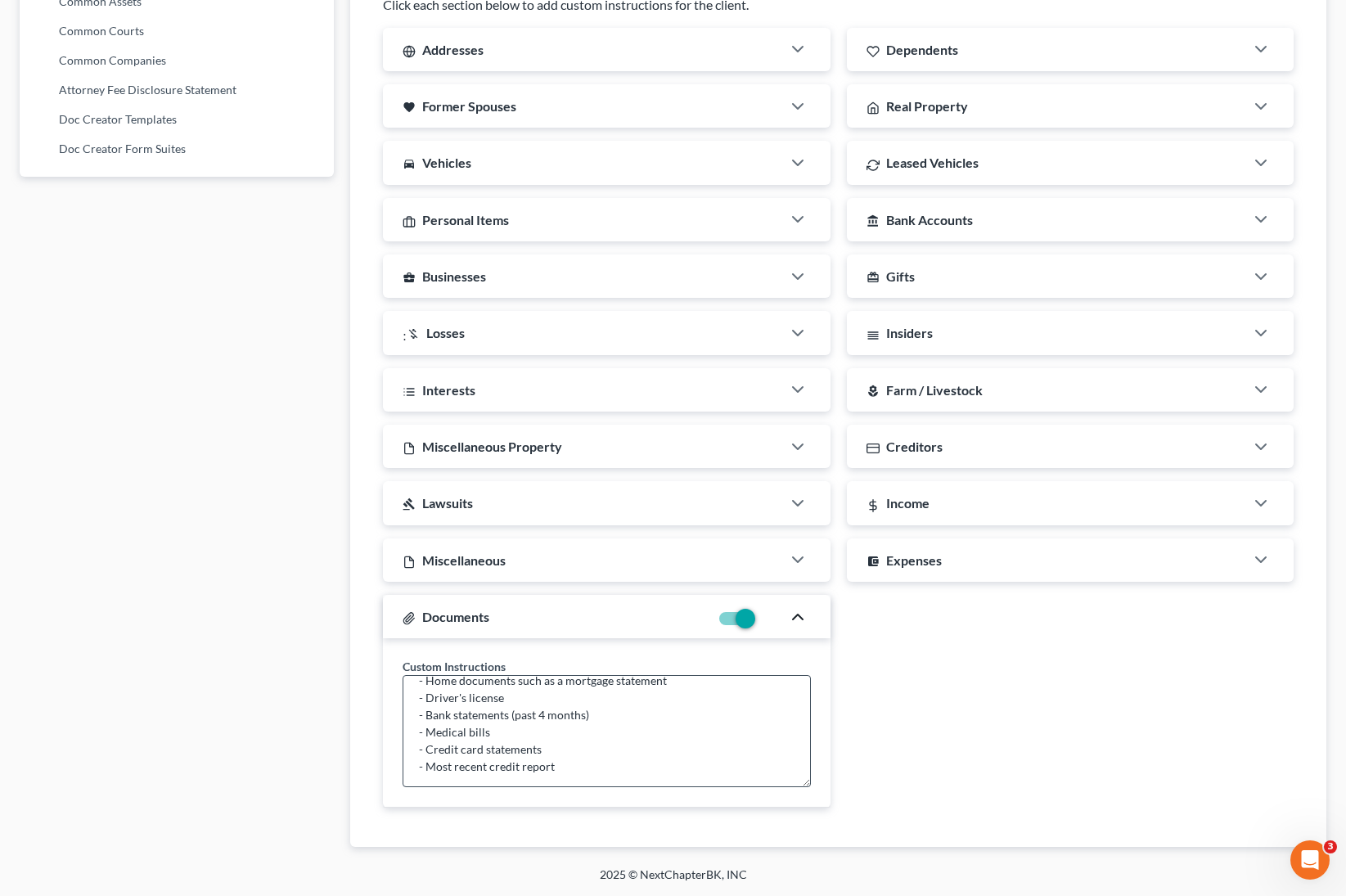
scroll to position [86, 0]
click at [663, 542] on textarea "Suggested documents to upload: - Pay stubs (past 6 months) - Income tax returns…" at bounding box center [606, 731] width 408 height 112
drag, startPoint x: 581, startPoint y: 770, endPoint x: 426, endPoint y: 768, distance: 155.0
click at [426, 542] on textarea "Suggested documents to upload: - Pay stubs (past 6 months) - Income tax returns…" at bounding box center [606, 731] width 408 height 112
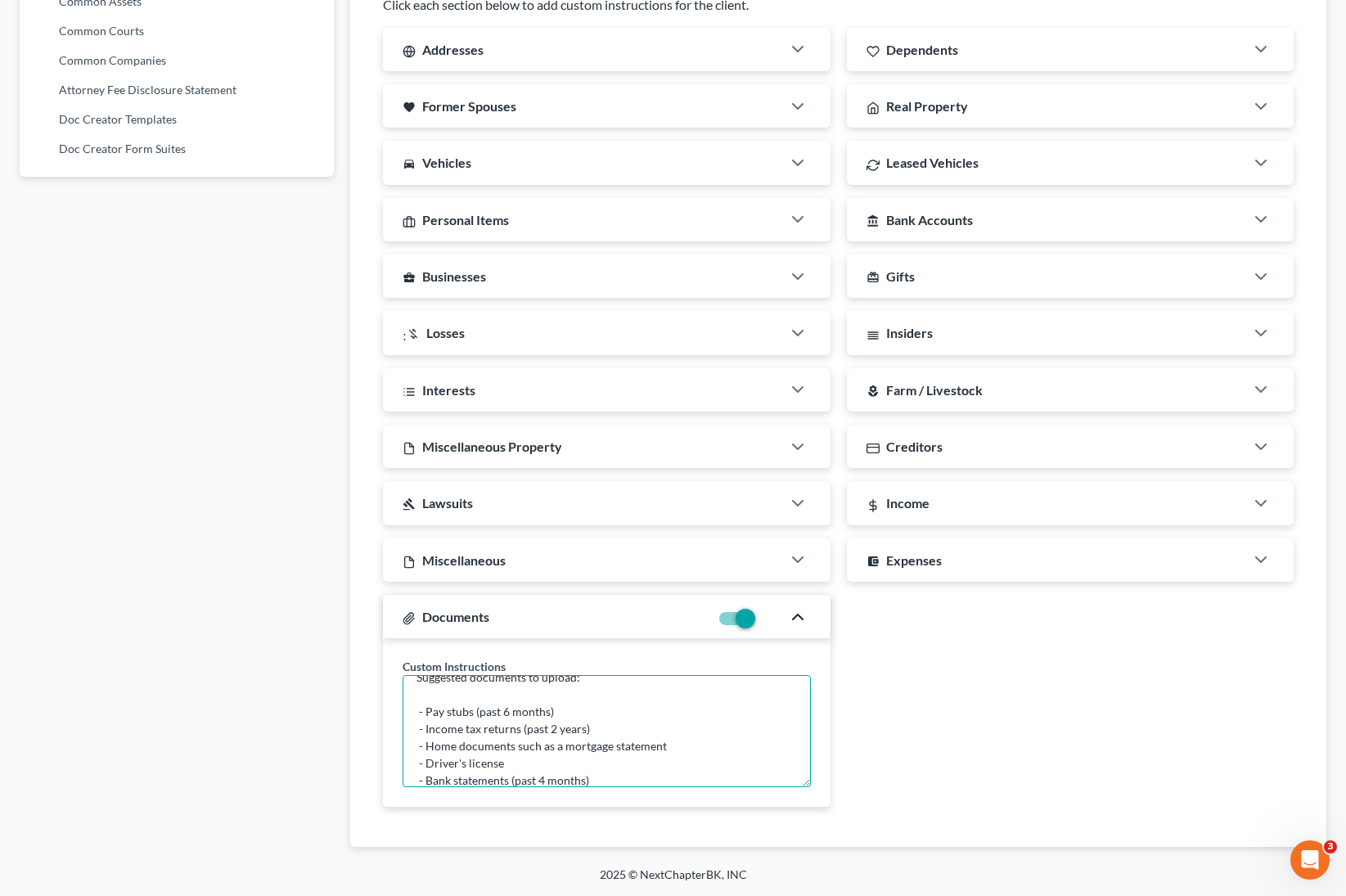
drag, startPoint x: 428, startPoint y: 742, endPoint x: 473, endPoint y: 742, distance: 45.0
click at [473, 542] on textarea "Suggested documents to upload: - Pay stubs (past 6 months) - Income tax returns…" at bounding box center [606, 731] width 408 height 112
click at [546, 542] on textarea "Suggested documents to upload: - Pay stubs (past 6 months) - Income tax returns…" at bounding box center [606, 731] width 408 height 112
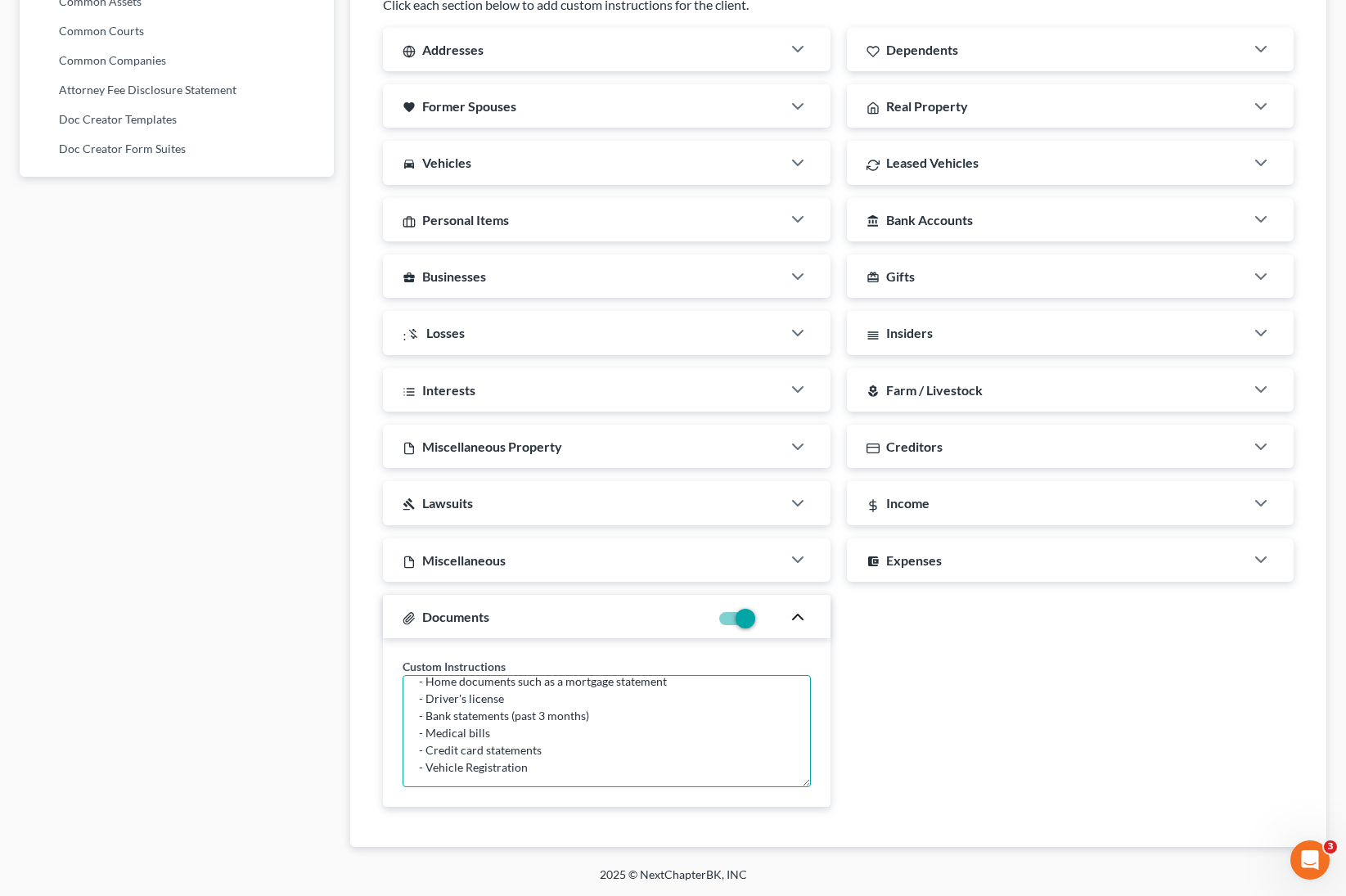
drag, startPoint x: 512, startPoint y: 741, endPoint x: 424, endPoint y: 738, distance: 88.1
click at [424, 542] on textarea "Suggested documents to upload: - Pay stubs (past 6 months) - Income tax returns…" at bounding box center [606, 731] width 408 height 112
click at [482, 542] on textarea "Suggested documents to upload: - Pay stubs (past 6 months) - Income tax returns…" at bounding box center [606, 731] width 408 height 112
click at [806, 542] on icon "button" at bounding box center [797, 616] width 20 height 20
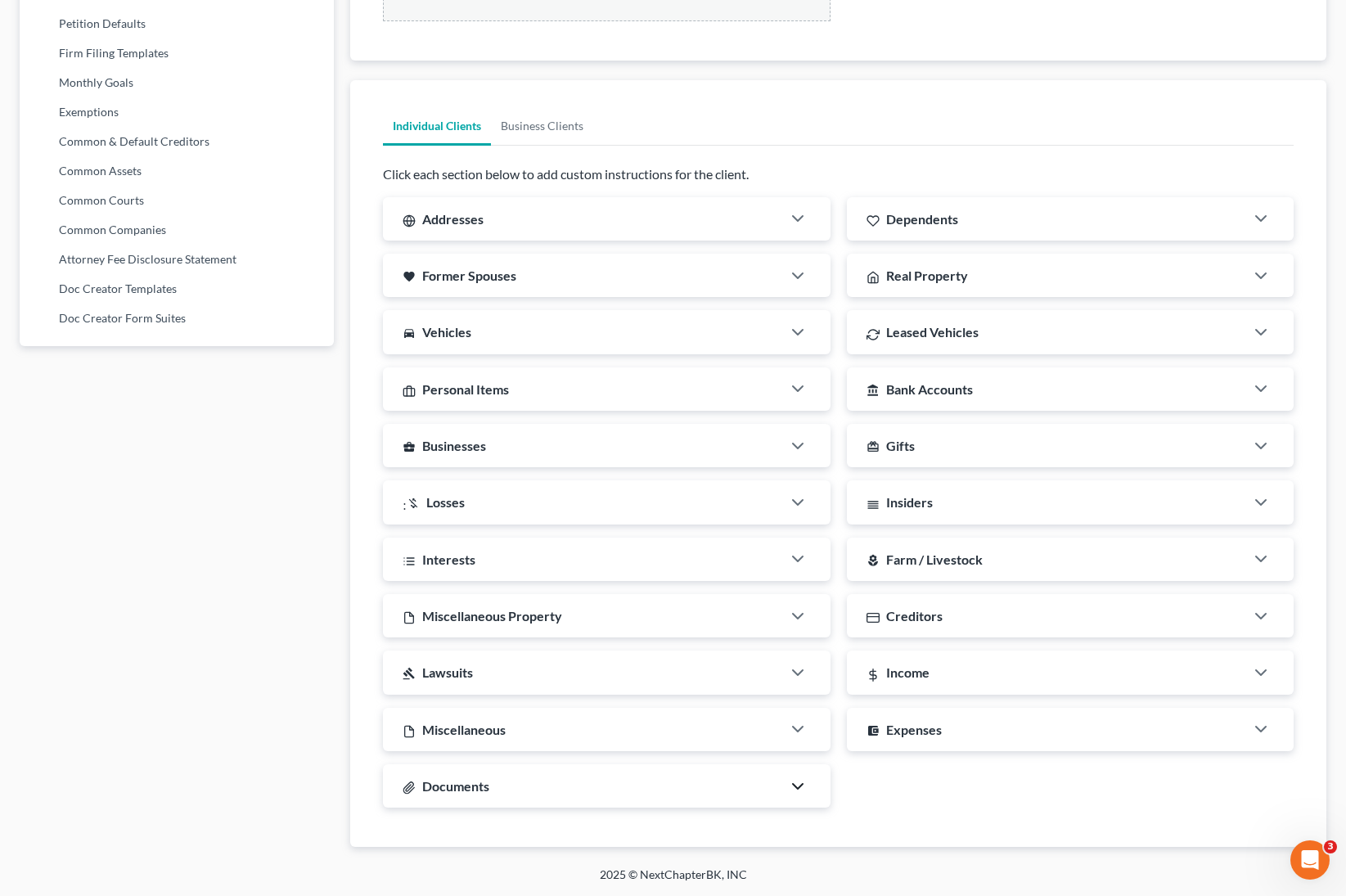
click at [798, 542] on icon "button" at bounding box center [797, 786] width 20 height 20
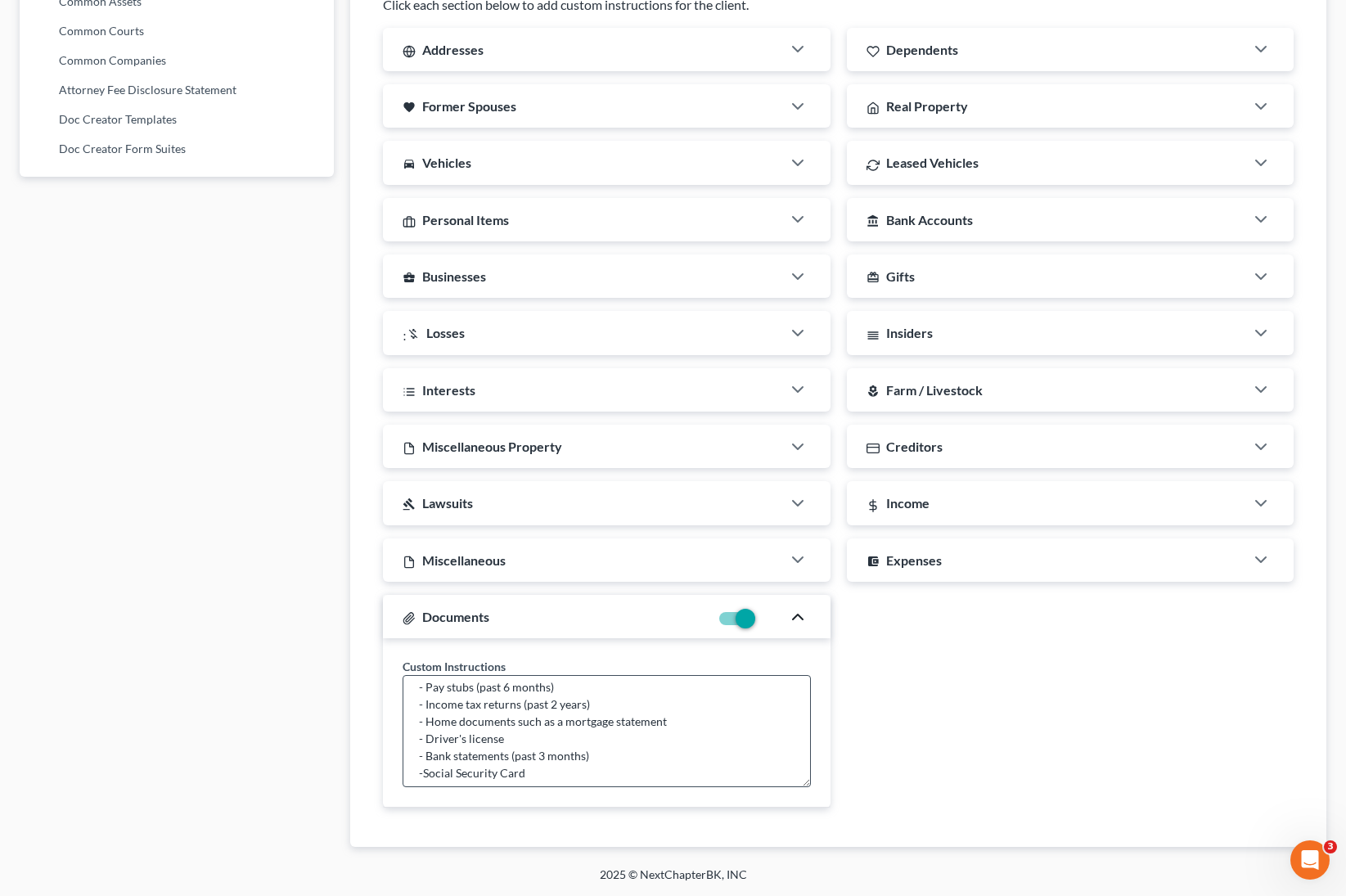
scroll to position [0, 0]
click at [433, 542] on textarea "Suggested documents to upload: - Pay stubs (past 6 months) - Income tax returns…" at bounding box center [606, 731] width 408 height 112
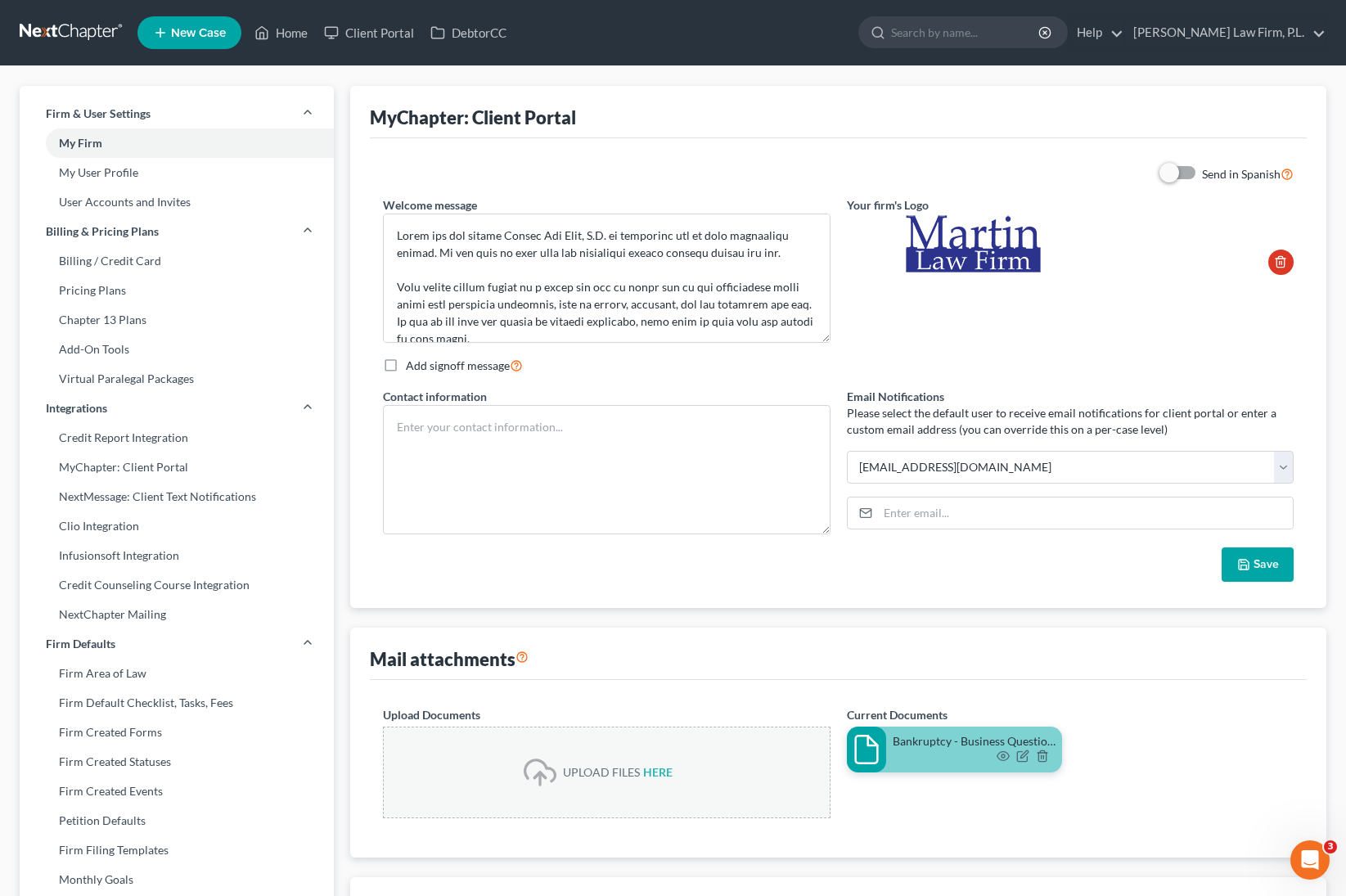
type textarea "Required documents to upload: - Pay stubs (past 6 months) - Income tax returns …"
click at [1177, 542] on button "Save" at bounding box center [1258, 564] width 72 height 34
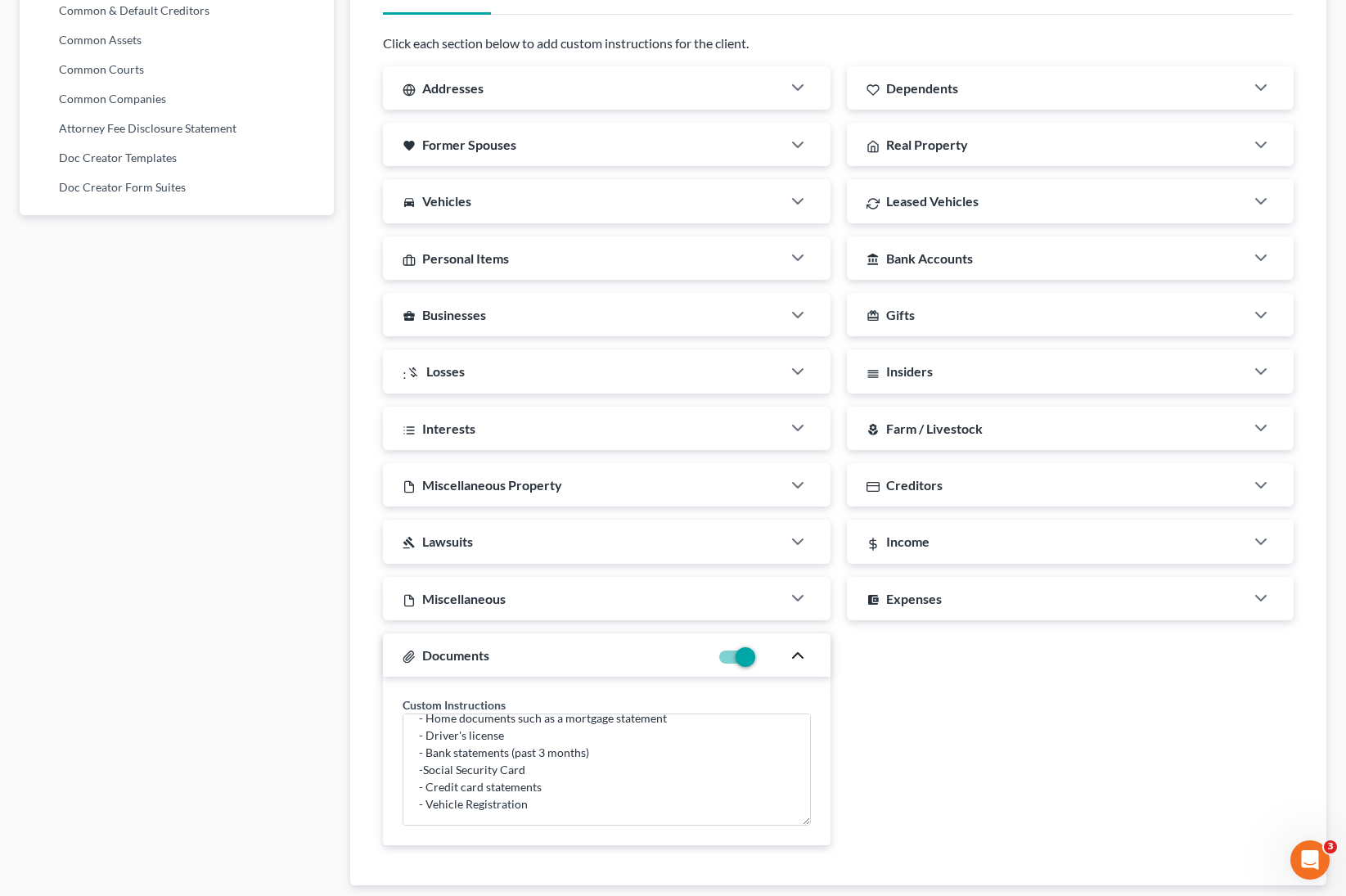
scroll to position [966, 0]
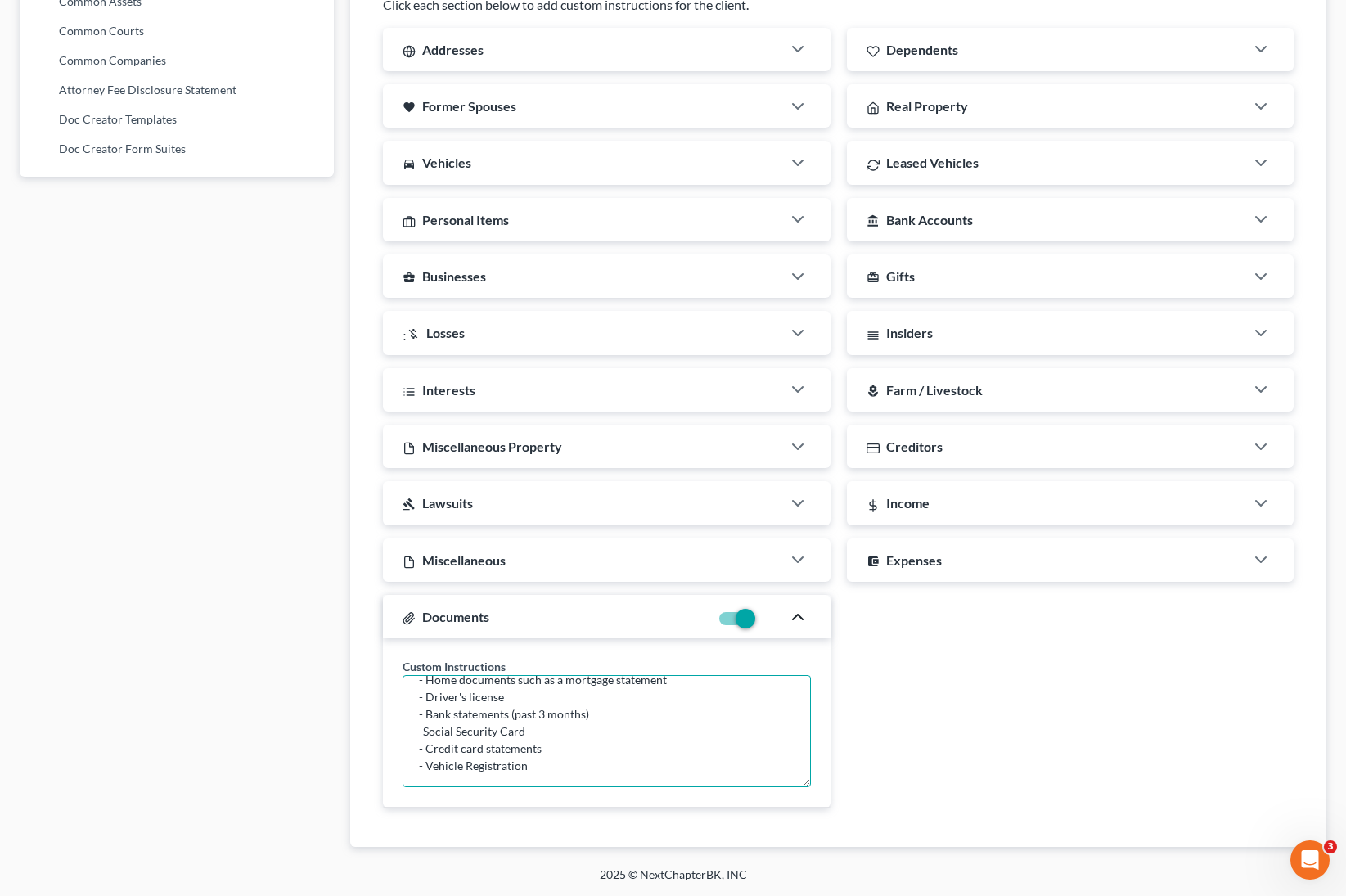
click at [727, 542] on textarea "Required documents to upload: - Pay stubs (past 6 months) - Income tax returns …" at bounding box center [606, 731] width 408 height 112
click at [759, 542] on label at bounding box center [759, 622] width 0 height 0
click at [765, 542] on input "checkbox" at bounding box center [771, 615] width 10 height 10
click at [759, 542] on label at bounding box center [759, 622] width 0 height 0
click at [765, 542] on input "checkbox" at bounding box center [771, 615] width 10 height 10
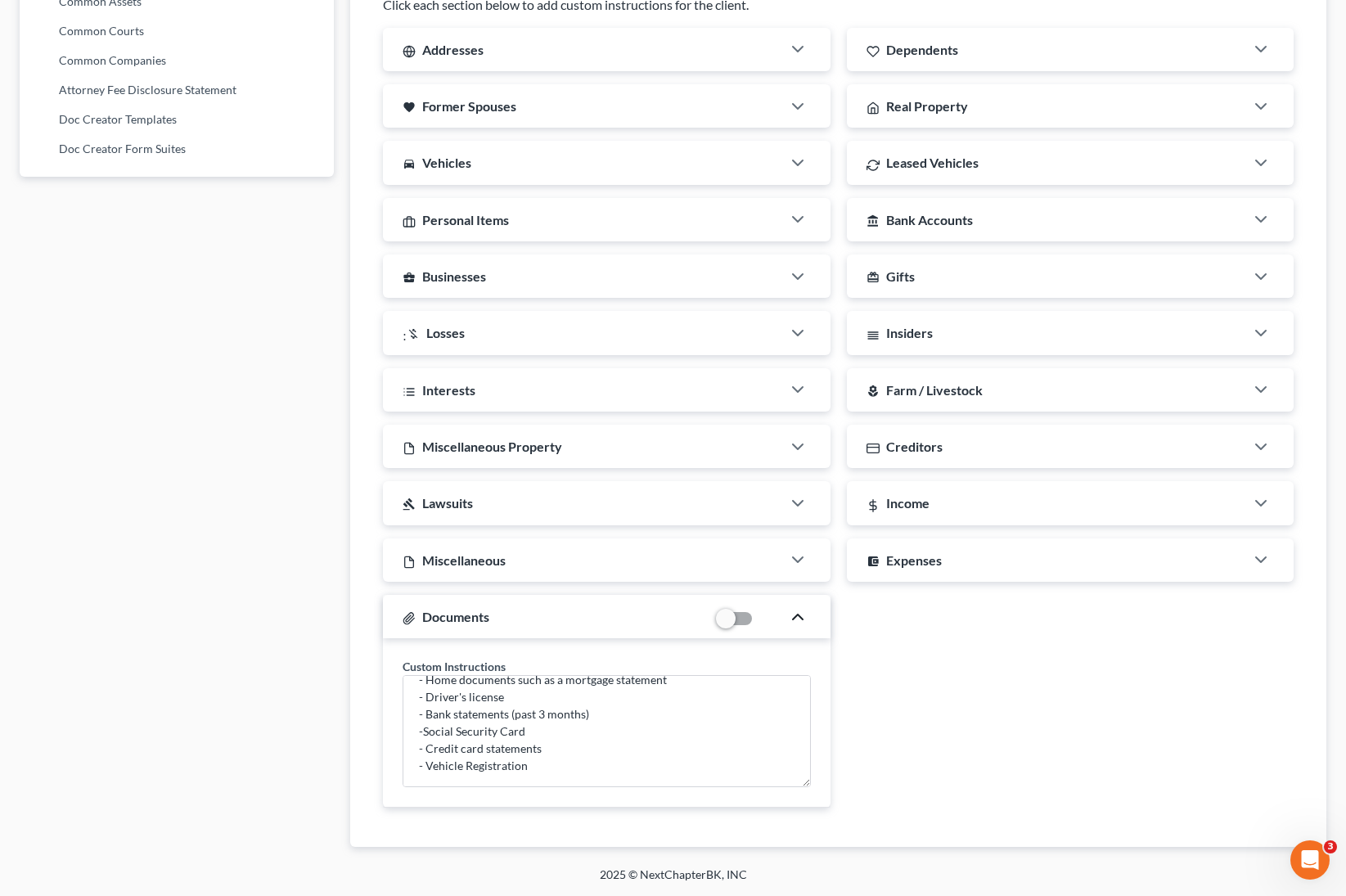
checkbox input "true"
click at [963, 542] on div "account_balance_wallet Expenses" at bounding box center [1045, 560] width 398 height 44
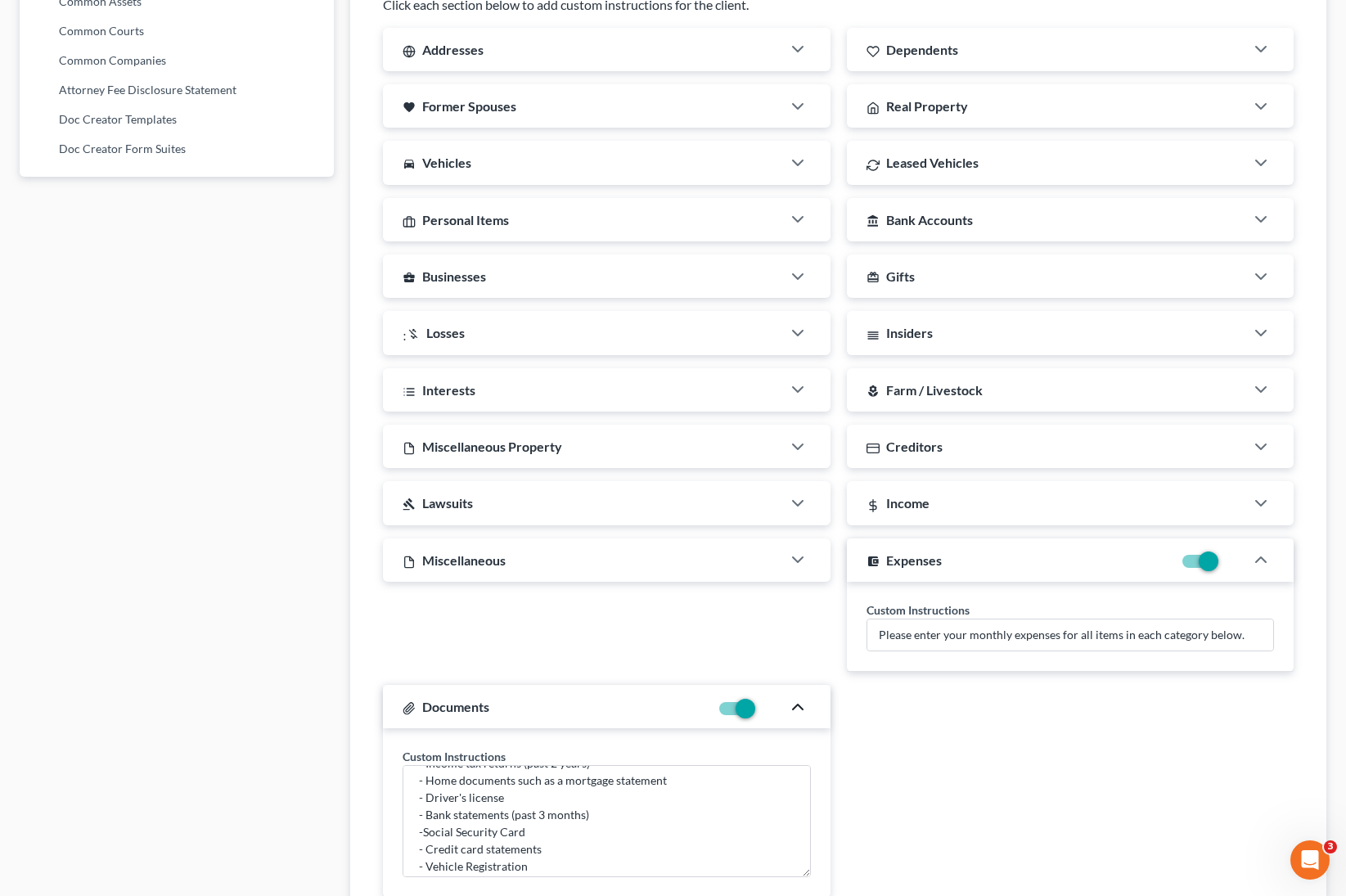
click at [950, 505] on div "Income" at bounding box center [1045, 502] width 398 height 44
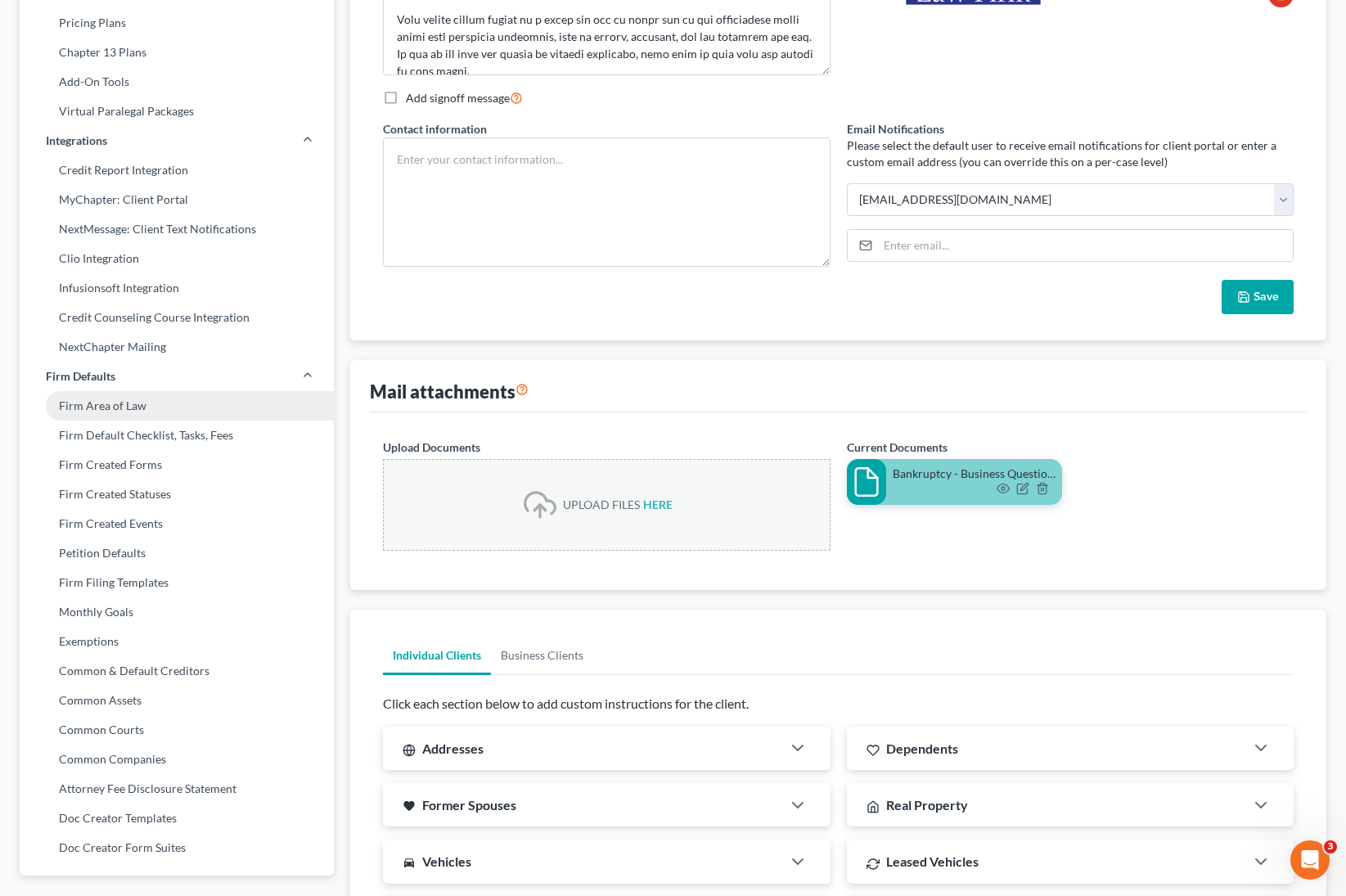
scroll to position [0, 0]
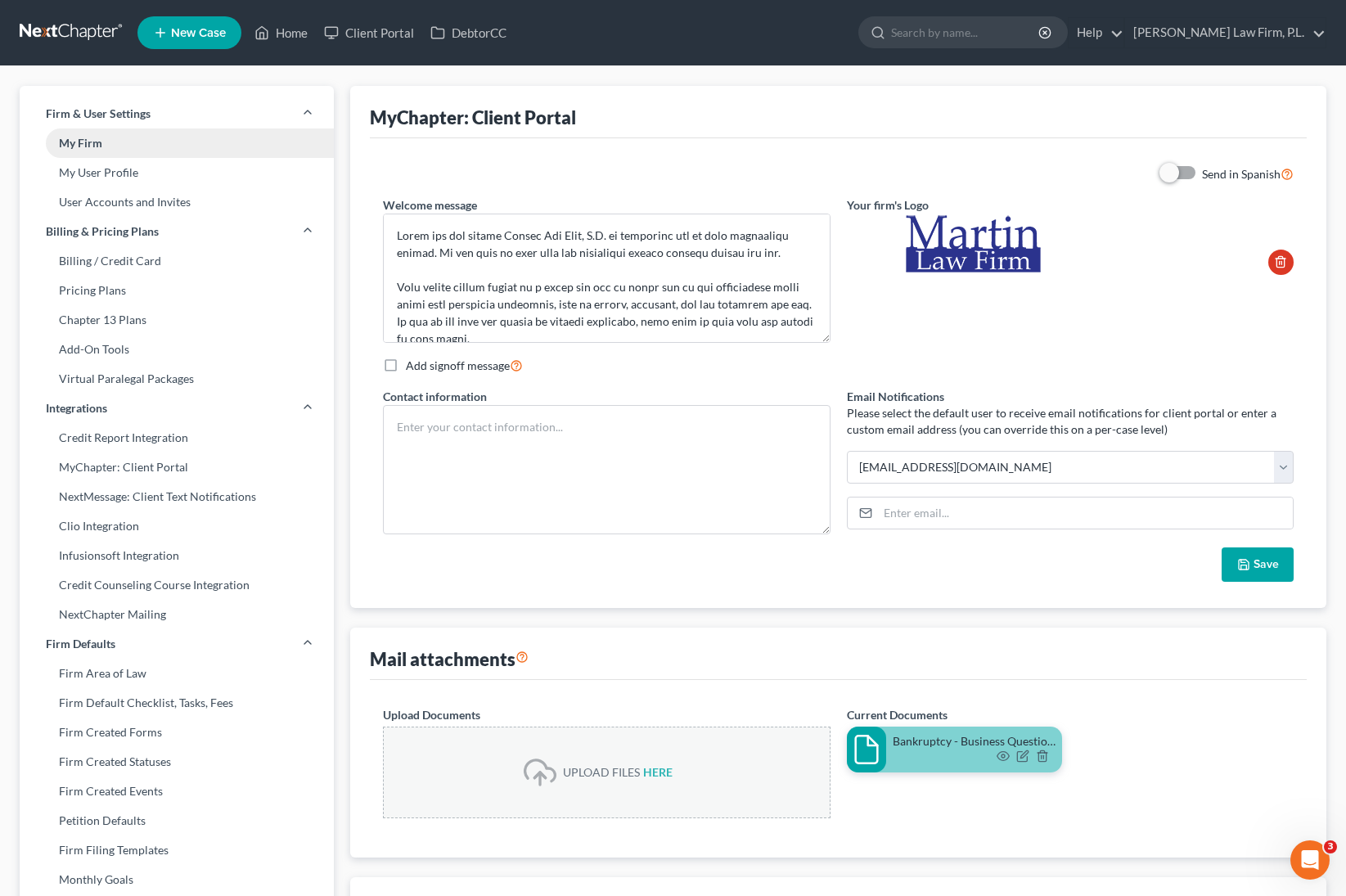
click at [132, 157] on link "My Firm" at bounding box center [176, 143] width 314 height 29
select select "15"
select select "24"
select select "9"
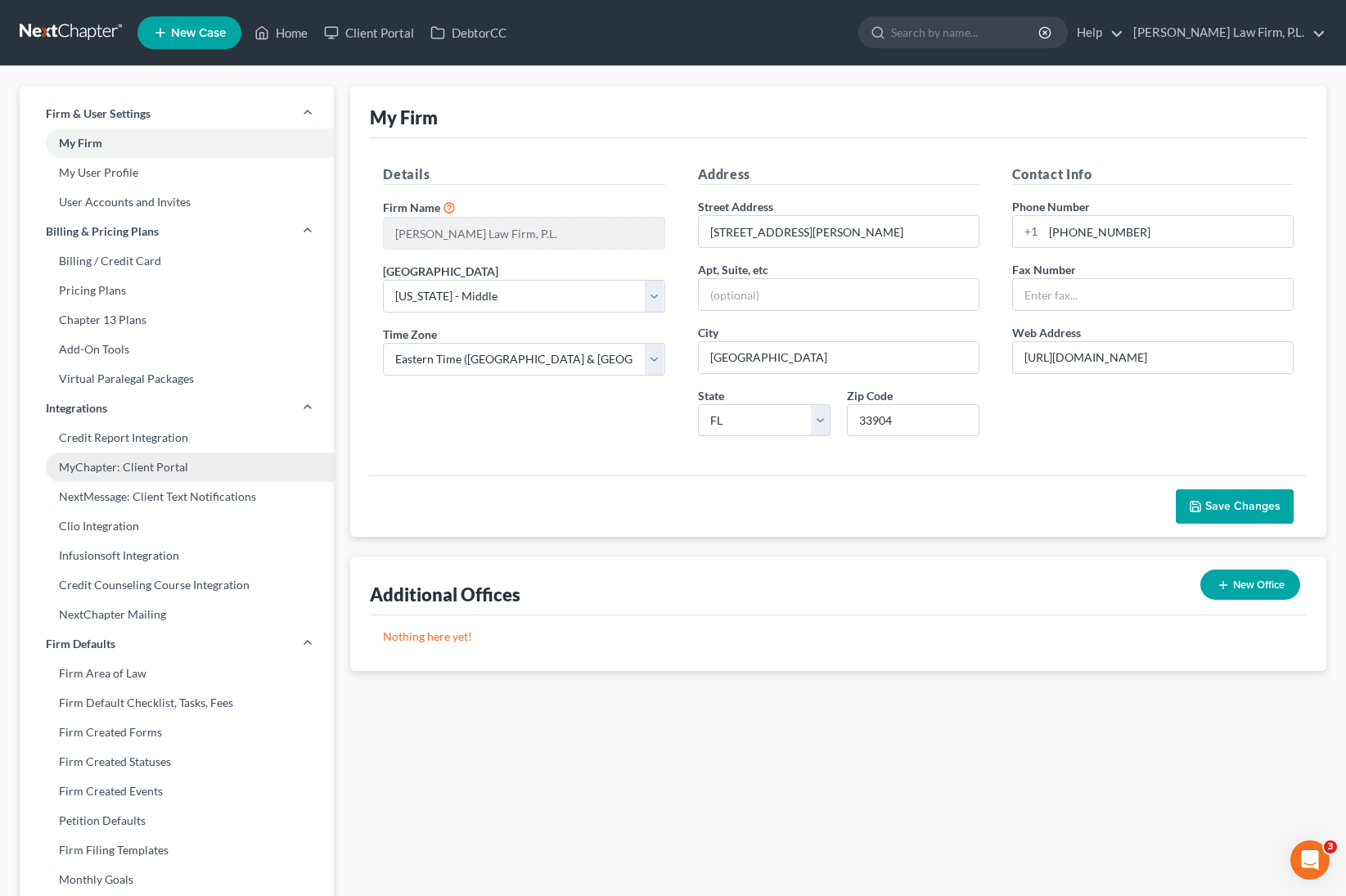
click at [165, 465] on link "MyChapter: Client Portal" at bounding box center [176, 467] width 314 height 29
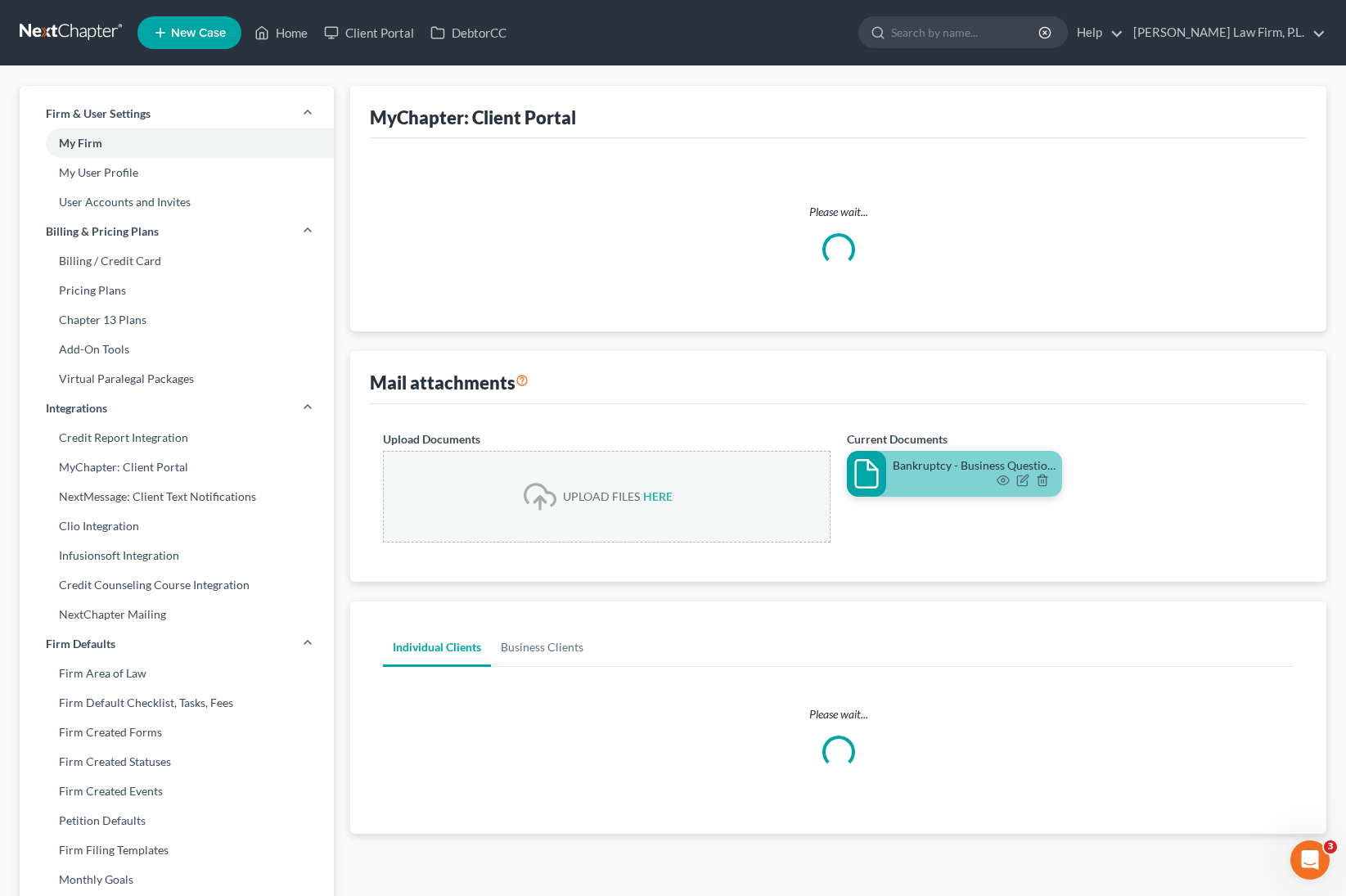
select select "3"
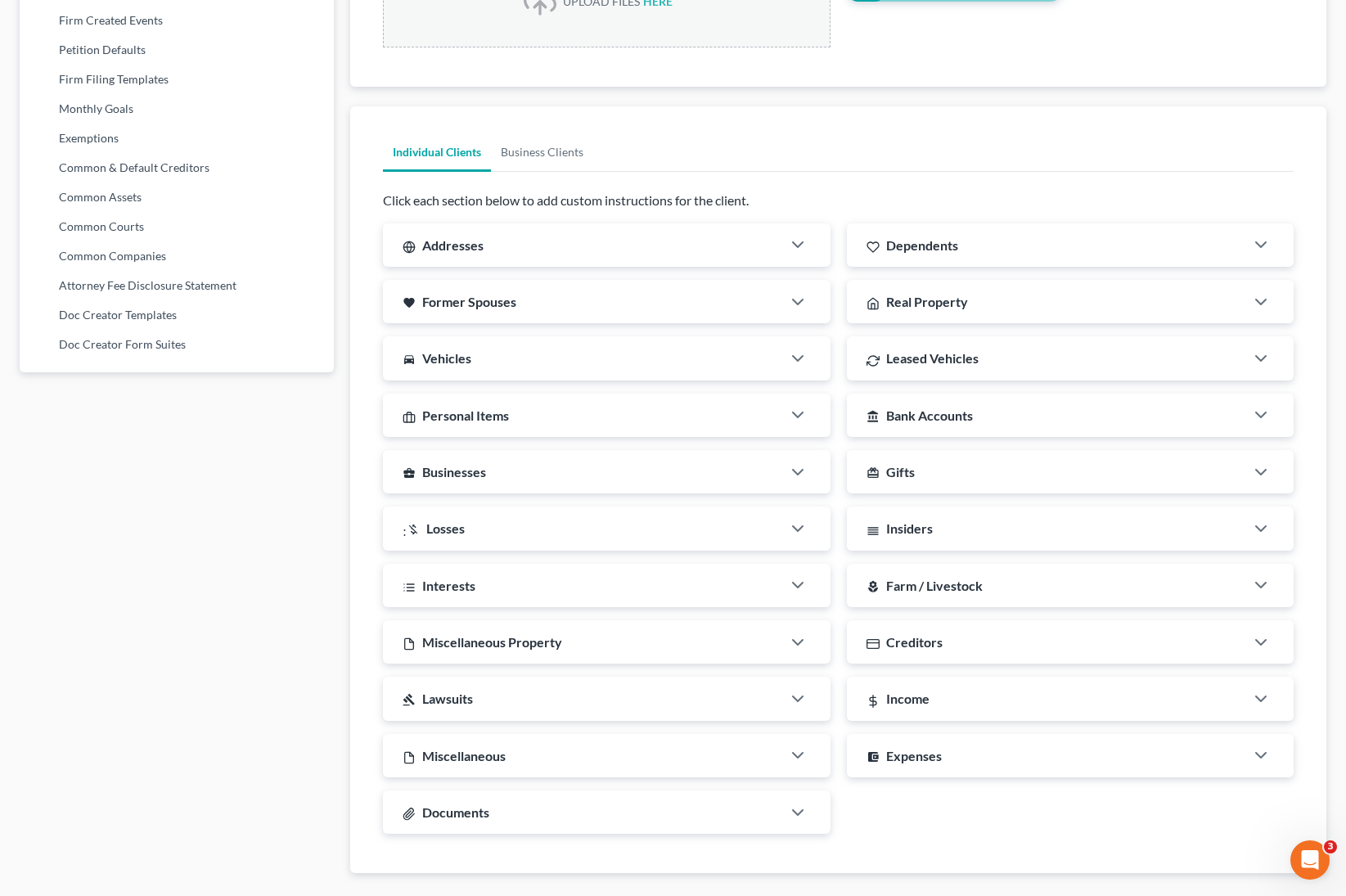
scroll to position [797, 0]
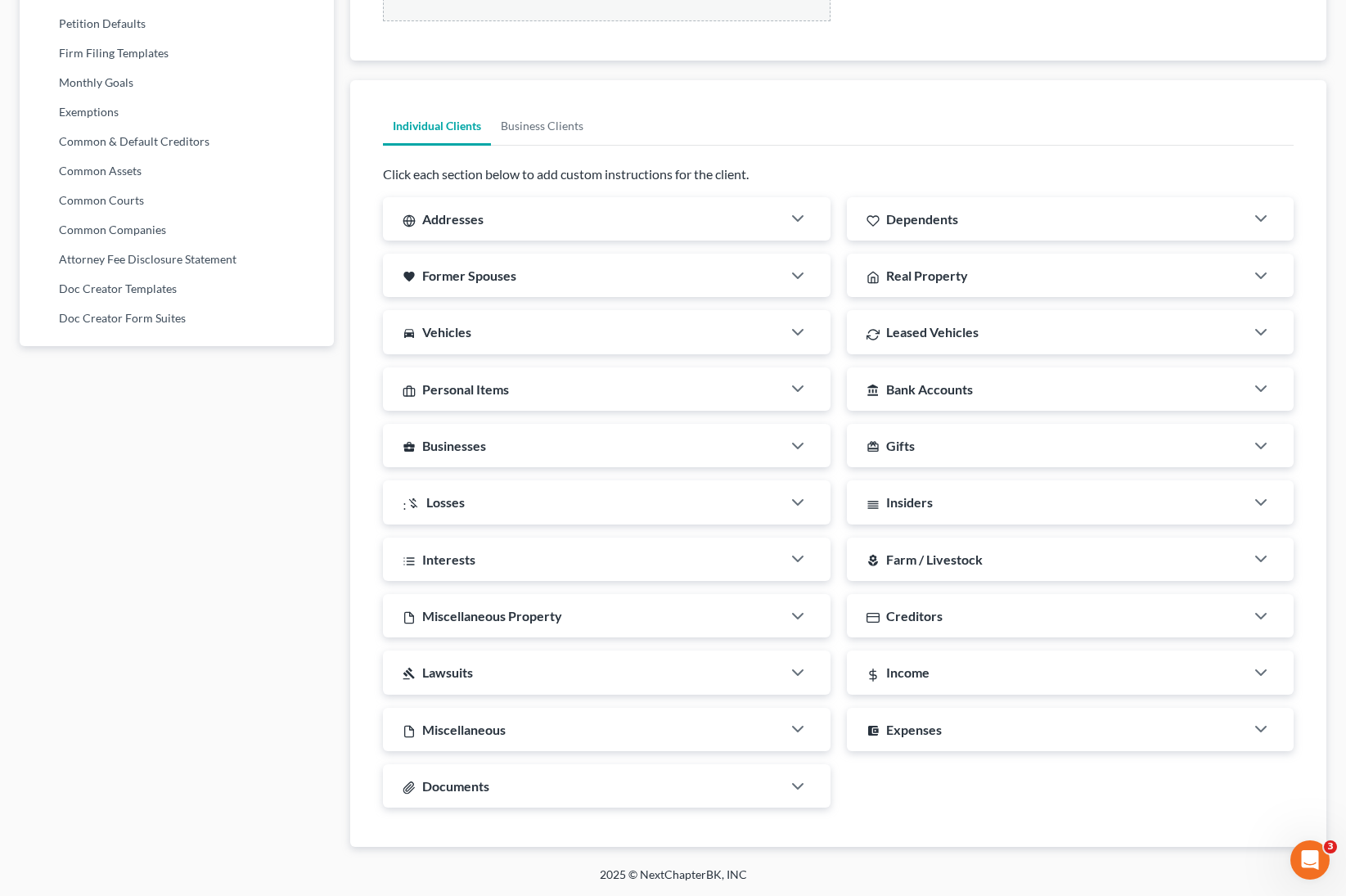
click at [612, 542] on div "Documents" at bounding box center [581, 786] width 398 height 44
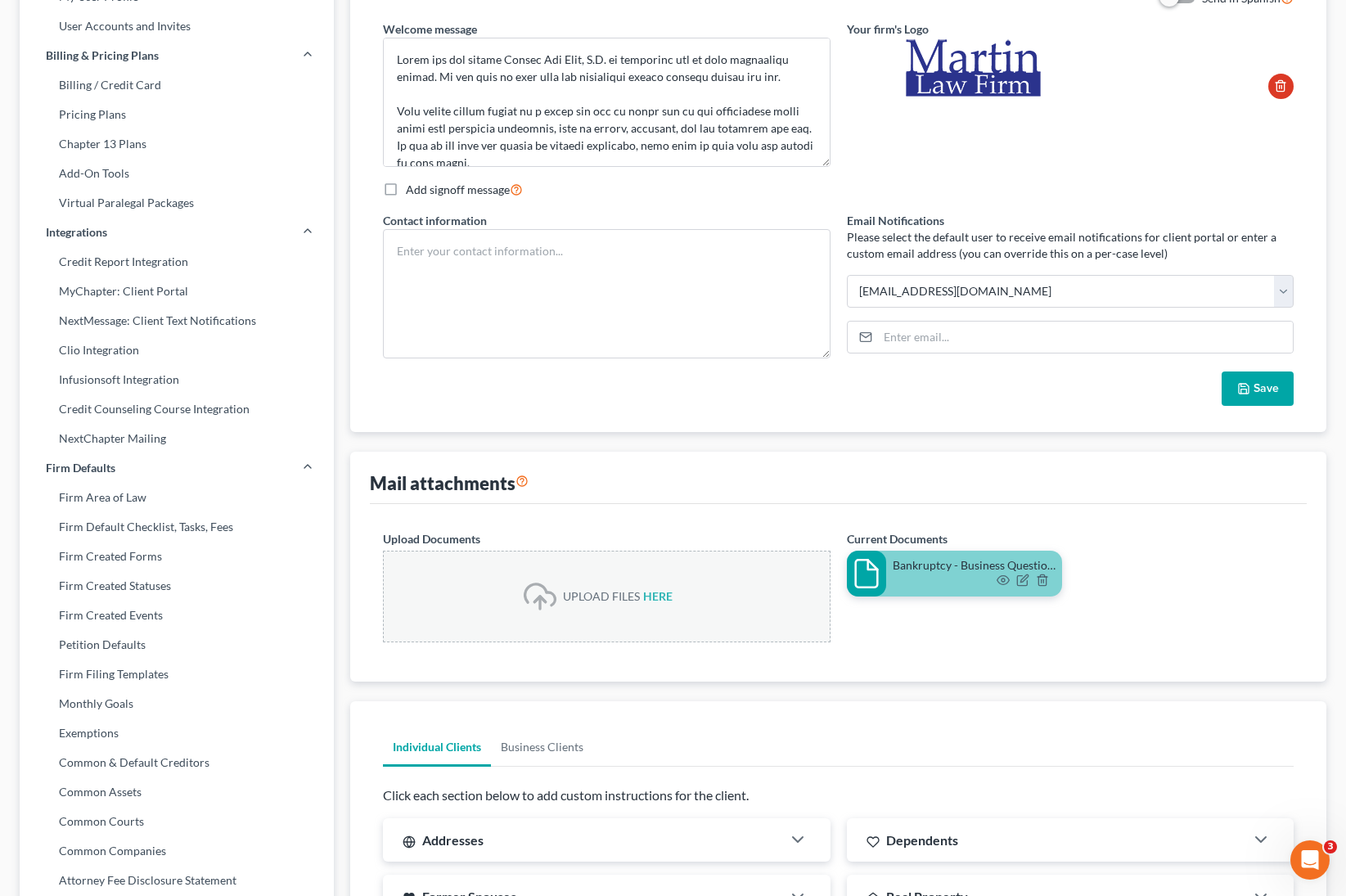
scroll to position [0, 0]
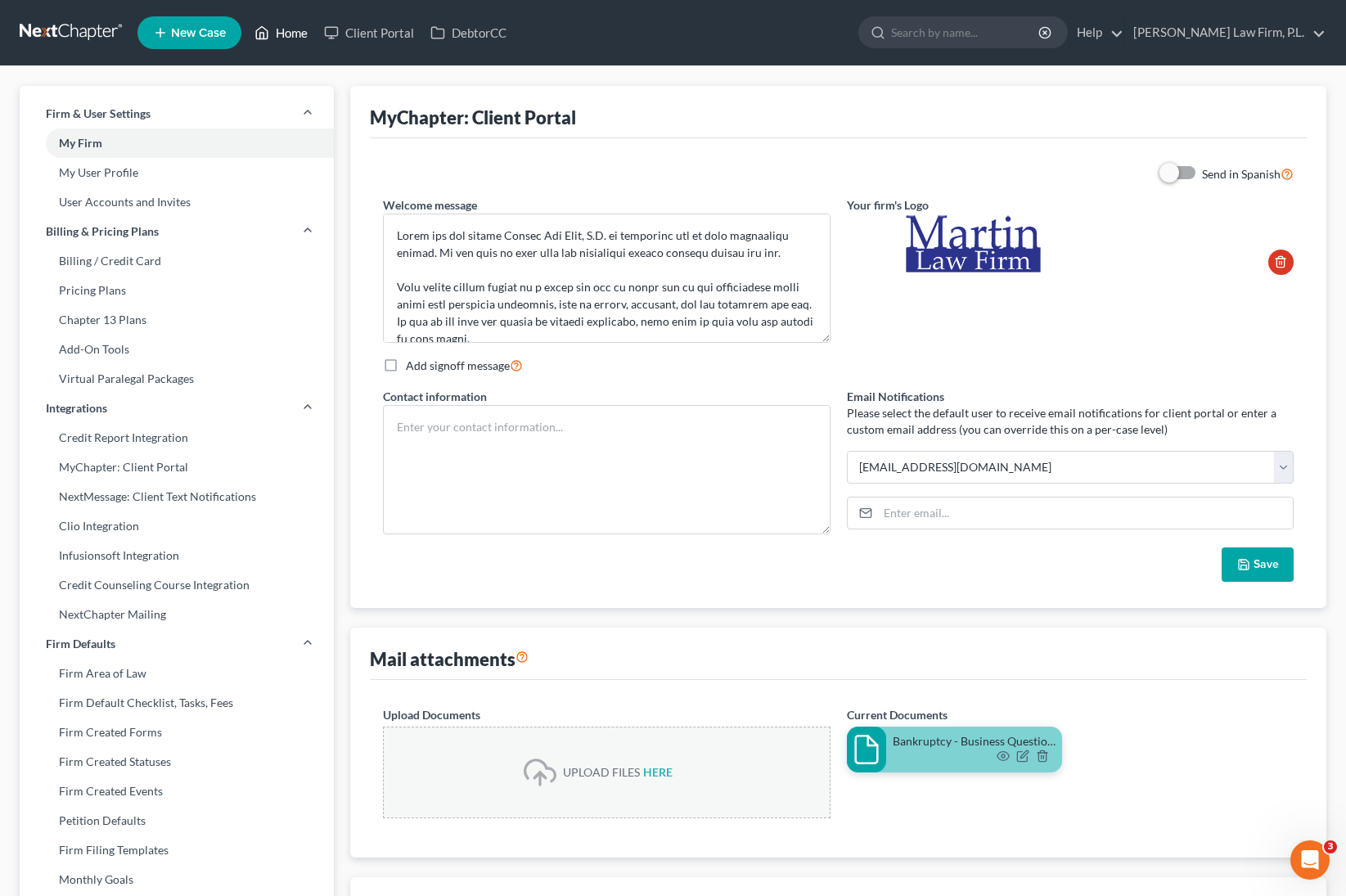
click at [280, 37] on link "Home" at bounding box center [281, 33] width 69 height 29
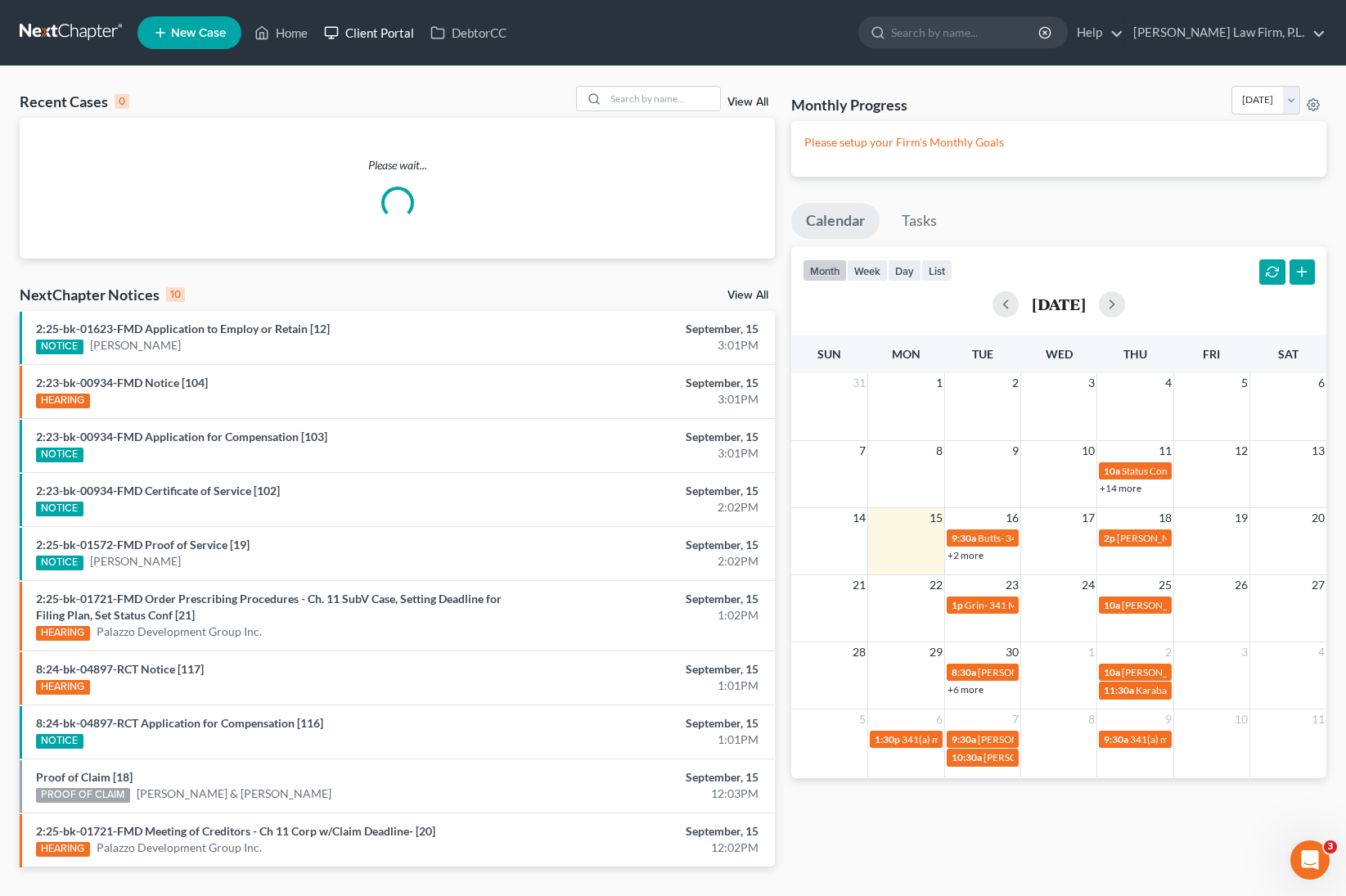
click at [367, 33] on link "Client Portal" at bounding box center [369, 33] width 106 height 29
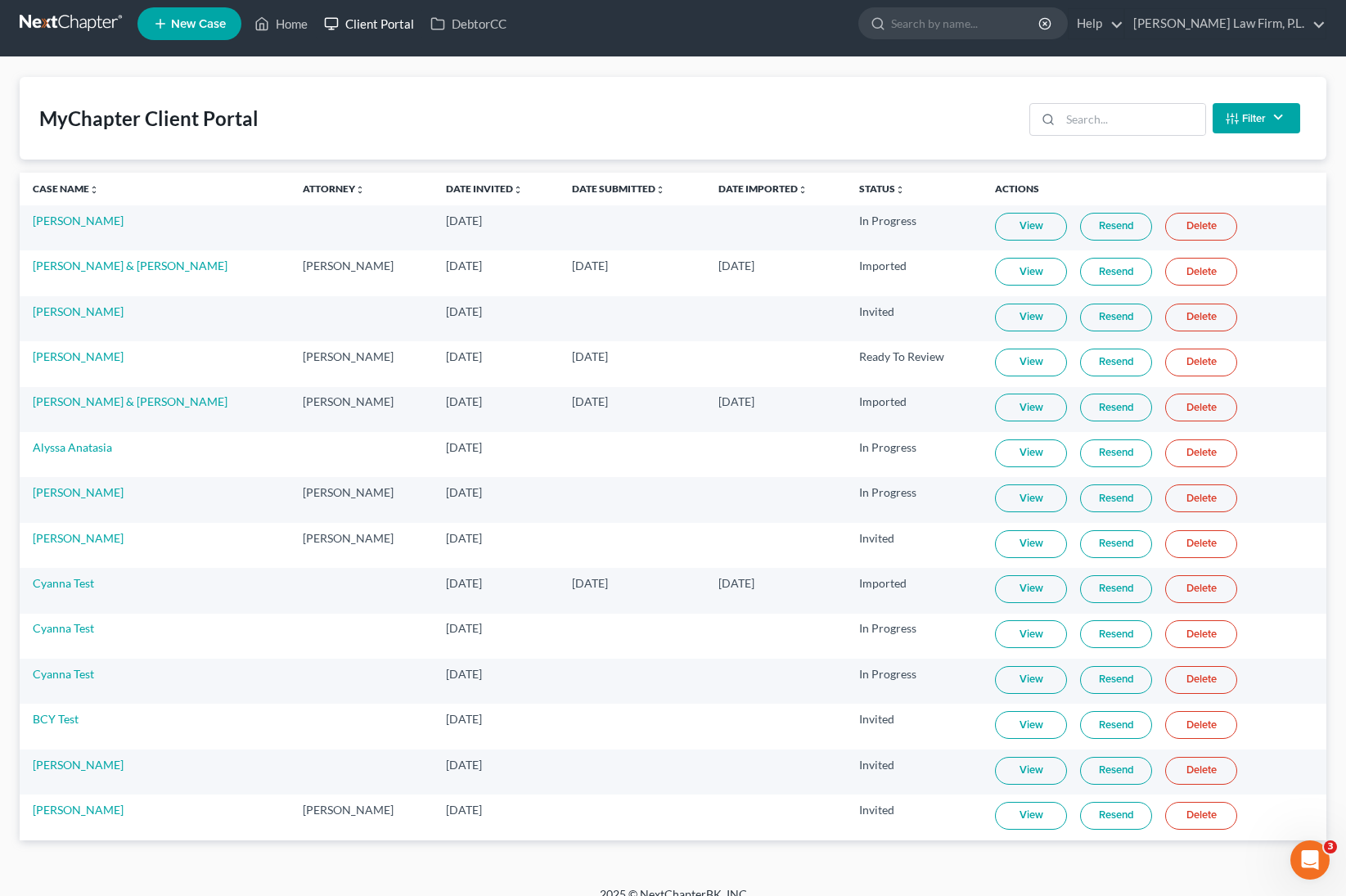
scroll to position [28, 0]
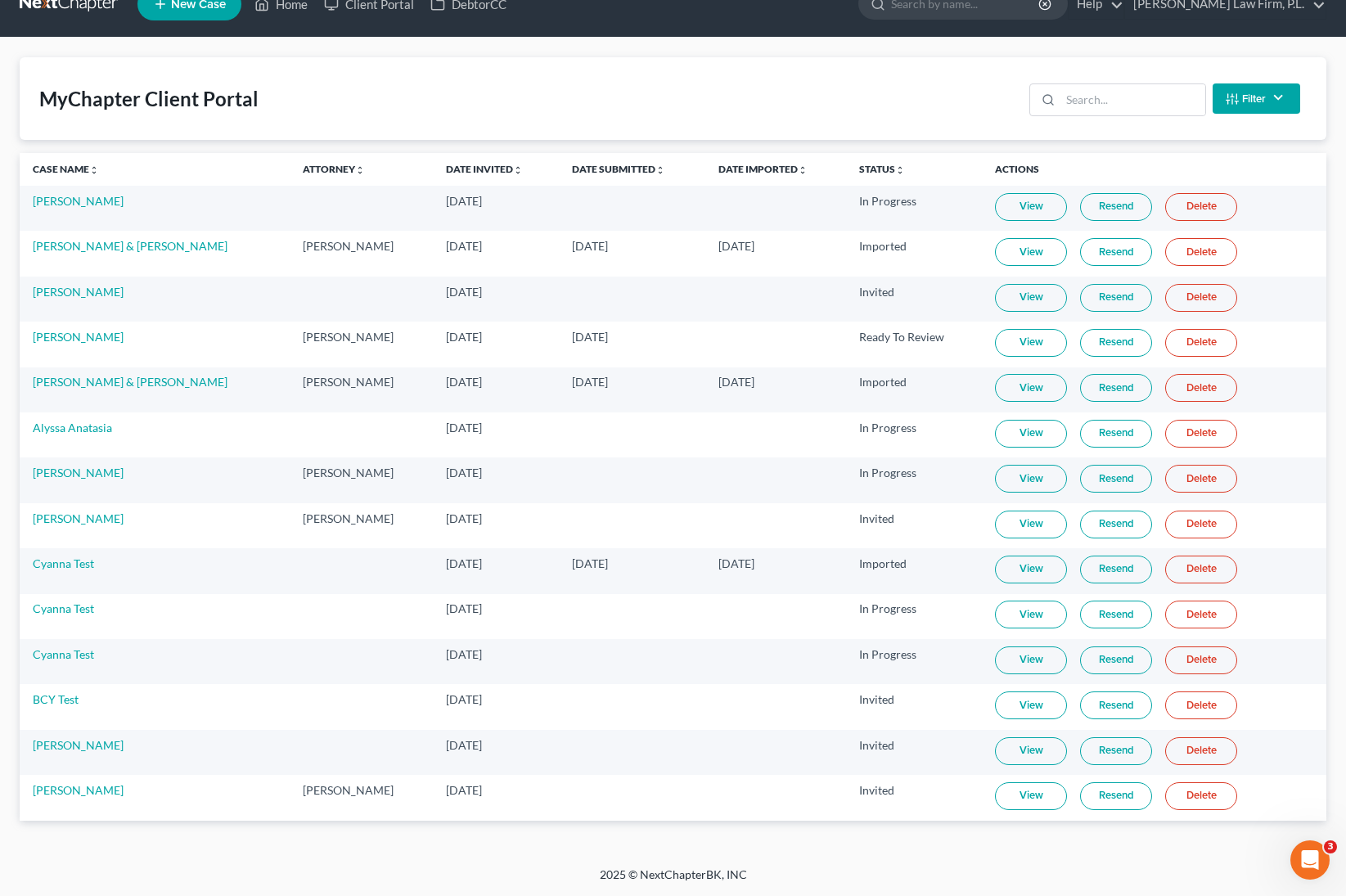
click at [1039, 542] on link "View" at bounding box center [1031, 751] width 72 height 27
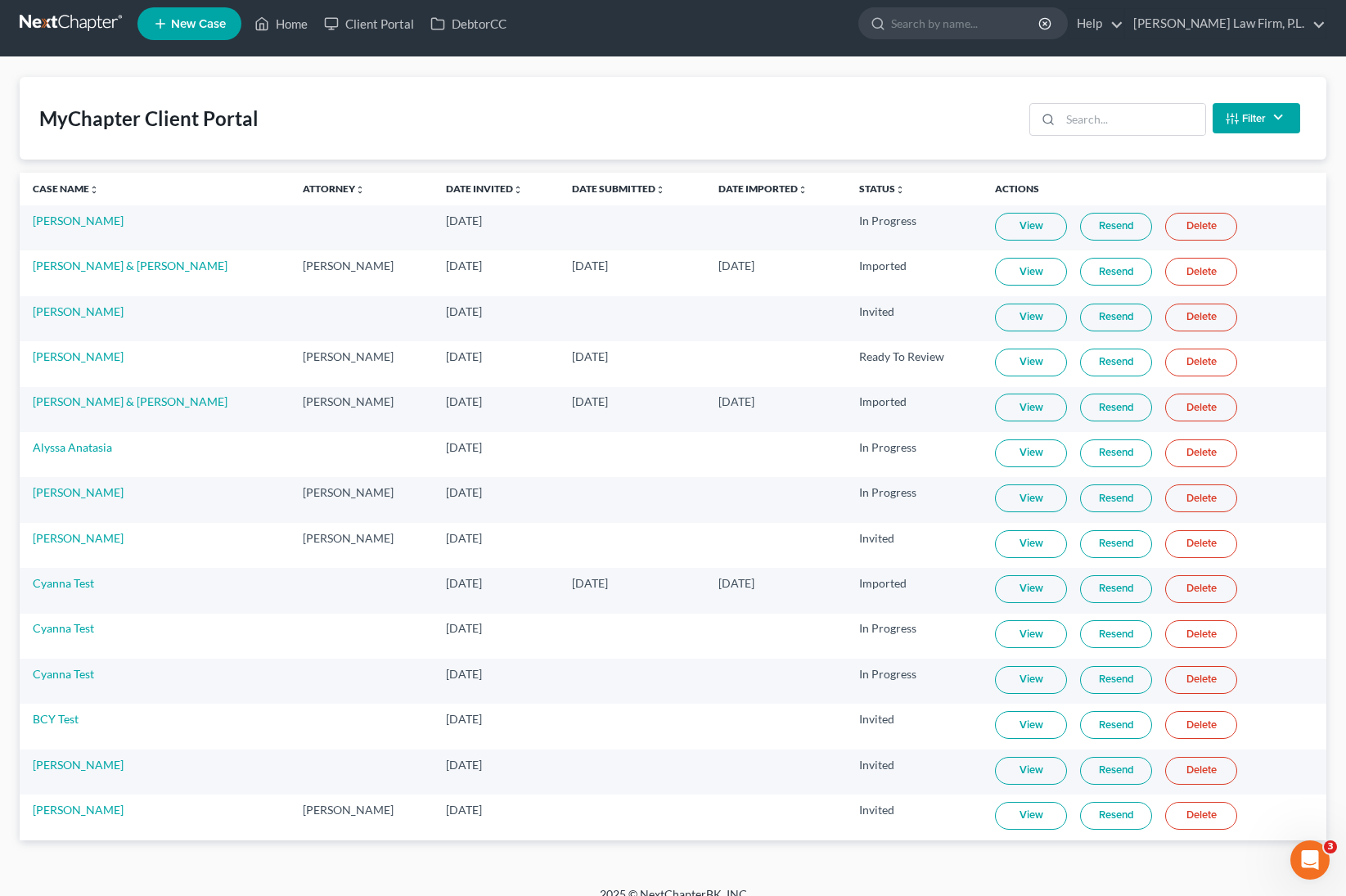
scroll to position [0, 0]
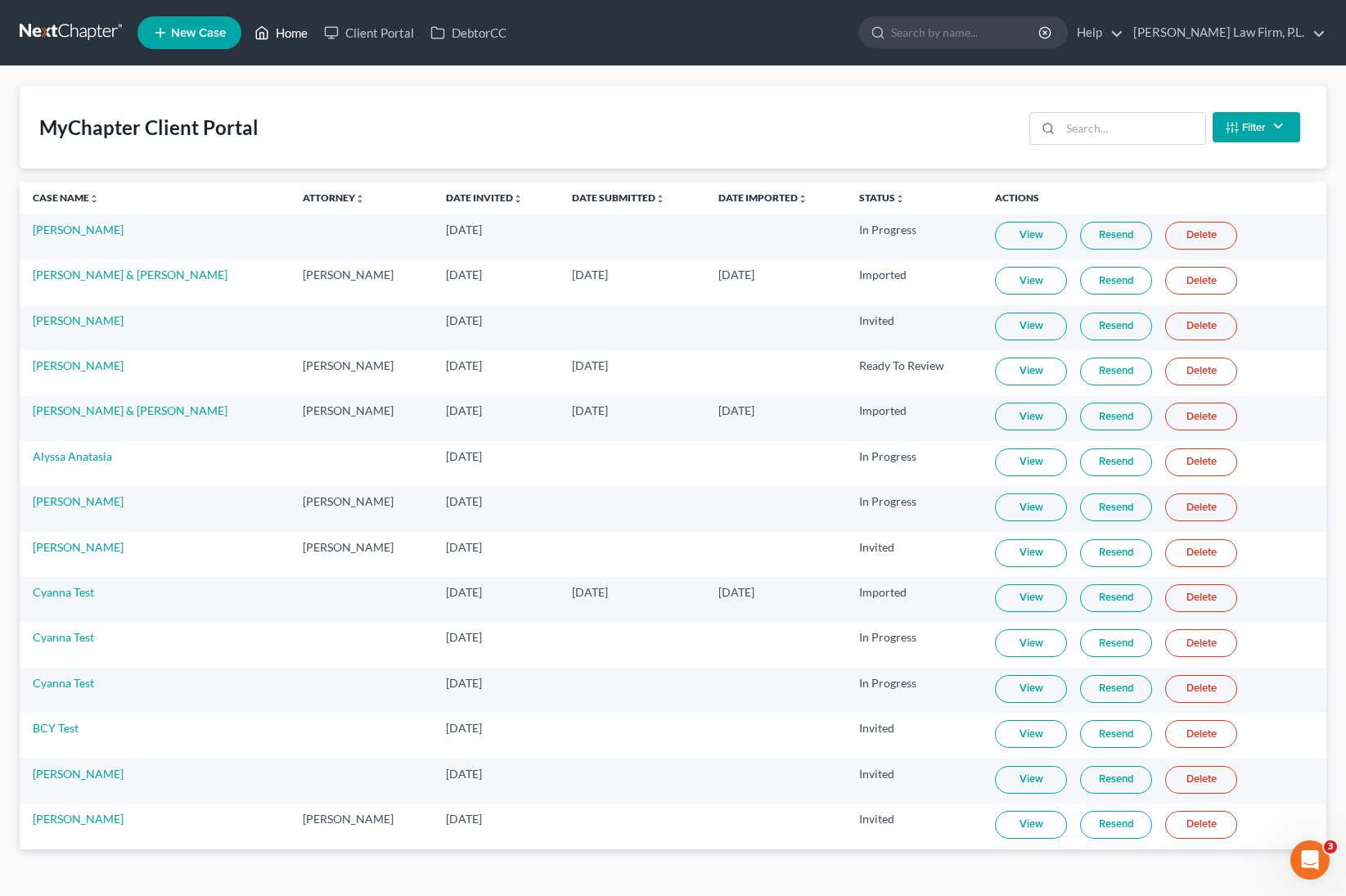
click at [270, 33] on link "Home" at bounding box center [281, 33] width 69 height 29
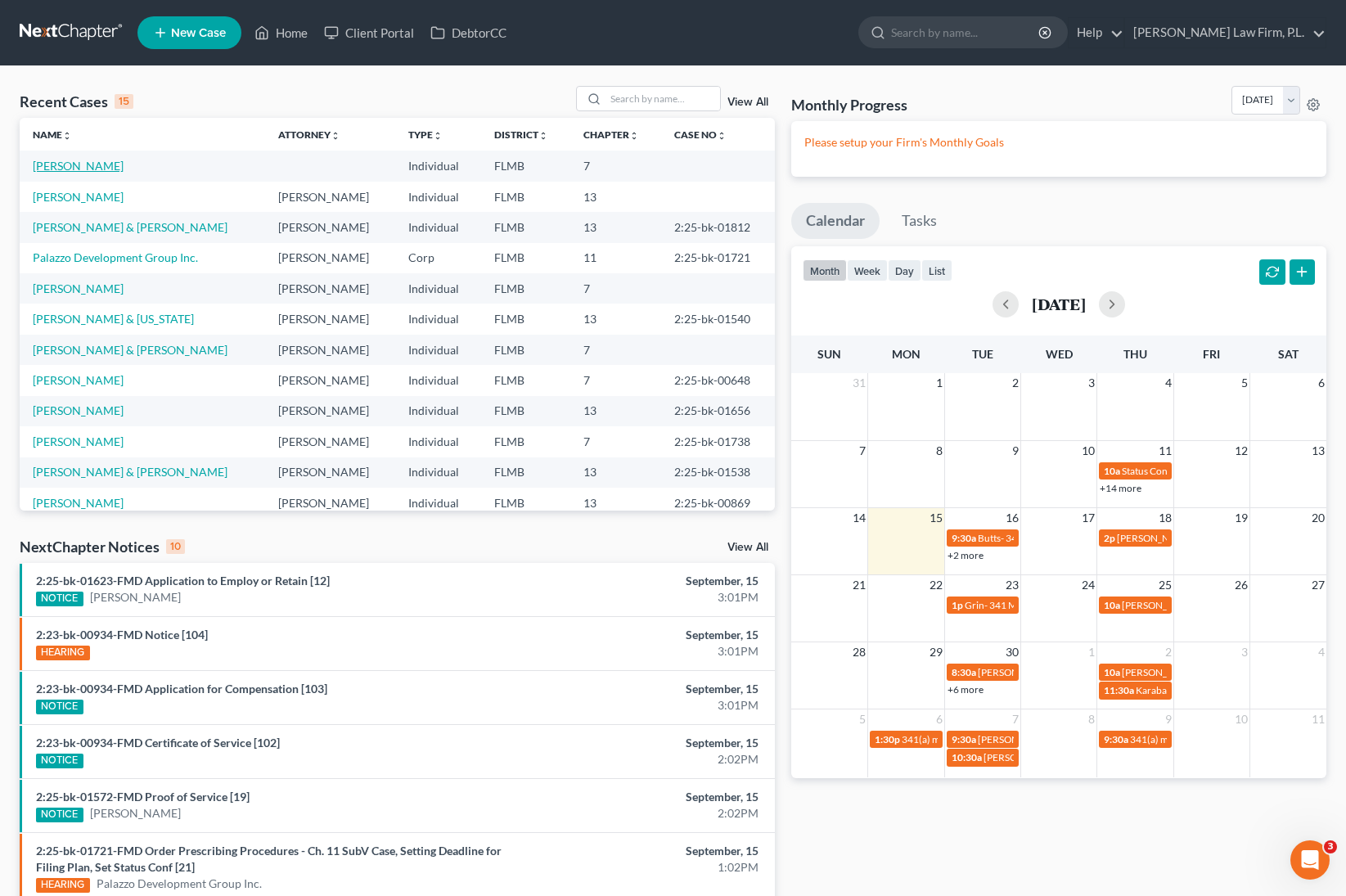
click at [94, 167] on link "[PERSON_NAME]" at bounding box center [78, 165] width 91 height 14
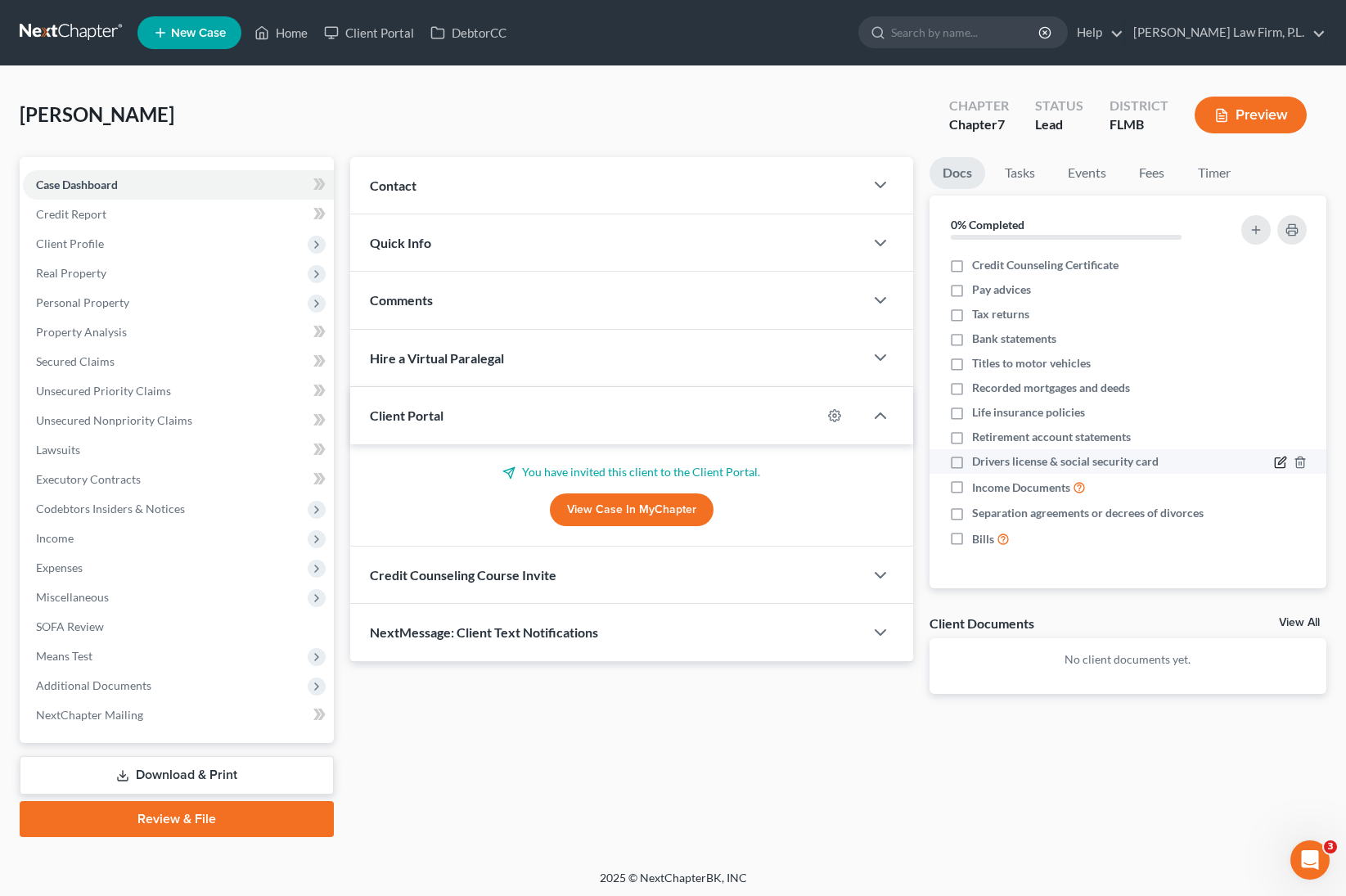
click at [1177, 459] on icon "button" at bounding box center [1280, 461] width 13 height 13
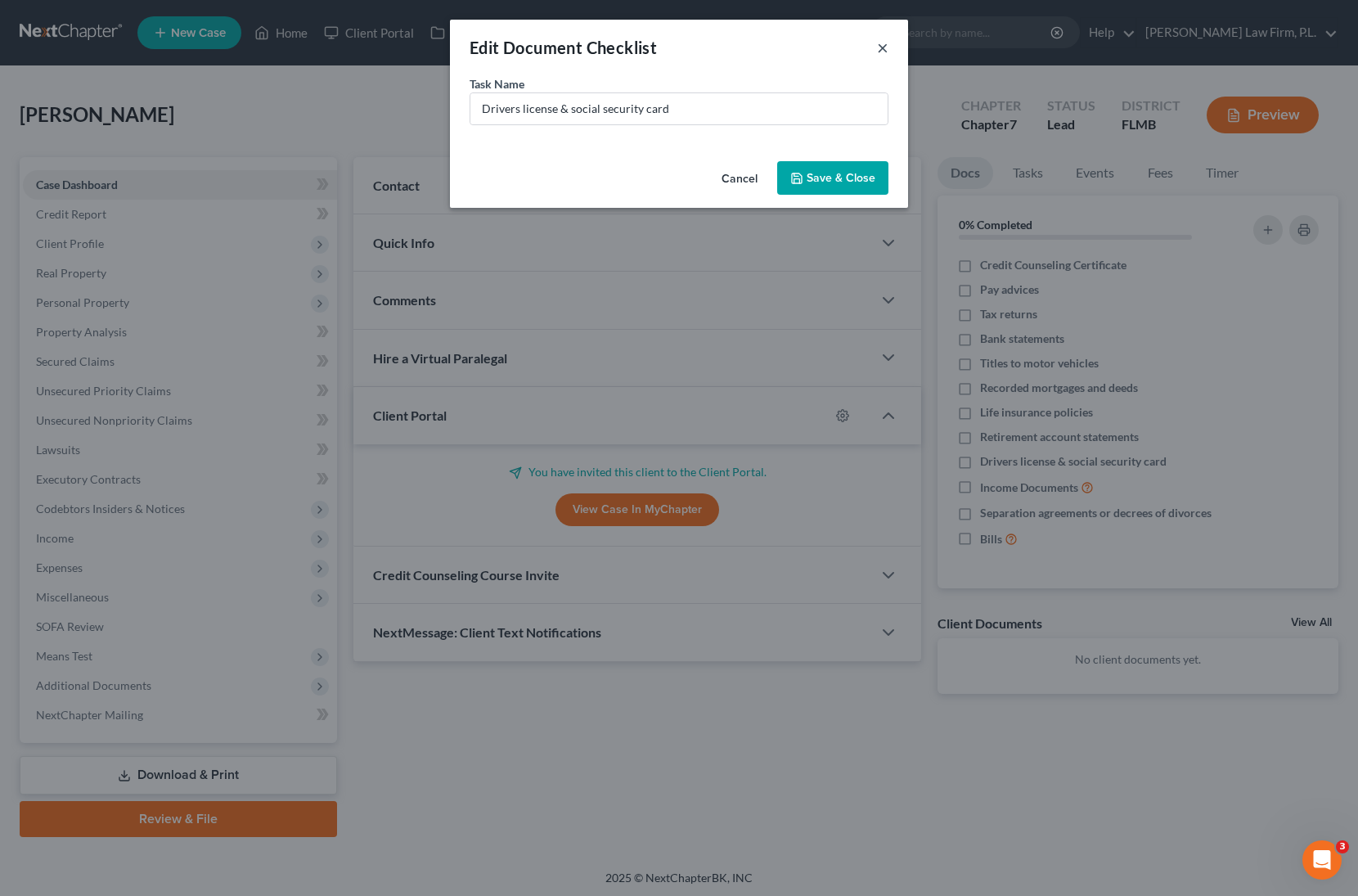
click at [879, 48] on button "×" at bounding box center [882, 47] width 11 height 20
